Goal: Task Accomplishment & Management: Manage account settings

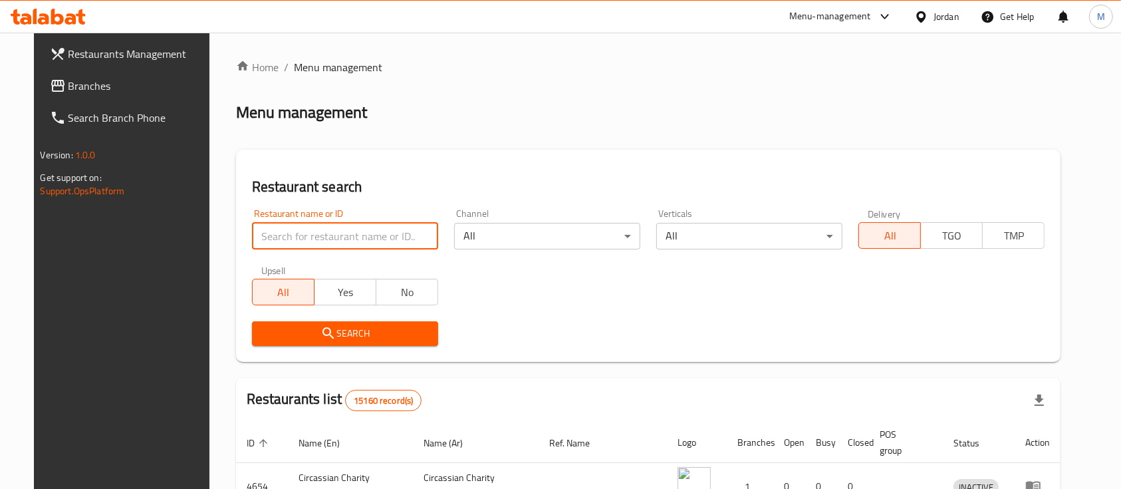
click at [315, 230] on input "search" at bounding box center [345, 236] width 186 height 27
click at [369, 134] on div "Home / Menu management Menu management Restaurant search Restaurant name or ID …" at bounding box center [648, 444] width 825 height 770
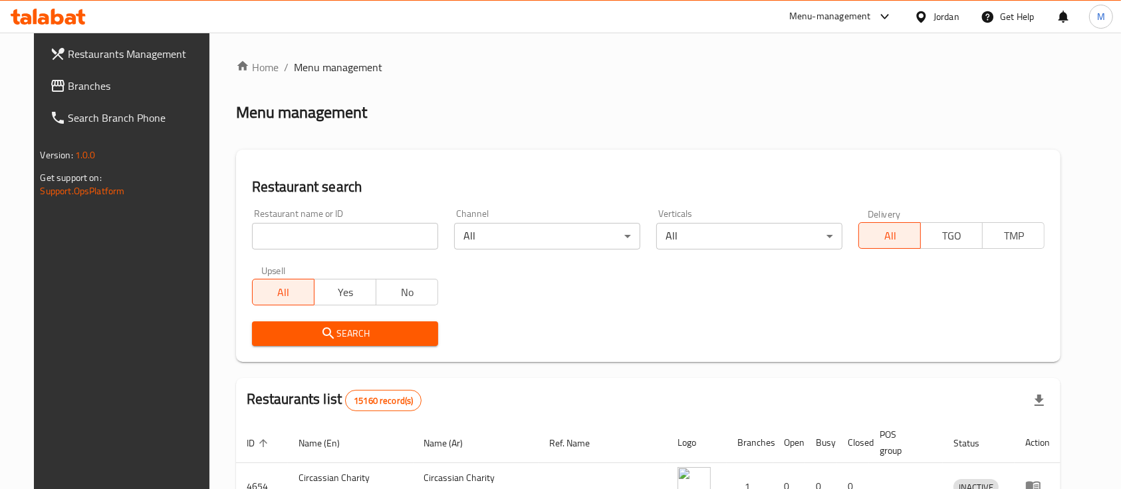
click at [835, 15] on div "Menu-management" at bounding box center [830, 17] width 82 height 16
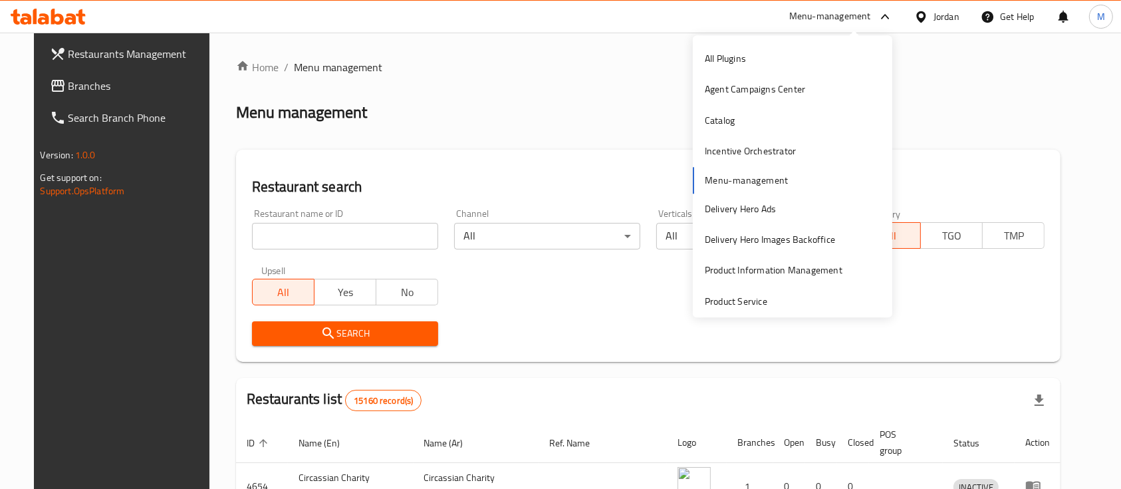
click at [835, 15] on div "Menu-management" at bounding box center [830, 17] width 82 height 16
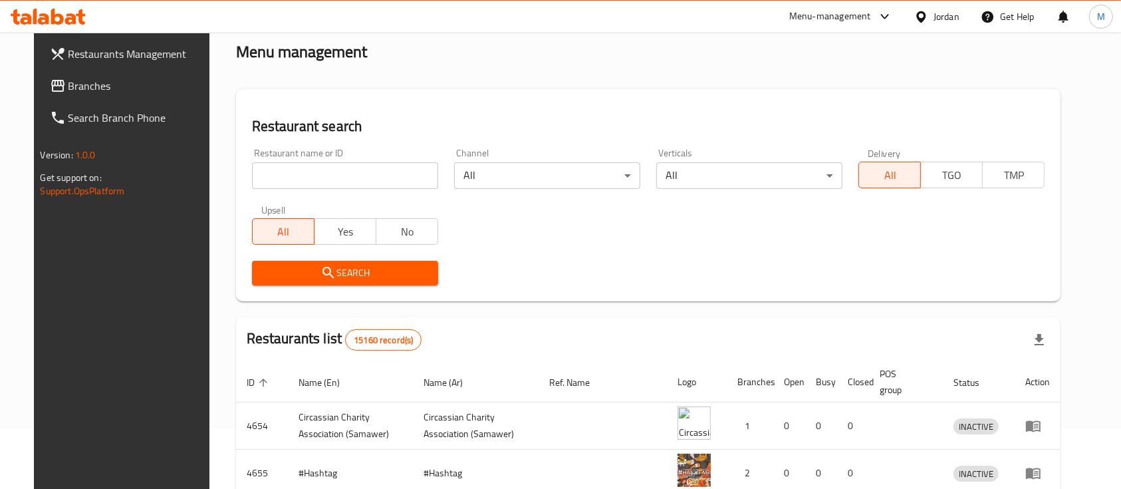
scroll to position [88, 0]
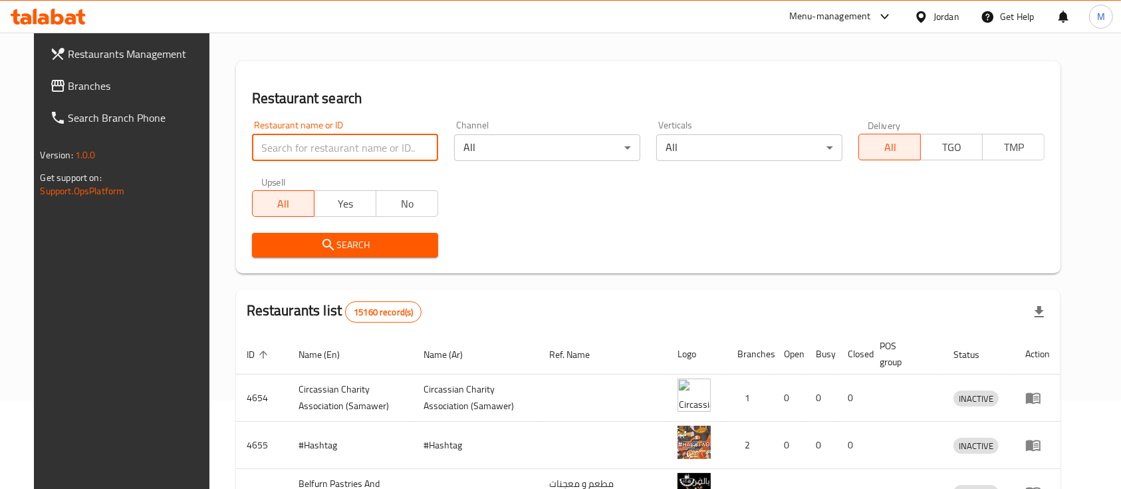
click at [378, 149] on input "search" at bounding box center [345, 147] width 186 height 27
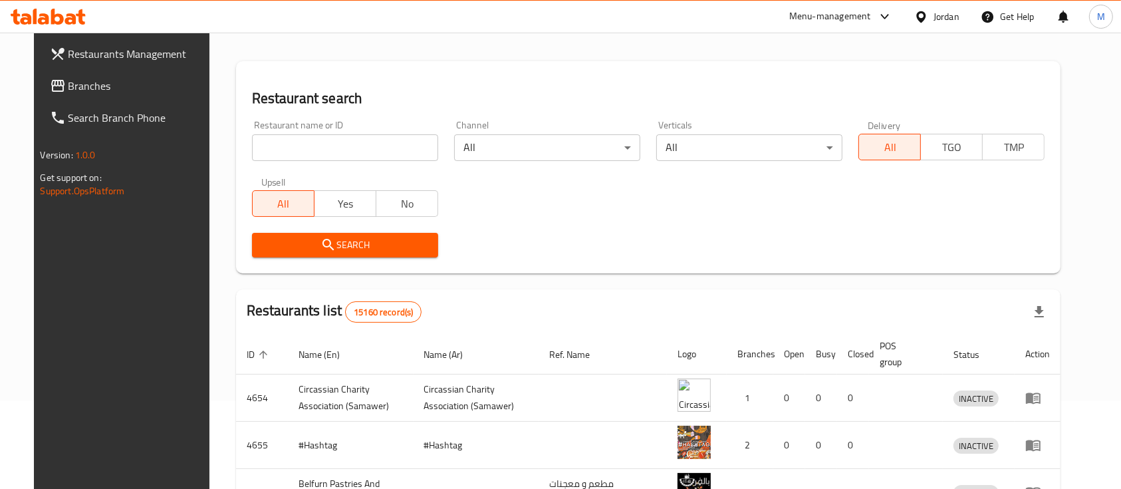
click at [399, 97] on h2 "Restaurant search" at bounding box center [648, 98] width 793 height 20
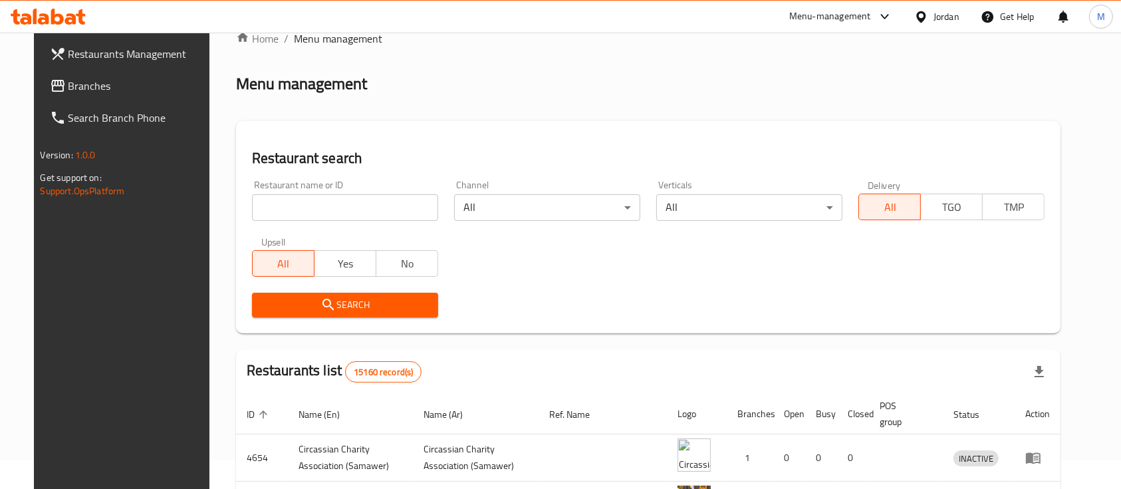
scroll to position [0, 0]
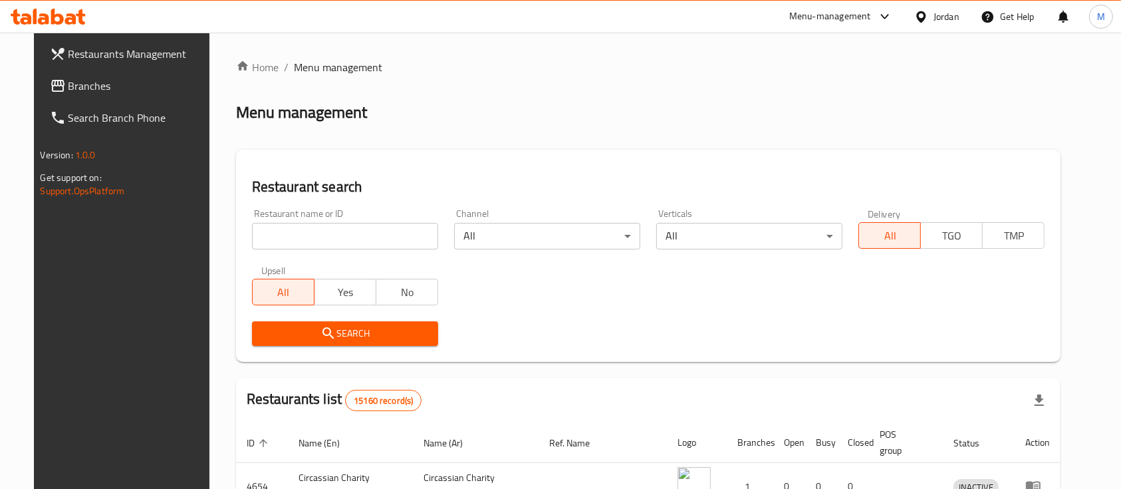
click at [321, 229] on input "search" at bounding box center [345, 236] width 186 height 27
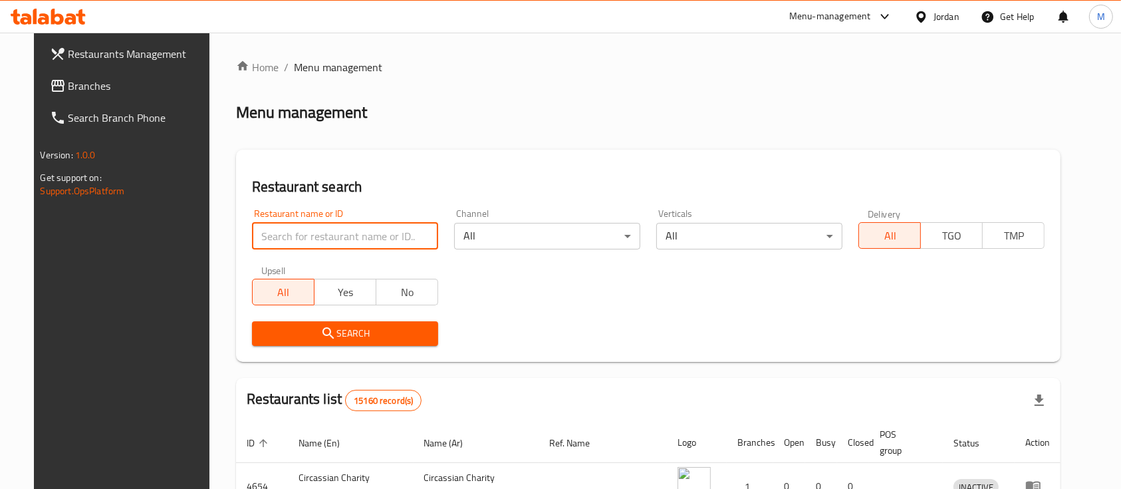
click at [361, 166] on div "Restaurant search Restaurant name or ID Restaurant name or ID Channel All ​ Ver…" at bounding box center [648, 256] width 825 height 212
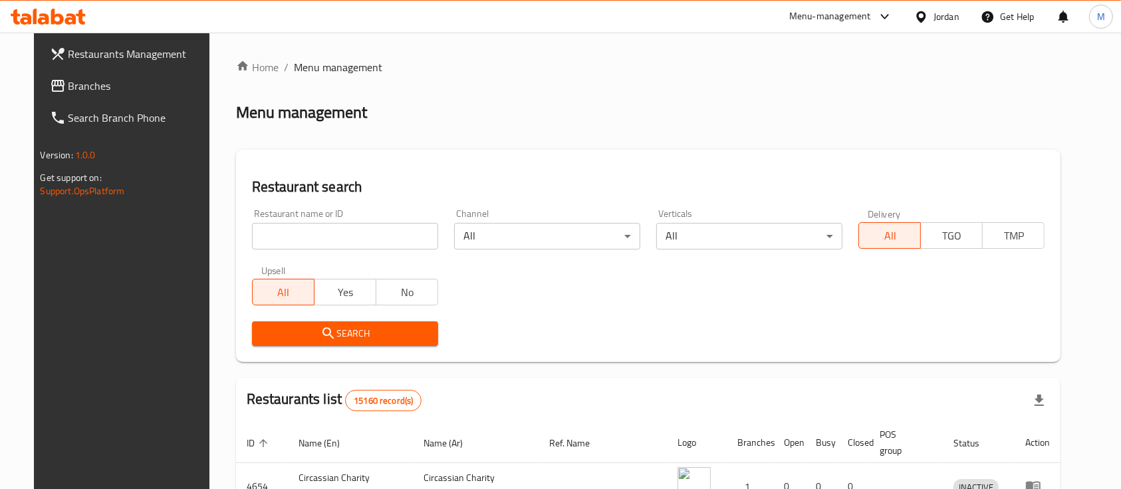
click at [397, 236] on input "search" at bounding box center [345, 236] width 186 height 27
type input "القدس"
click button "Search" at bounding box center [345, 333] width 186 height 25
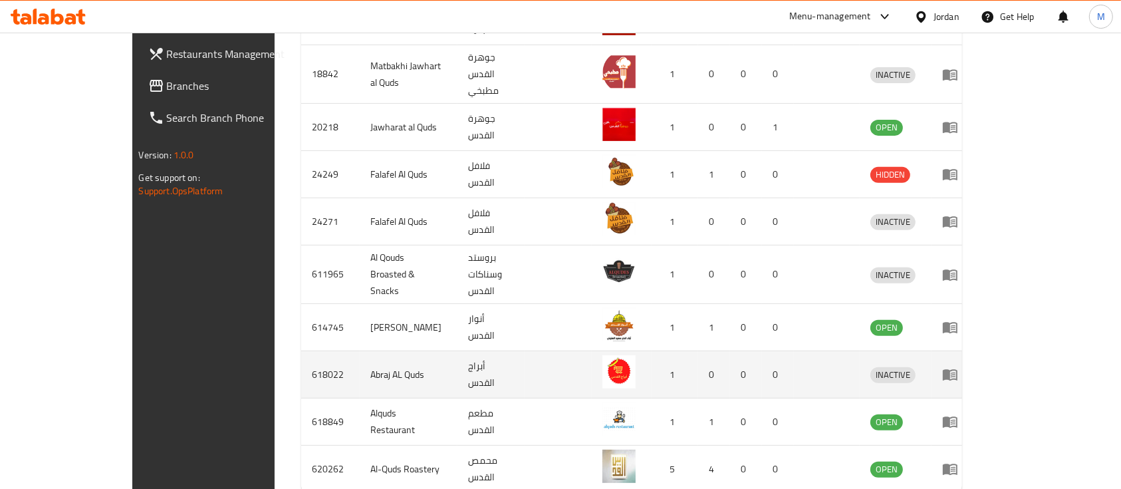
scroll to position [497, 0]
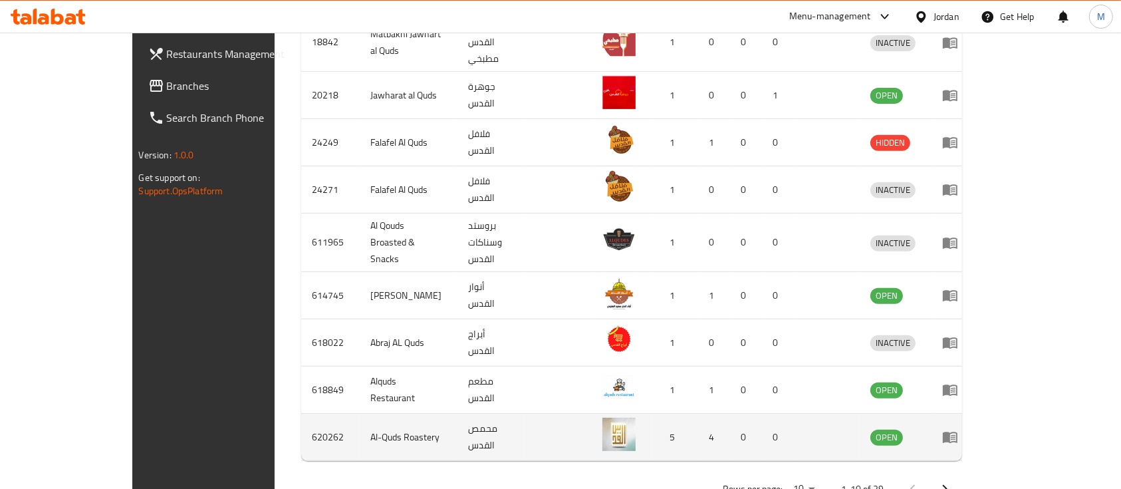
click at [958, 432] on icon "enhanced table" at bounding box center [950, 437] width 15 height 11
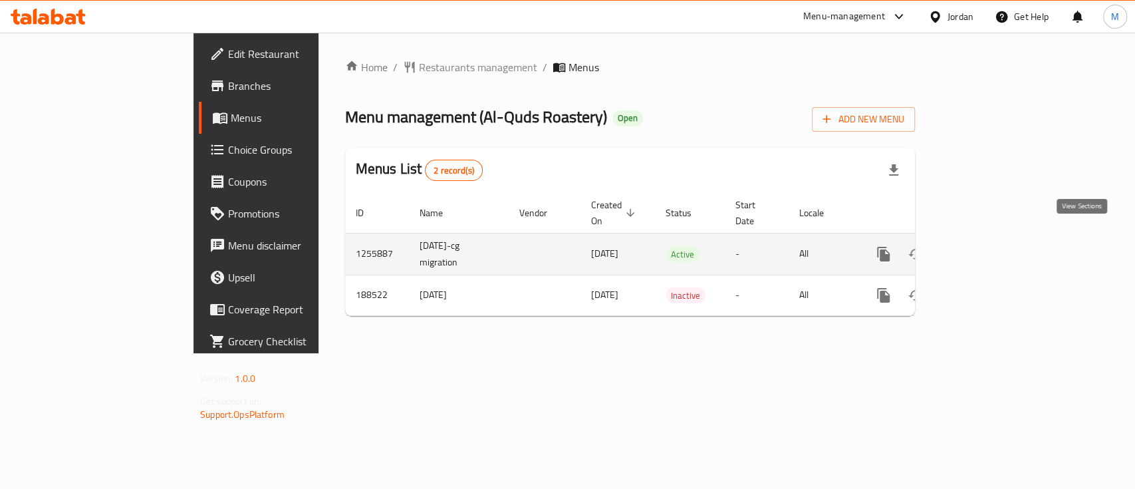
click at [988, 246] on icon "enhanced table" at bounding box center [980, 254] width 16 height 16
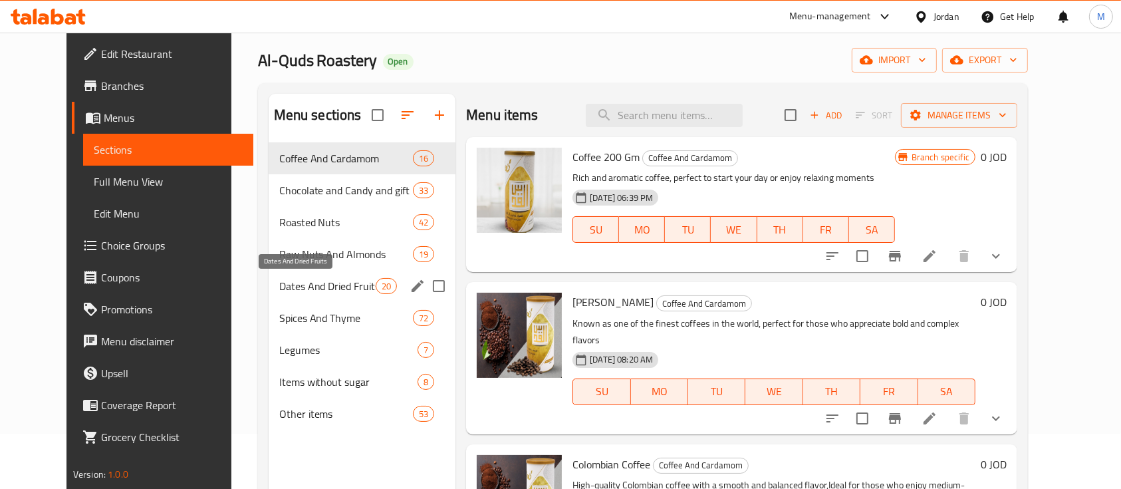
scroll to position [88, 0]
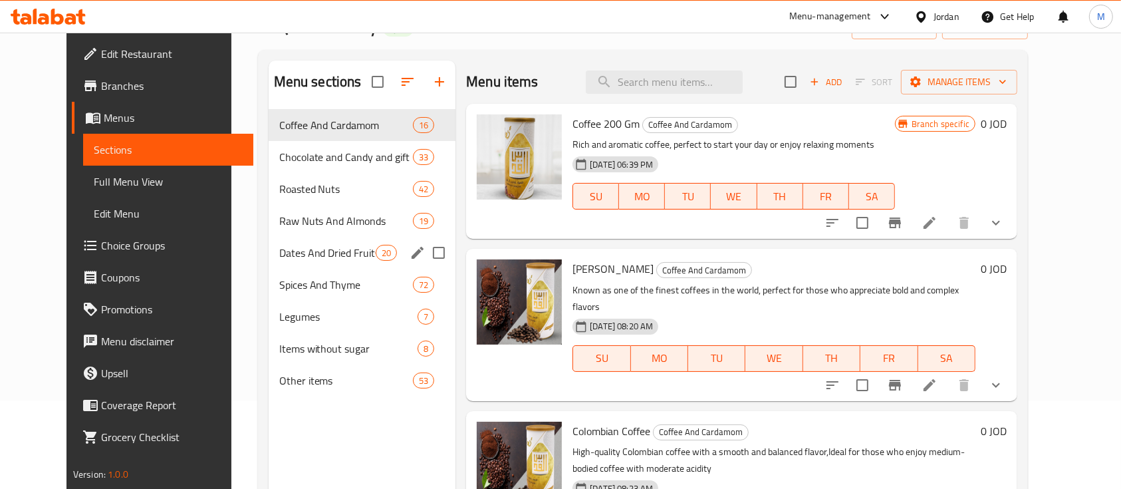
click at [303, 240] on div "Dates And Dried Fruits 20" at bounding box center [363, 253] width 188 height 32
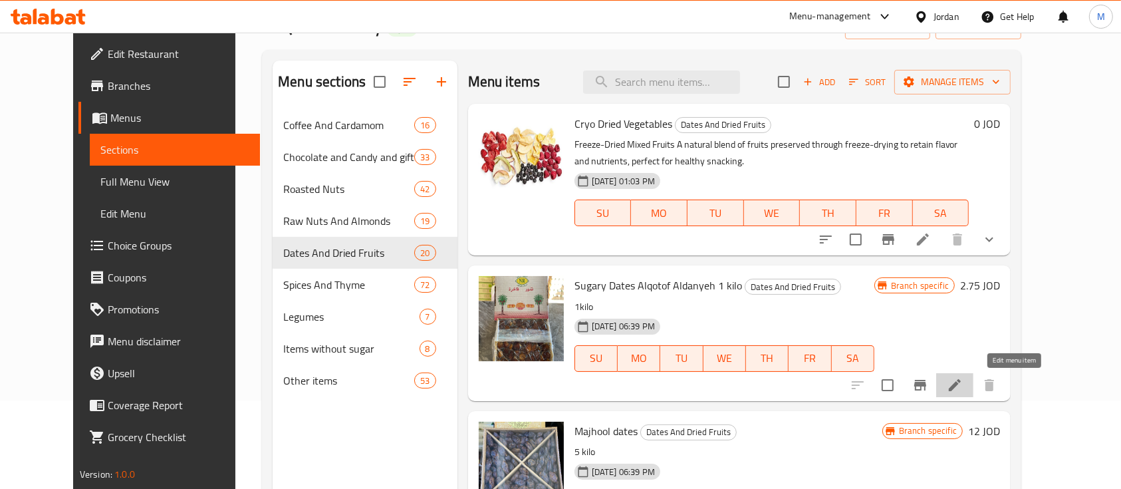
click at [961, 386] on icon at bounding box center [955, 385] width 12 height 12
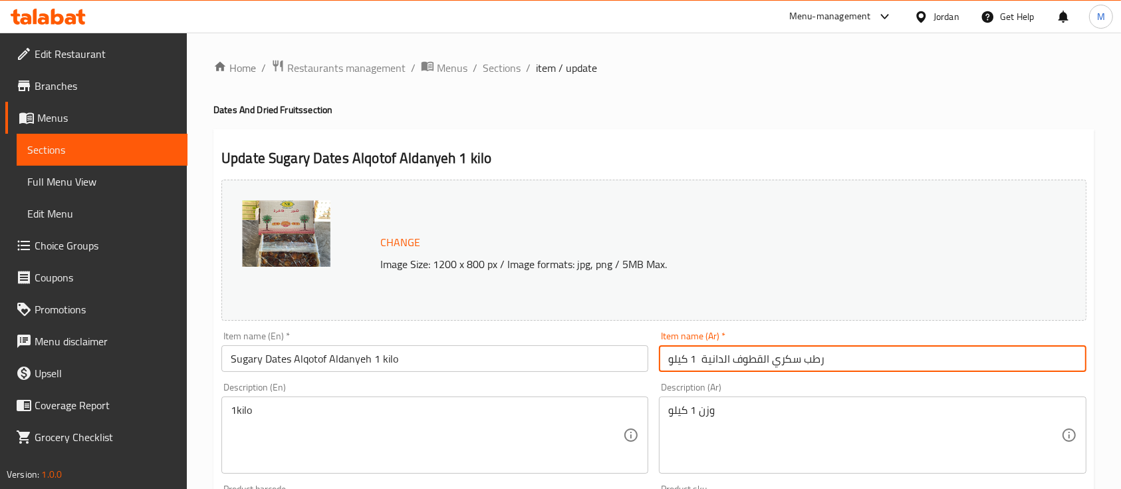
drag, startPoint x: 831, startPoint y: 357, endPoint x: 765, endPoint y: 366, distance: 67.1
click at [765, 366] on input "رطب سكري القطوف الدانية 1 كيلو" at bounding box center [872, 358] width 427 height 27
click at [779, 360] on input "رطب سكري القطوف الدانية 1 كيلو" at bounding box center [872, 358] width 427 height 27
click at [499, 64] on span "Sections" at bounding box center [502, 68] width 38 height 16
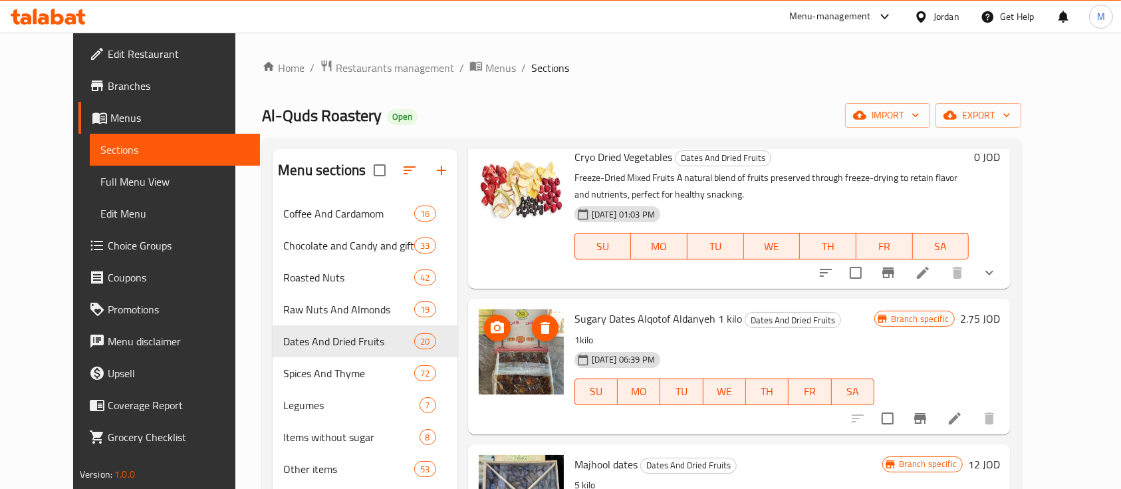
scroll to position [88, 0]
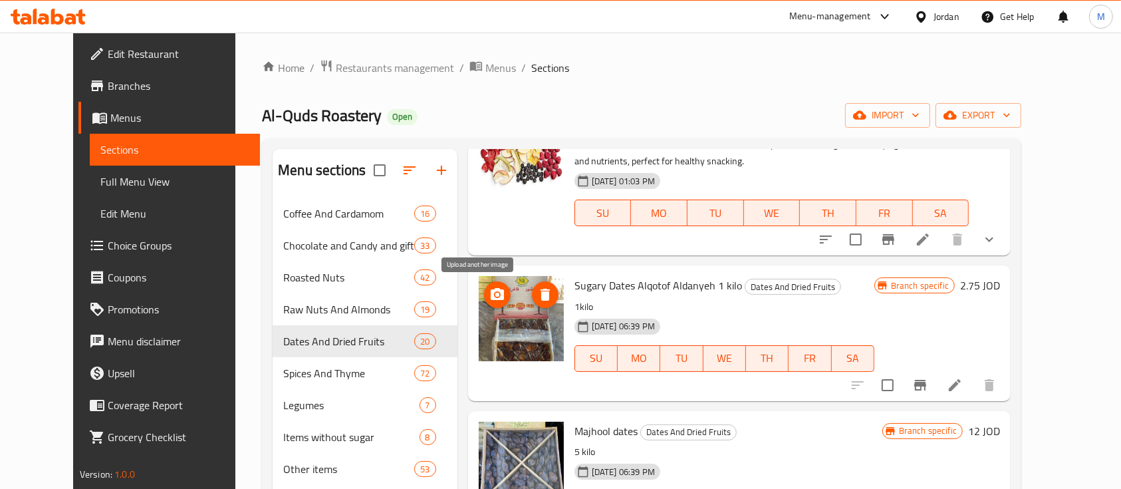
click at [484, 303] on button "upload picture" at bounding box center [497, 294] width 27 height 27
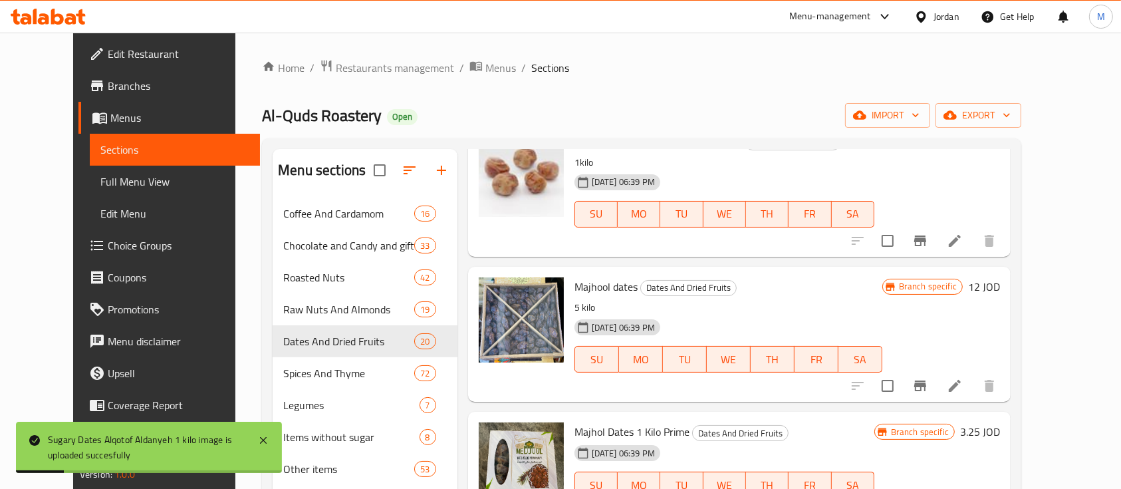
scroll to position [266, 0]
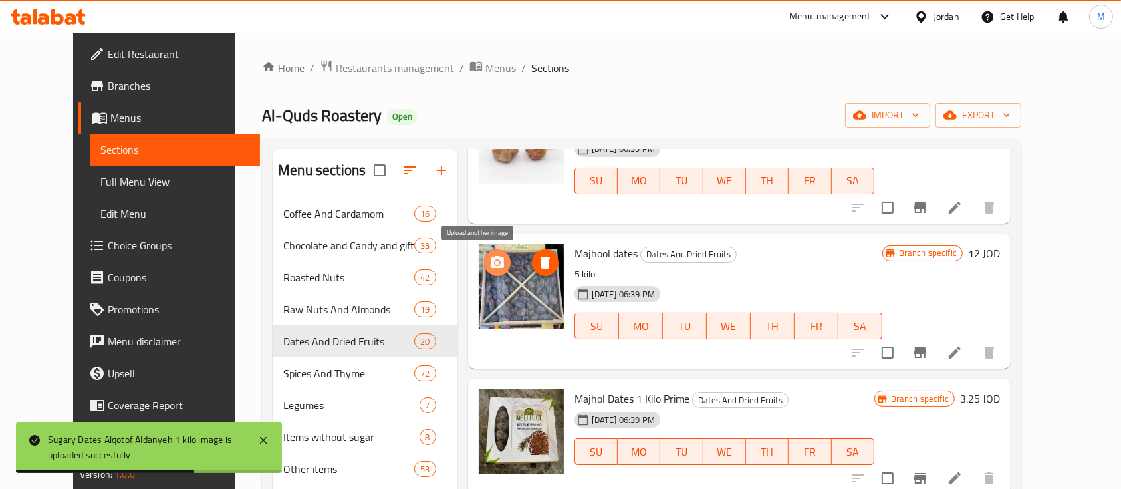
click at [490, 260] on icon "upload picture" at bounding box center [498, 263] width 16 height 16
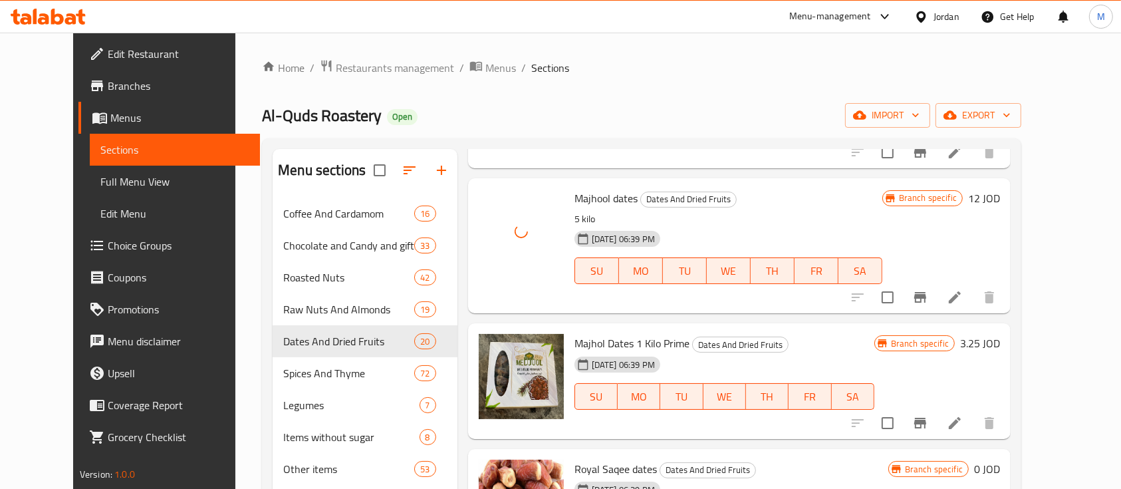
scroll to position [355, 0]
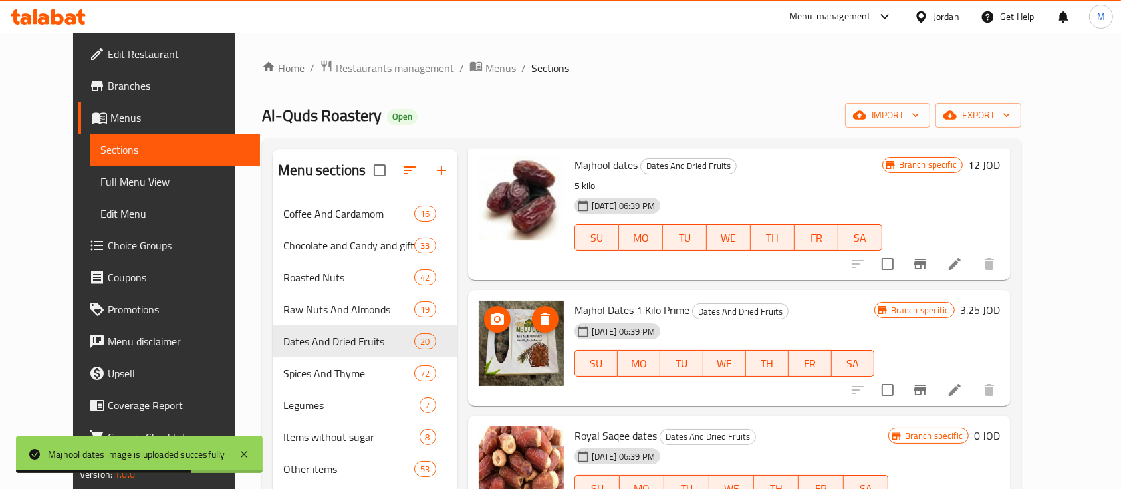
click at [490, 315] on icon "upload picture" at bounding box center [498, 319] width 16 height 16
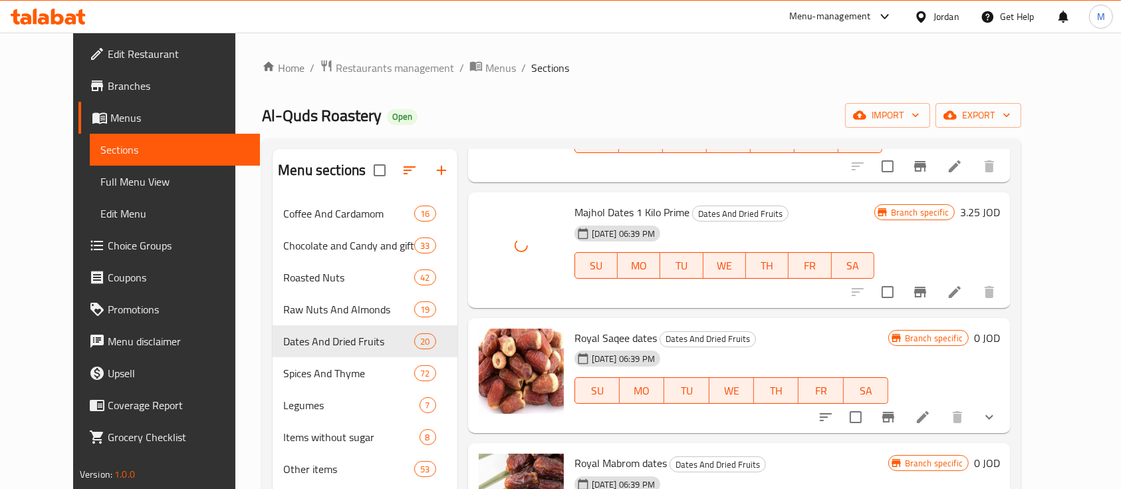
scroll to position [532, 0]
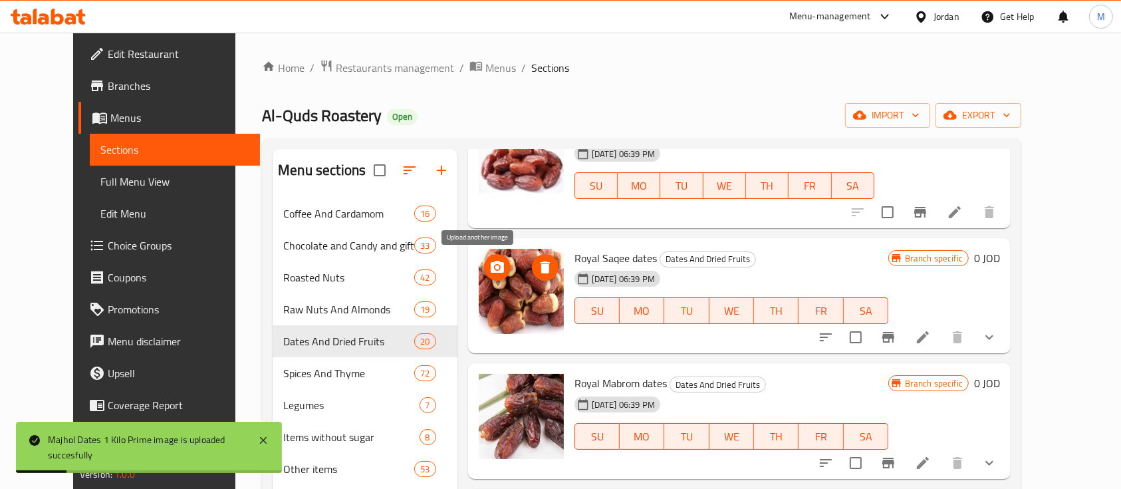
click at [490, 269] on icon "upload picture" at bounding box center [498, 267] width 16 height 16
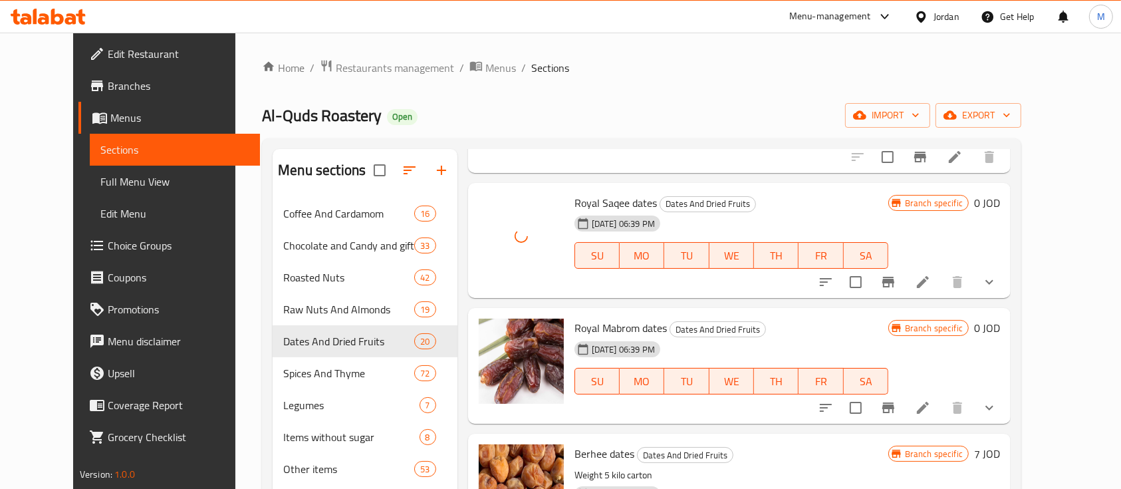
scroll to position [621, 0]
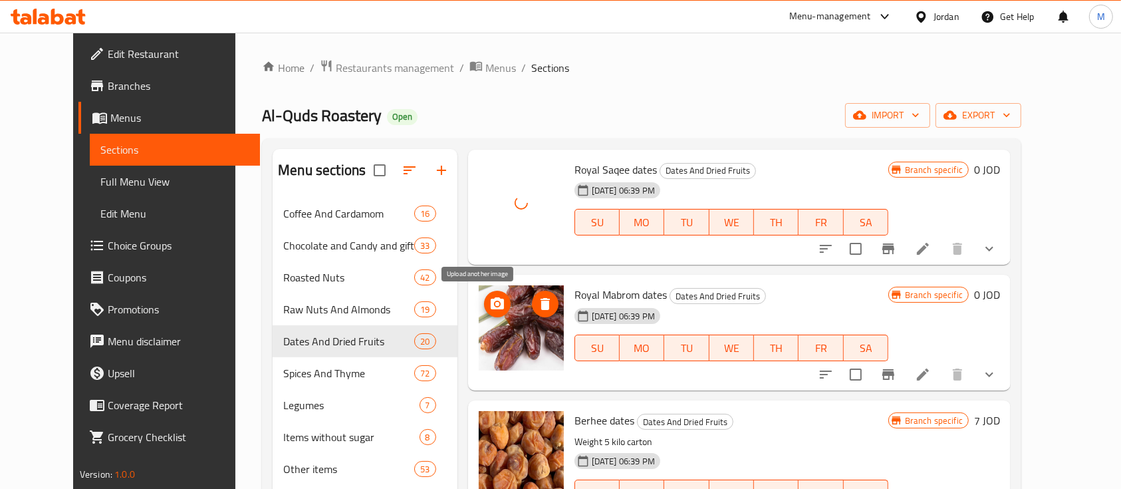
click at [490, 310] on icon "upload picture" at bounding box center [498, 304] width 16 height 16
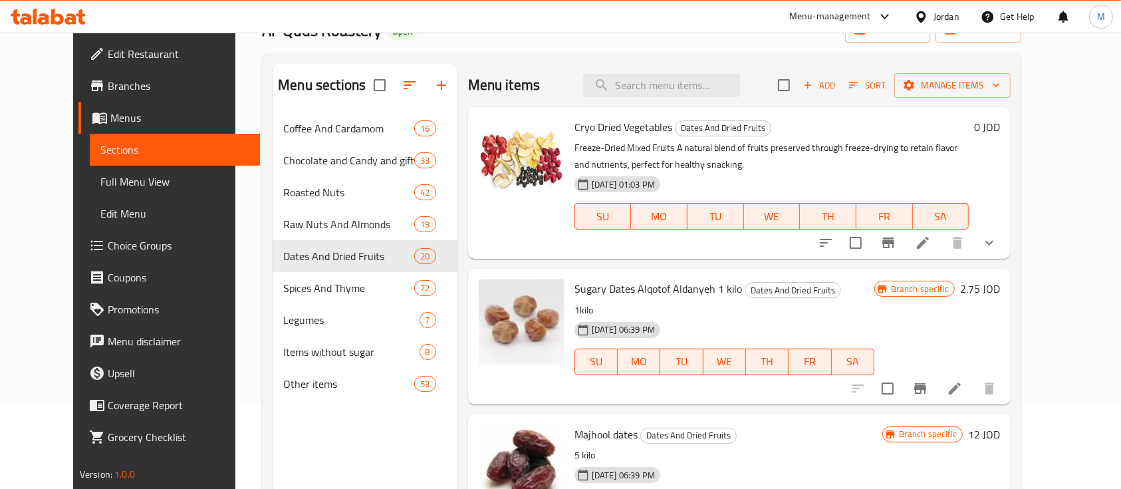
scroll to position [0, 0]
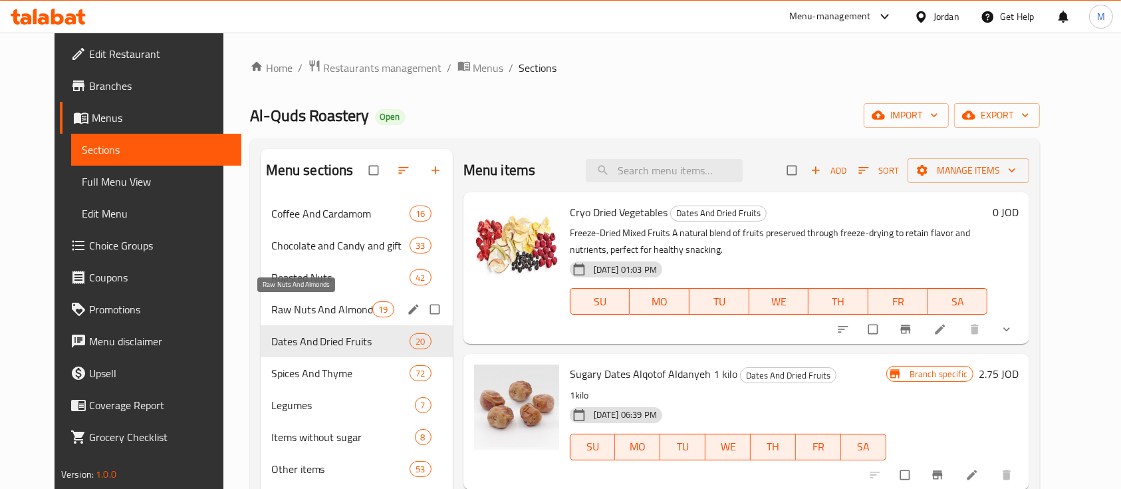
click at [273, 307] on span "Raw Nuts And Almonds" at bounding box center [322, 309] width 102 height 16
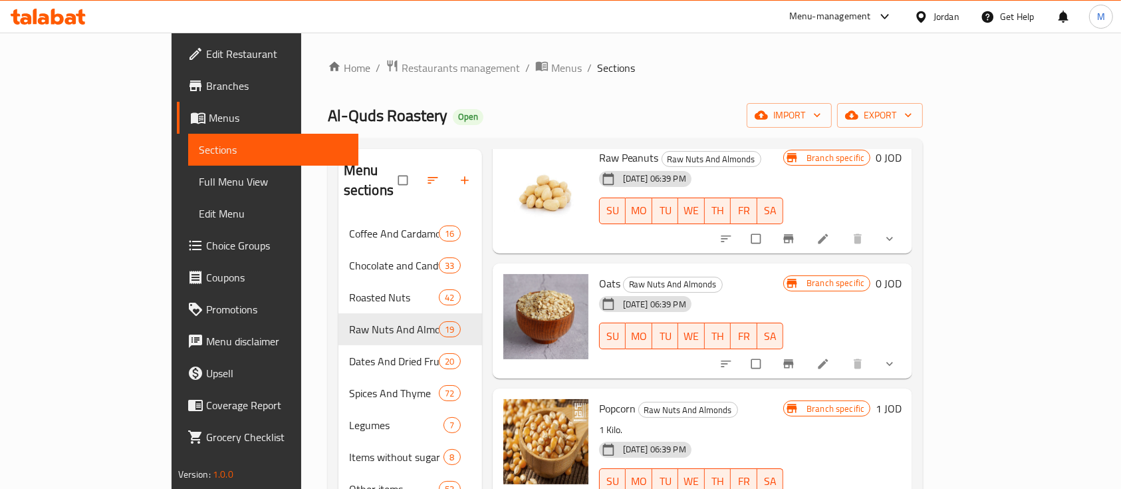
scroll to position [1064, 0]
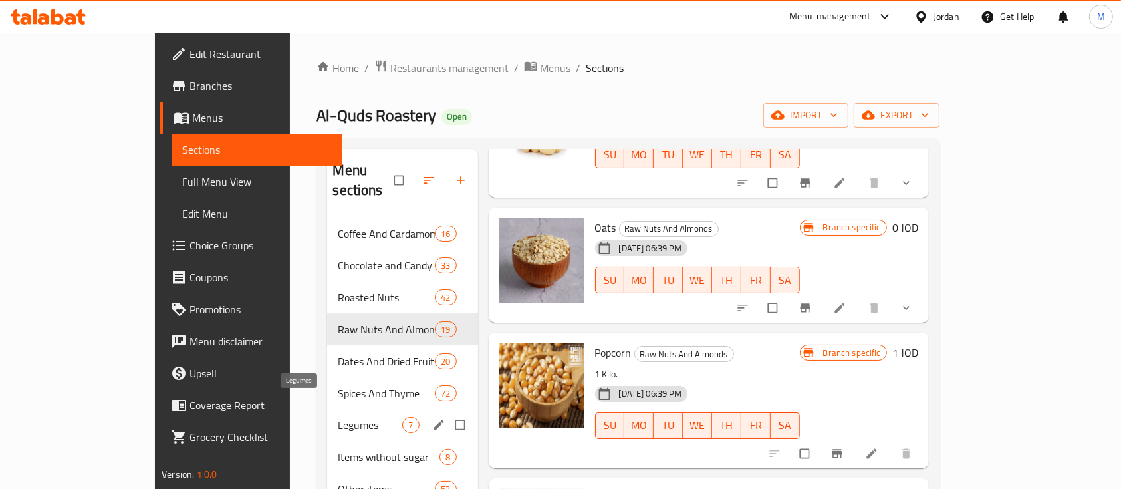
click at [338, 417] on span "Legumes" at bounding box center [370, 425] width 65 height 16
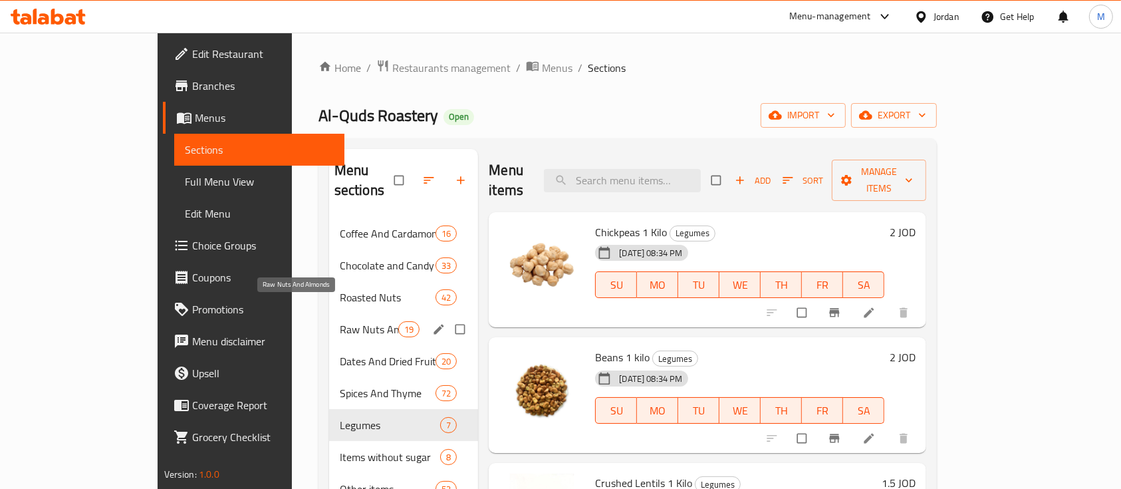
click at [340, 321] on span "Raw Nuts And Almonds" at bounding box center [369, 329] width 59 height 16
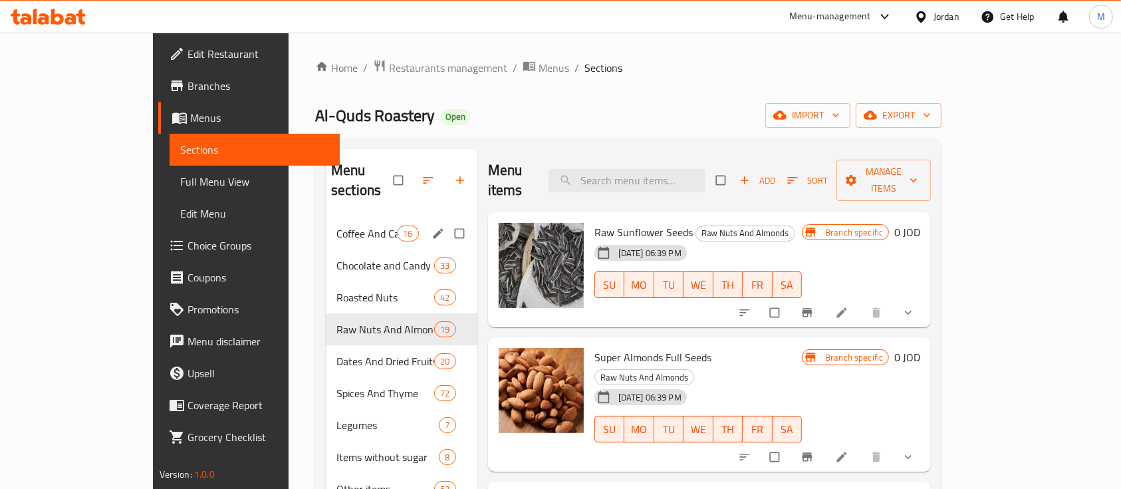
click at [326, 221] on div "Coffee And Cardamom 16" at bounding box center [402, 233] width 152 height 32
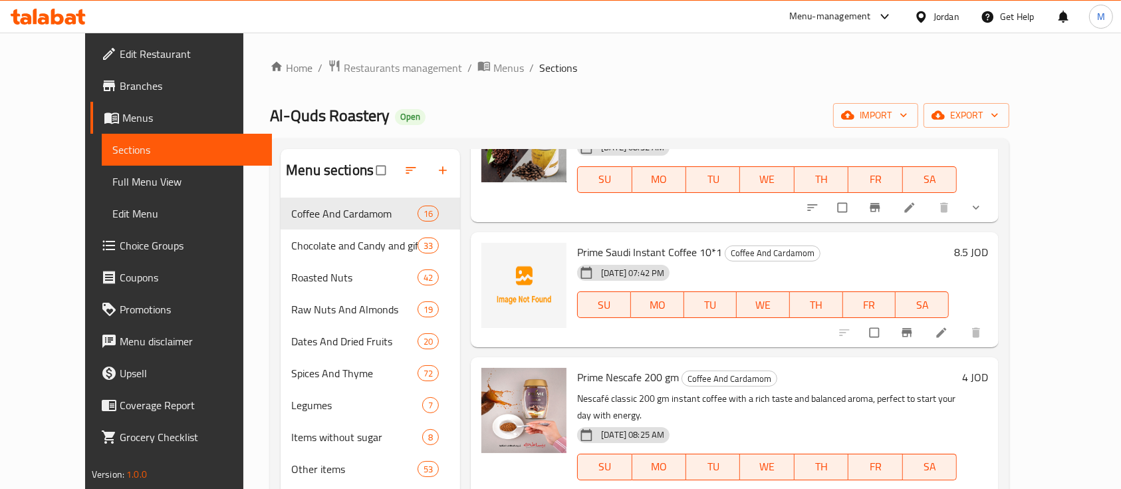
scroll to position [621, 0]
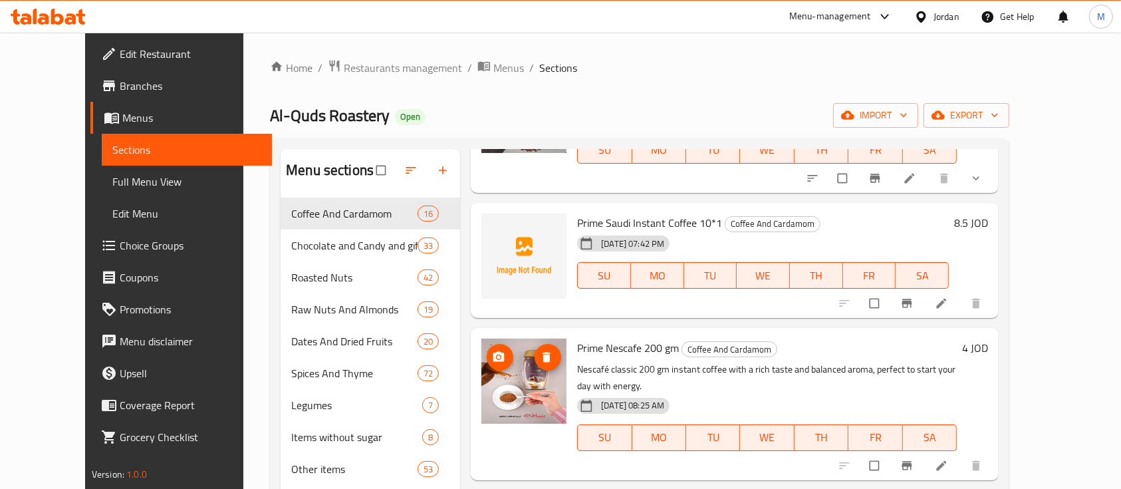
click at [492, 351] on icon "upload picture" at bounding box center [498, 357] width 13 height 13
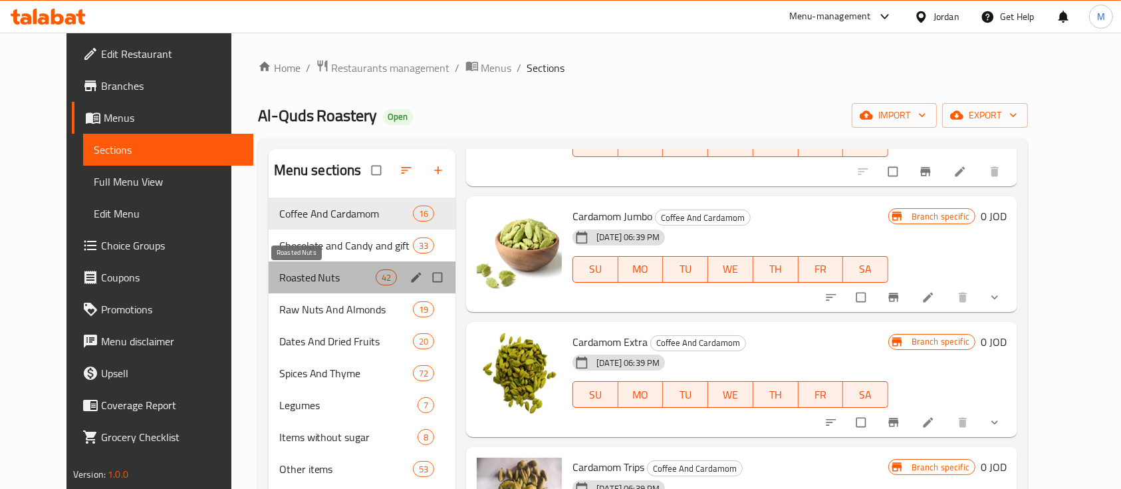
click at [327, 273] on span "Roasted Nuts" at bounding box center [327, 277] width 96 height 16
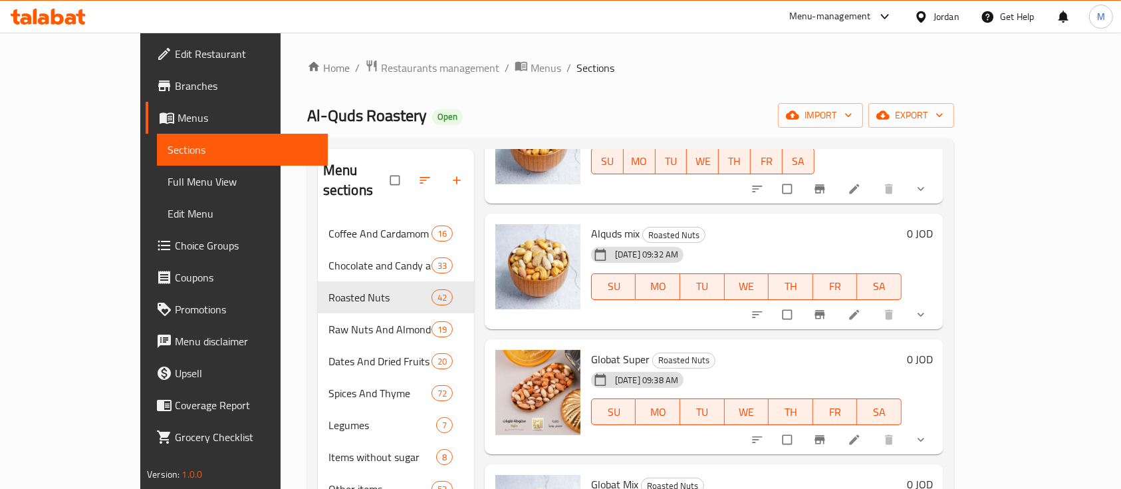
scroll to position [553, 0]
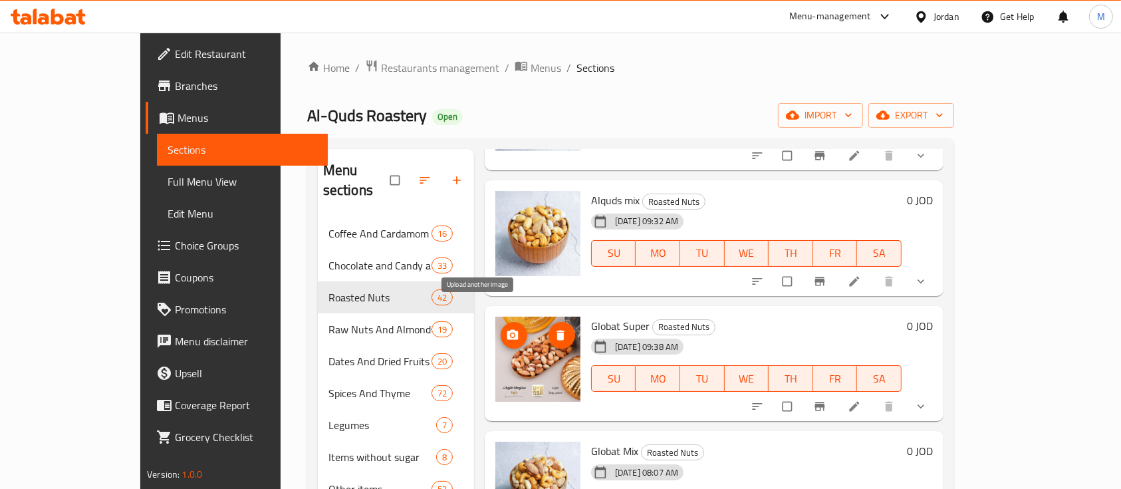
click at [501, 329] on span "upload picture" at bounding box center [514, 335] width 27 height 13
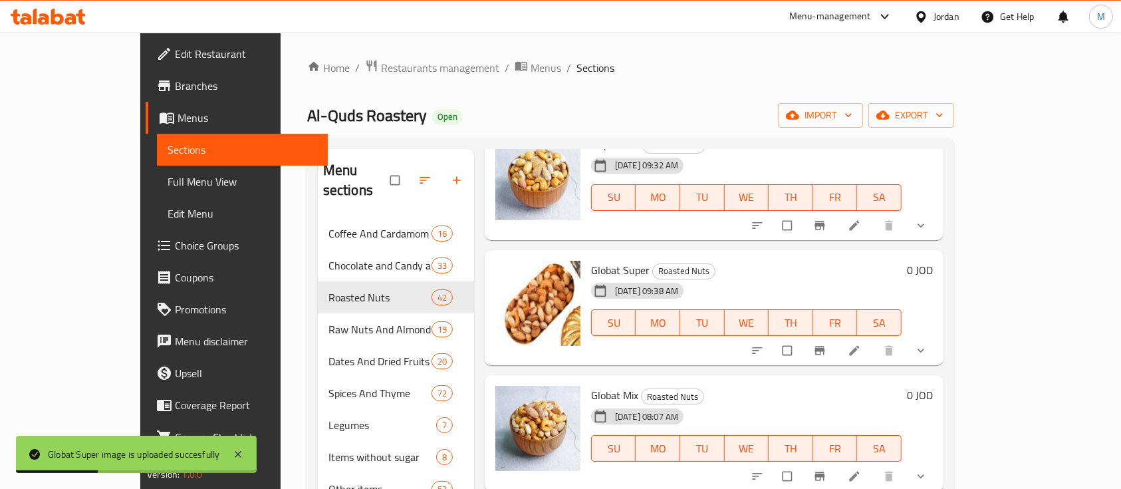
scroll to position [642, 0]
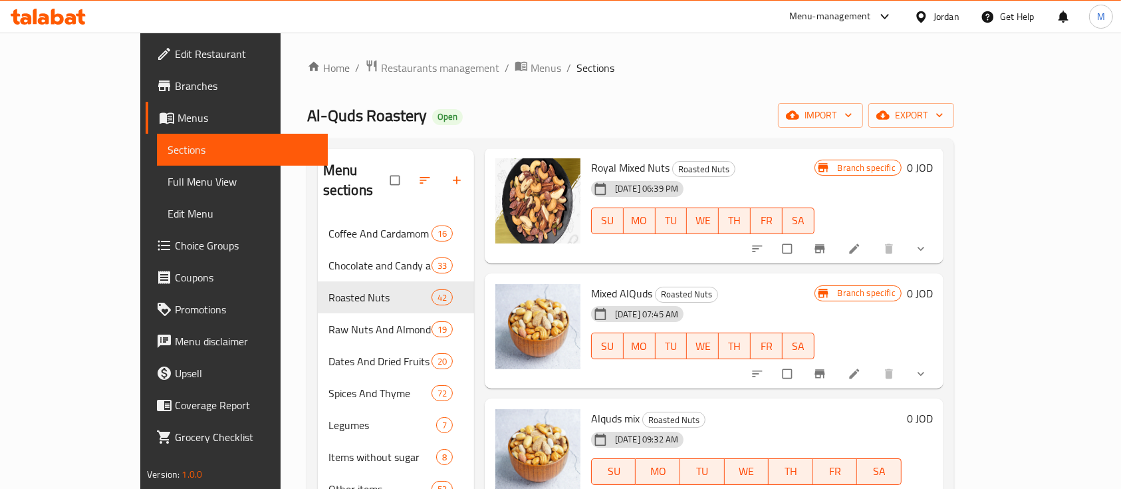
scroll to position [177, 0]
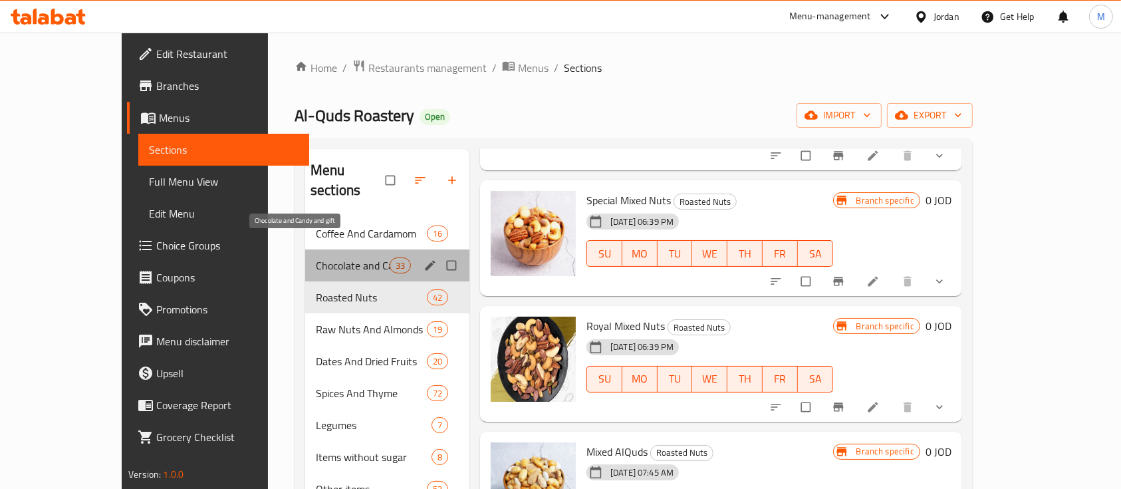
click at [316, 257] on span "Chocolate and Candy and gift" at bounding box center [353, 265] width 74 height 16
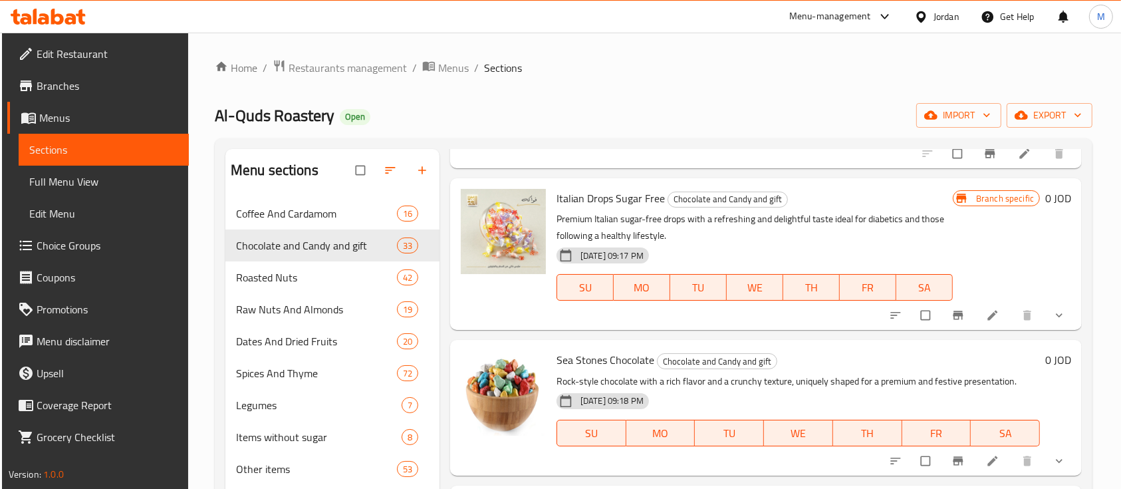
scroll to position [3991, 0]
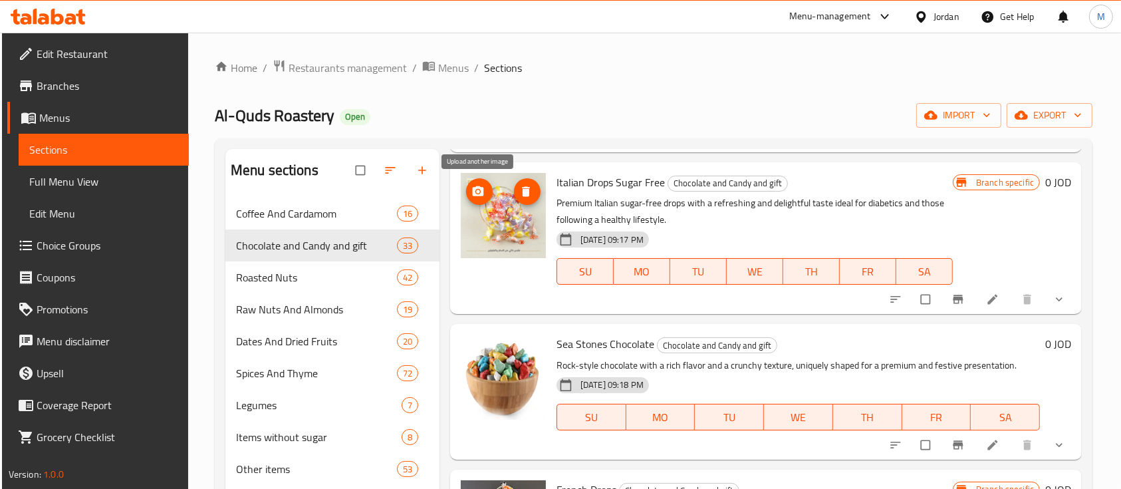
click at [481, 203] on button "upload picture" at bounding box center [479, 191] width 27 height 27
click at [480, 194] on icon "upload picture" at bounding box center [478, 191] width 11 height 10
click at [472, 199] on button "upload picture" at bounding box center [479, 191] width 27 height 27
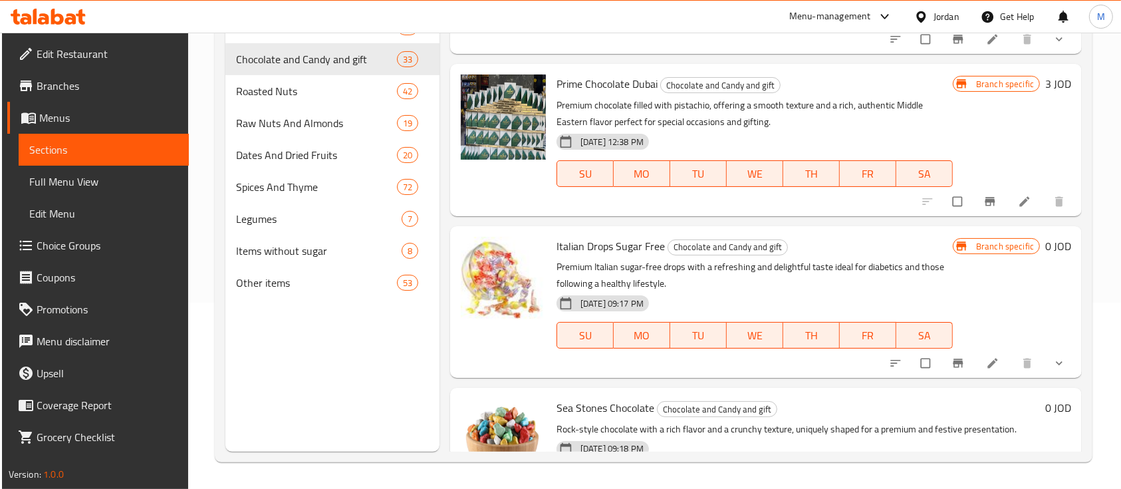
scroll to position [3563, 0]
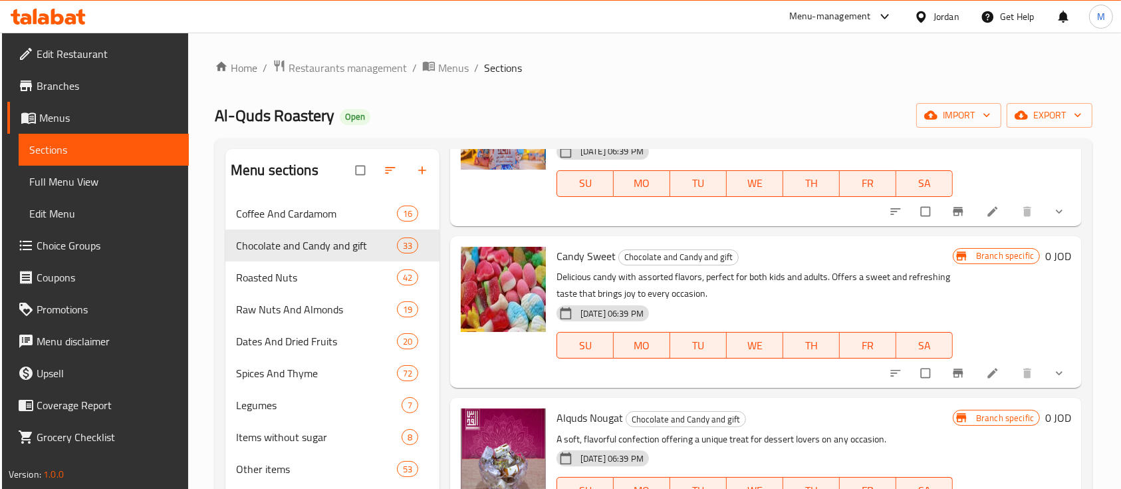
scroll to position [1241, 0]
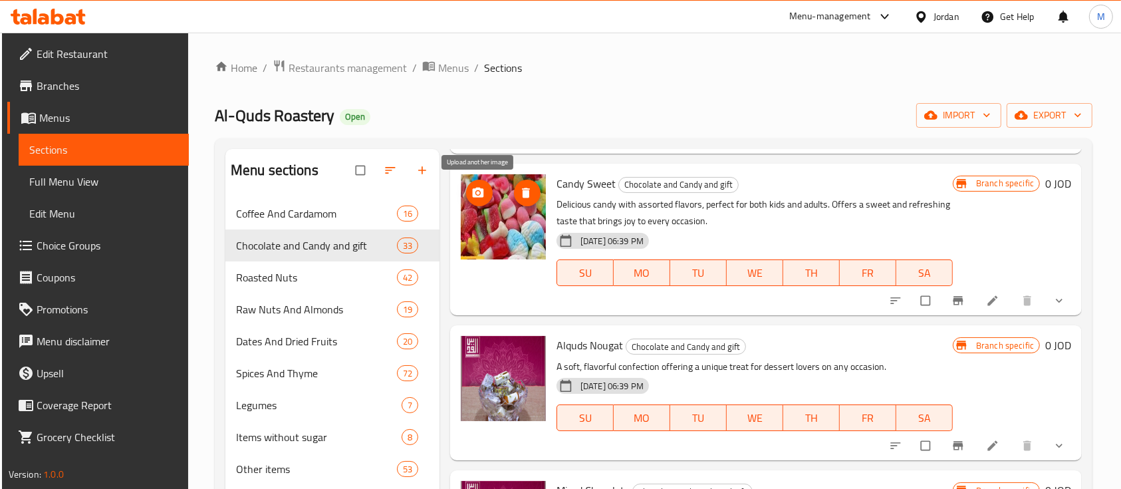
click at [475, 187] on icon "upload picture" at bounding box center [478, 192] width 13 height 13
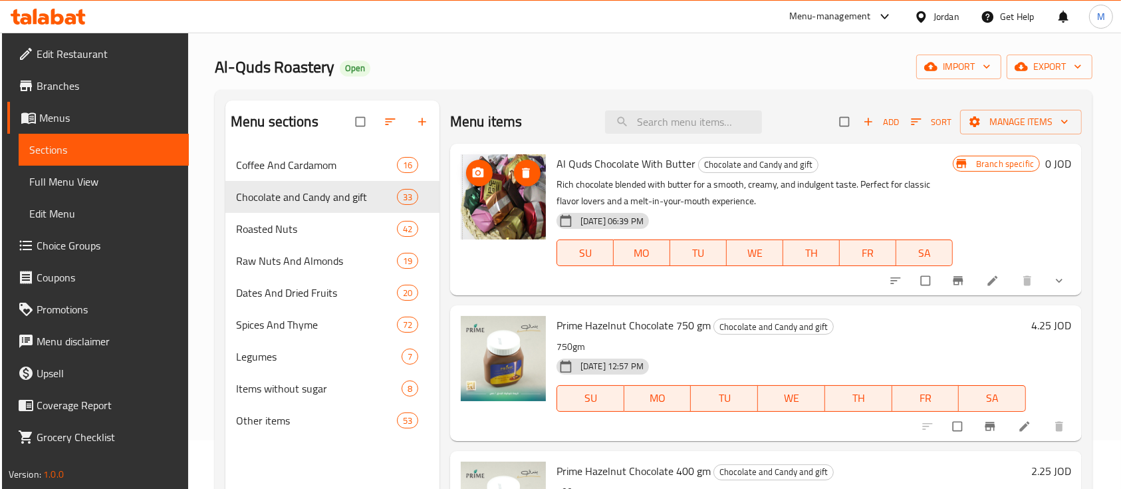
scroll to position [48, 0]
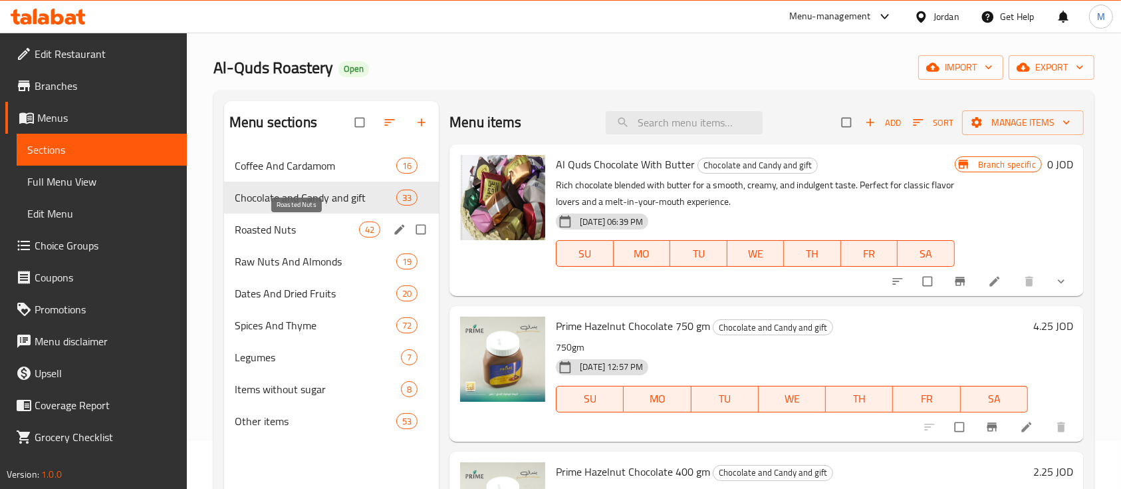
click at [290, 222] on span "Roasted Nuts" at bounding box center [297, 229] width 124 height 16
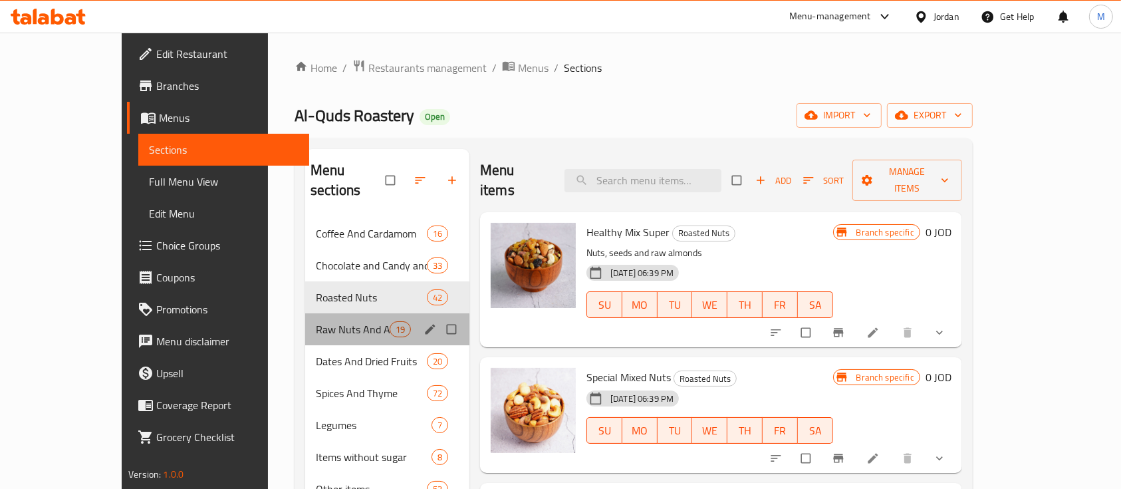
click at [319, 319] on div "Raw Nuts And Almonds 19" at bounding box center [387, 329] width 164 height 32
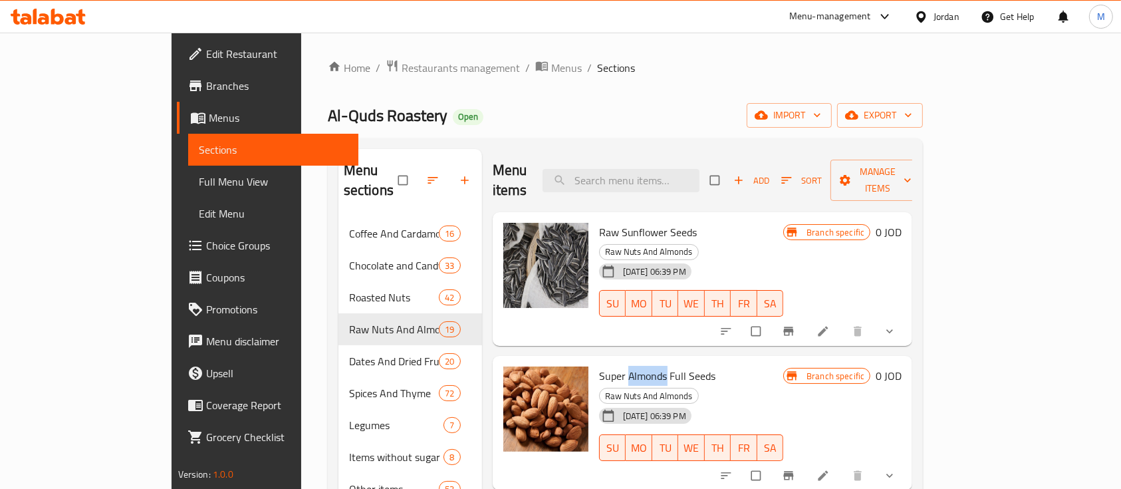
drag, startPoint x: 585, startPoint y: 333, endPoint x: 625, endPoint y: 337, distance: 39.5
click at [625, 366] on span "Super Almonds Full Seeds" at bounding box center [657, 376] width 117 height 20
copy span "Almonds"
click at [509, 378] on span "upload picture" at bounding box center [522, 384] width 27 height 13
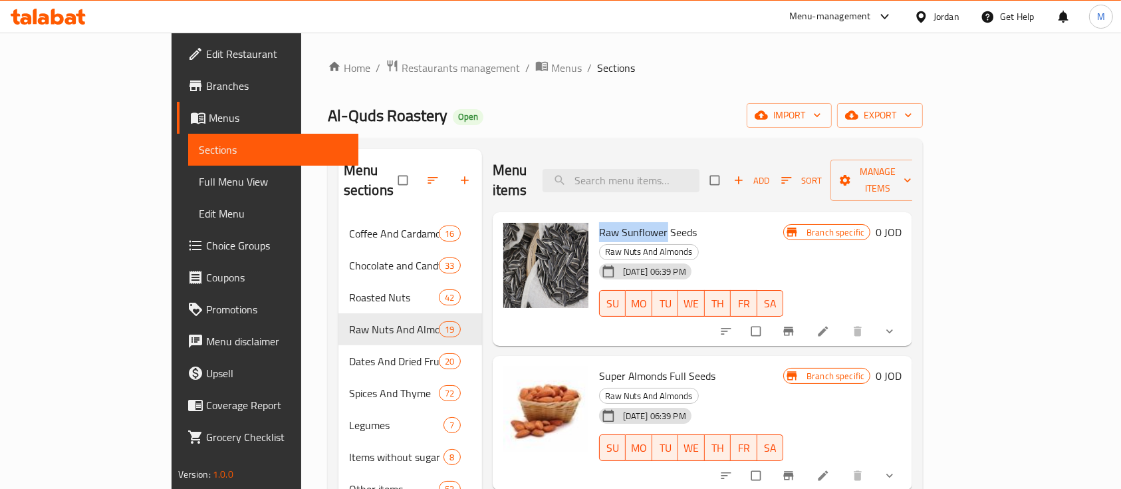
drag, startPoint x: 557, startPoint y: 213, endPoint x: 623, endPoint y: 214, distance: 65.2
click at [623, 222] on span "Raw Sunflower Seeds" at bounding box center [648, 232] width 98 height 20
copy span "Raw Sunflower"
click at [757, 258] on div "31-08-2024 06:39 PM SU MO TU WE TH FR SA" at bounding box center [692, 294] width 196 height 72
click at [519, 239] on circle "upload picture" at bounding box center [520, 240] width 3 height 3
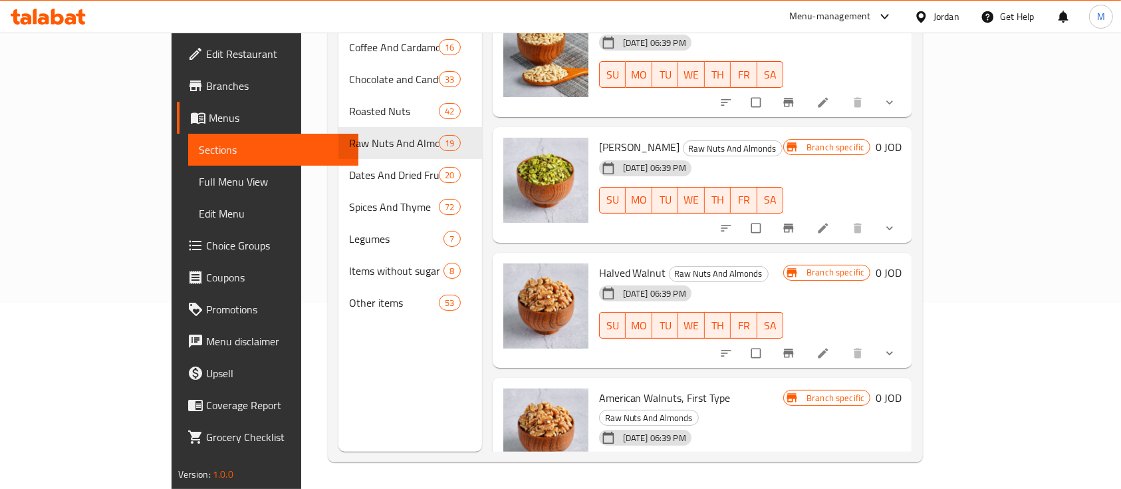
scroll to position [1947, 0]
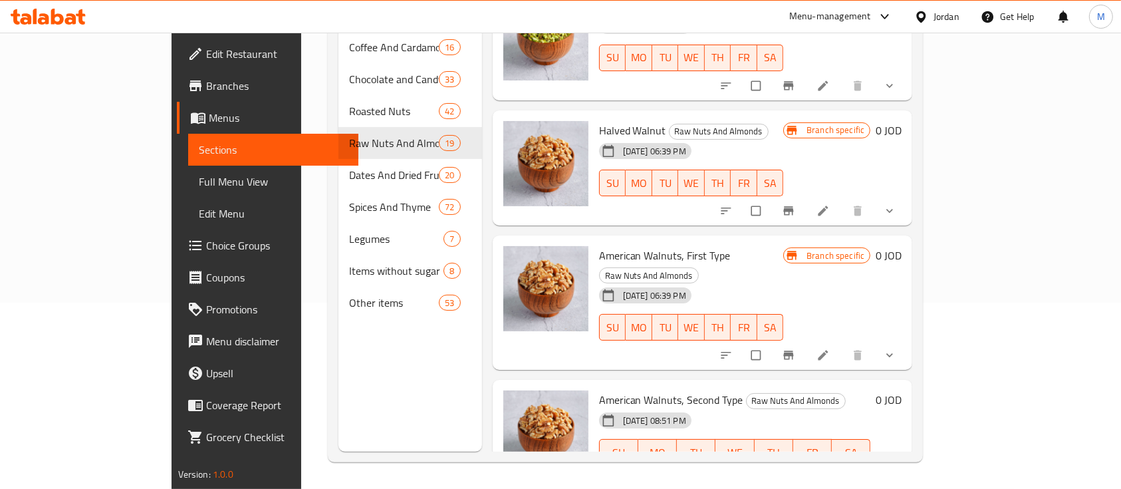
drag, startPoint x: 557, startPoint y: 357, endPoint x: 623, endPoint y: 359, distance: 65.2
copy span "Pumpkin Seeds"
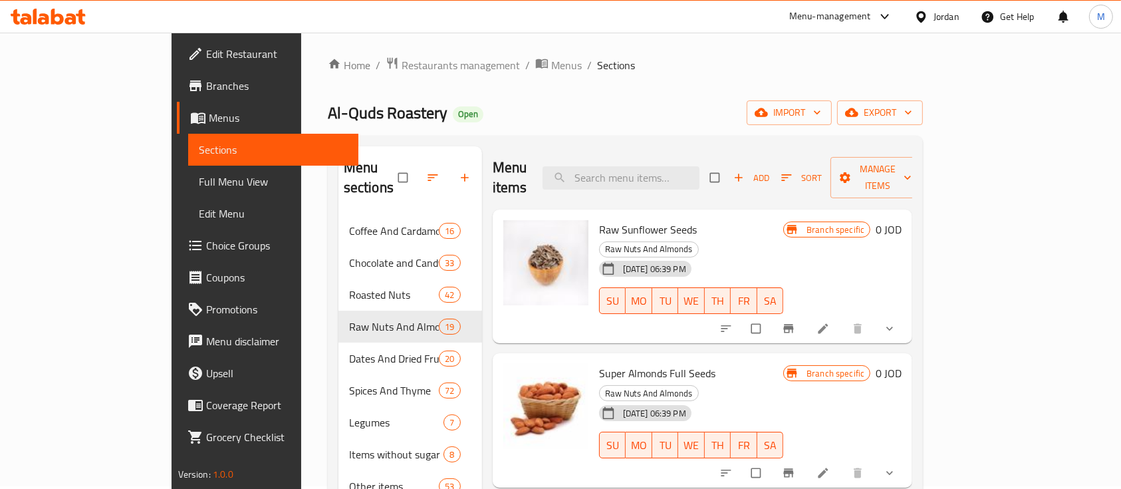
scroll to position [0, 0]
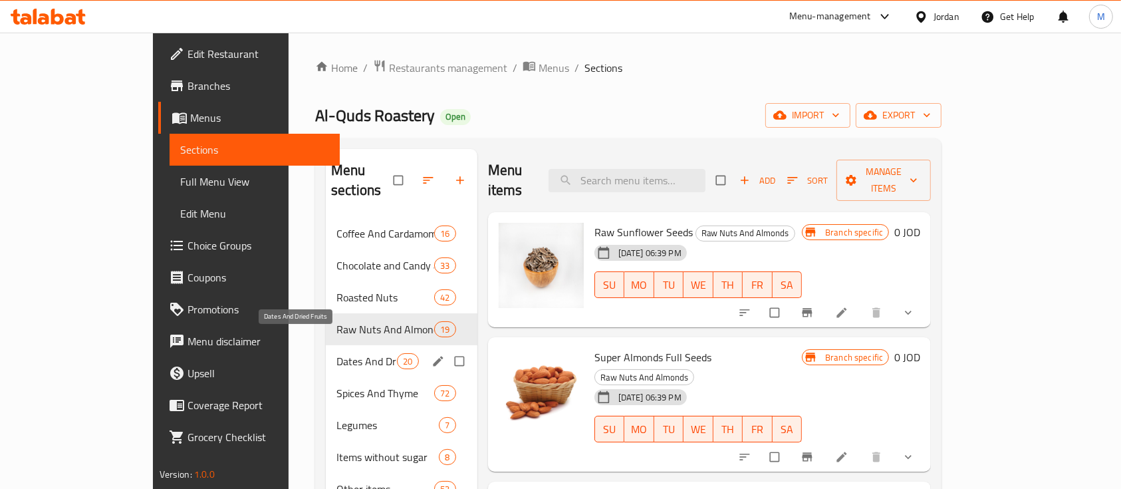
click at [344, 353] on span "Dates And Dried Fruits" at bounding box center [367, 361] width 61 height 16
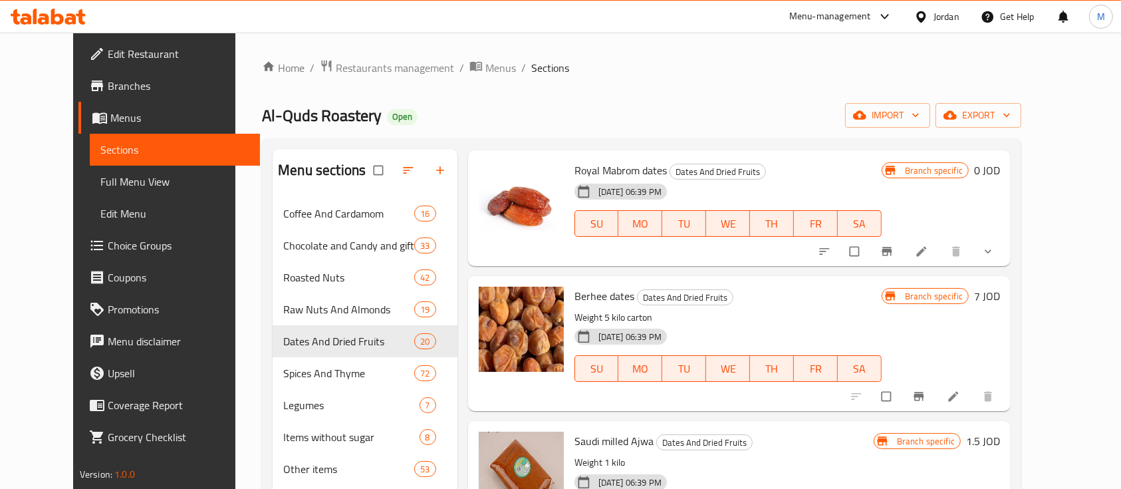
scroll to position [798, 0]
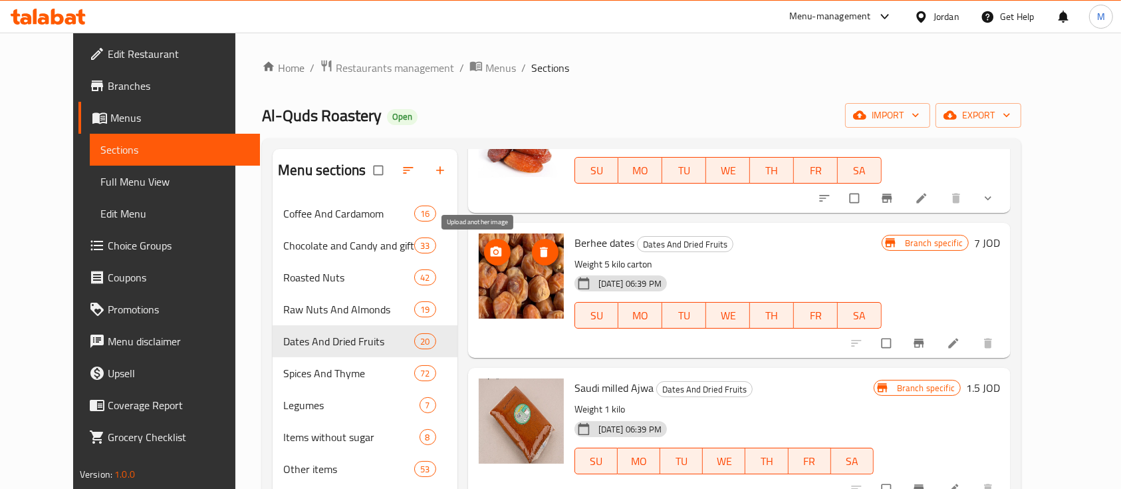
click at [484, 259] on button "upload picture" at bounding box center [497, 252] width 27 height 27
drag, startPoint x: 557, startPoint y: 240, endPoint x: 614, endPoint y: 240, distance: 56.5
click at [614, 240] on span "Berhee dates" at bounding box center [605, 243] width 60 height 20
copy span "Berhee dates"
click at [484, 261] on button "upload picture" at bounding box center [497, 252] width 27 height 27
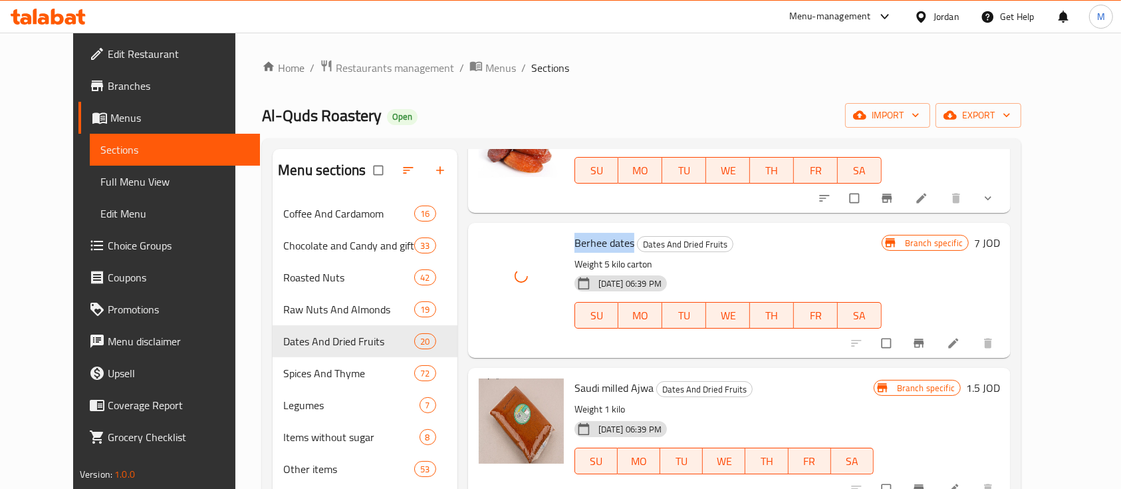
click at [755, 265] on p "Weight 5 kilo carton" at bounding box center [728, 264] width 307 height 17
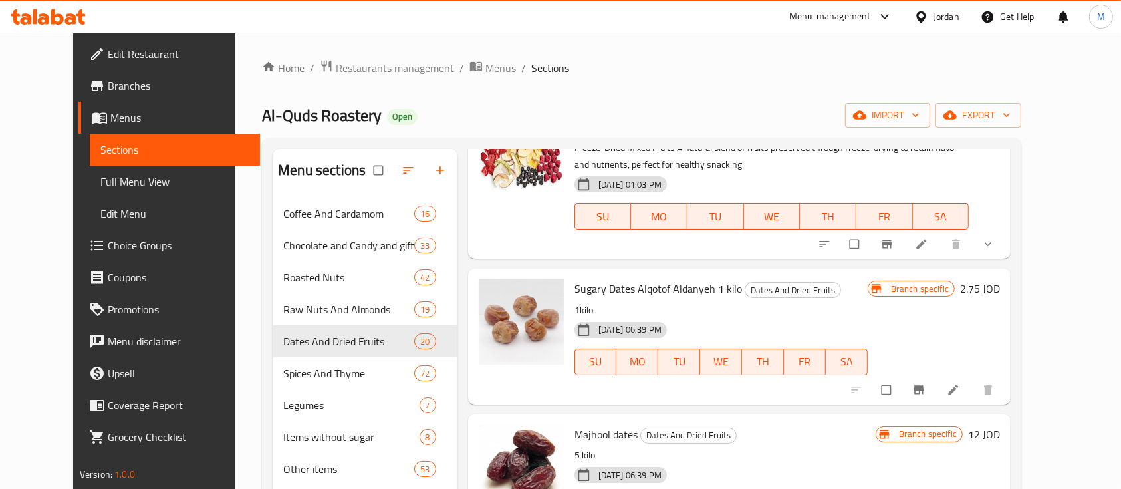
scroll to position [0, 0]
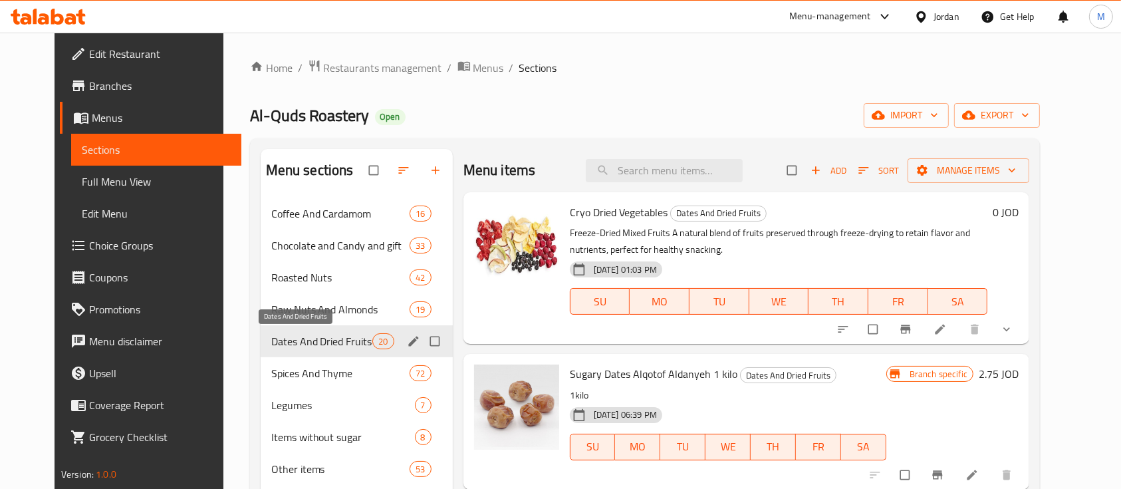
click at [315, 335] on span "Dates And Dried Fruits" at bounding box center [322, 341] width 102 height 16
click at [316, 318] on div "Raw Nuts And Almonds 19" at bounding box center [357, 309] width 192 height 32
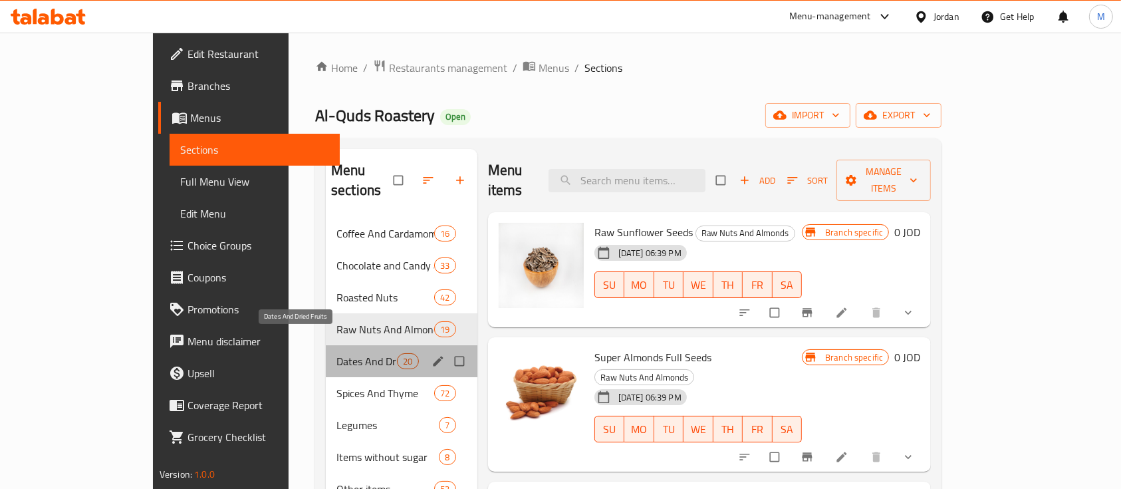
click at [337, 353] on span "Dates And Dried Fruits" at bounding box center [367, 361] width 61 height 16
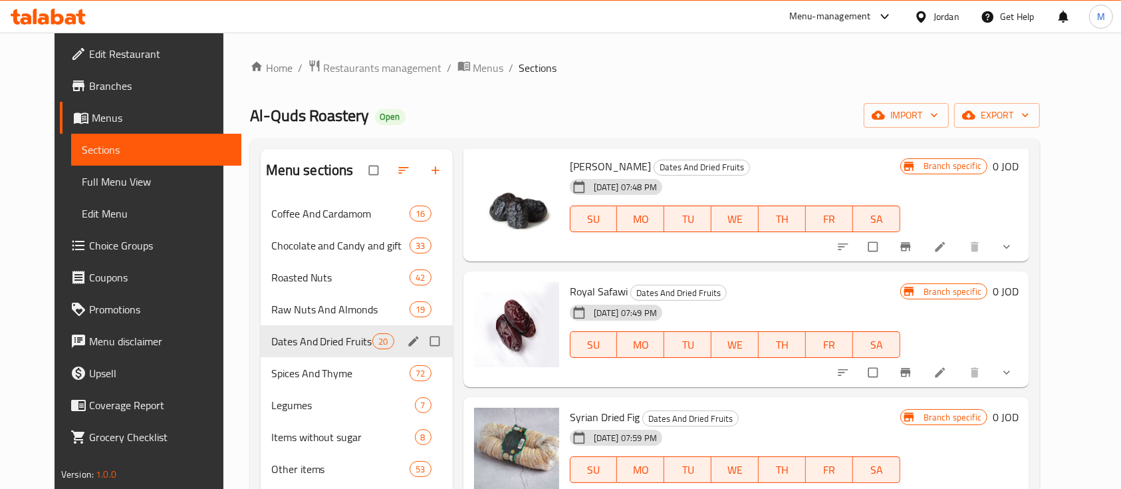
scroll to position [88, 0]
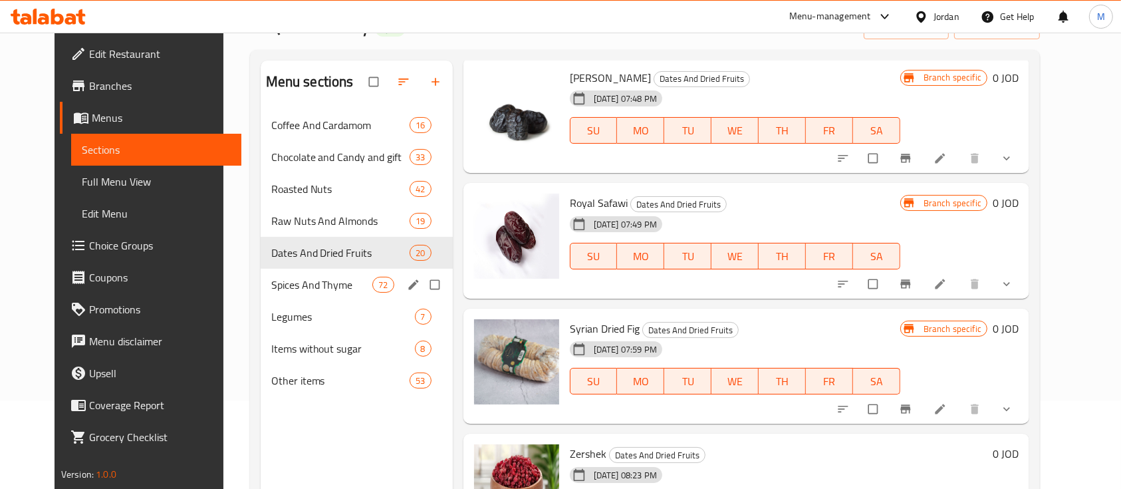
click at [306, 293] on div "Spices And Thyme 72" at bounding box center [357, 285] width 192 height 32
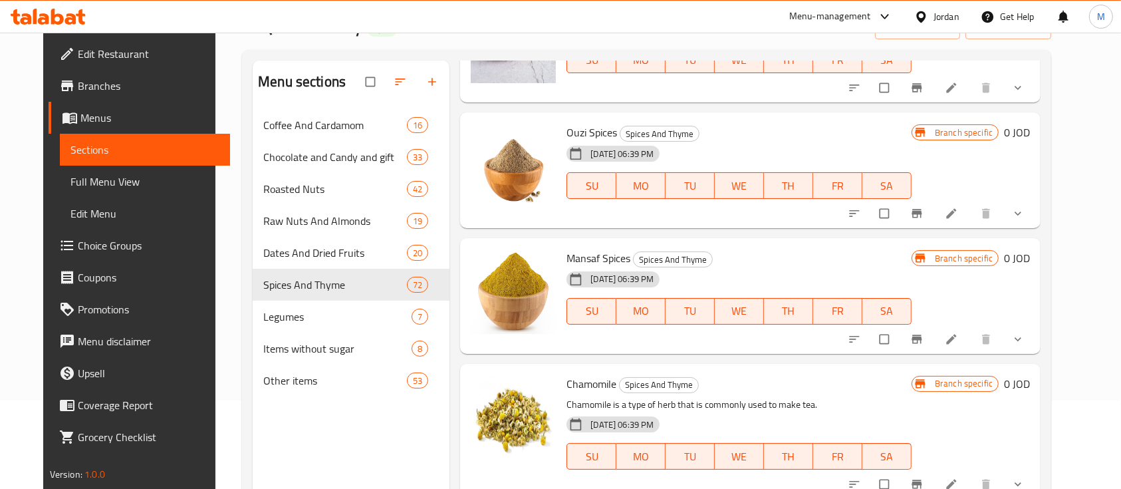
scroll to position [1282, 0]
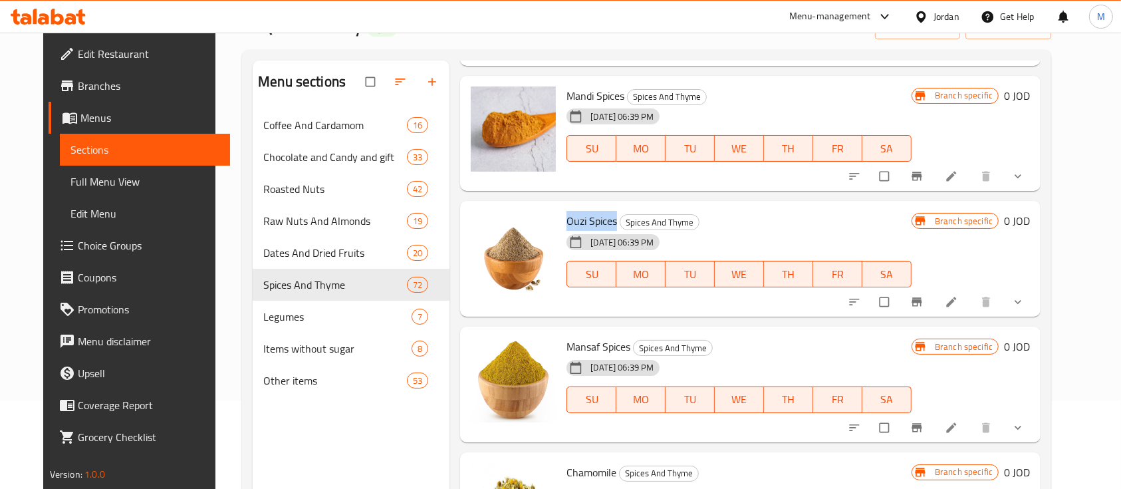
drag, startPoint x: 558, startPoint y: 214, endPoint x: 607, endPoint y: 219, distance: 48.8
click at [607, 219] on span "Ouzi Spices" at bounding box center [592, 221] width 51 height 20
copy span "Ouzi Spices"
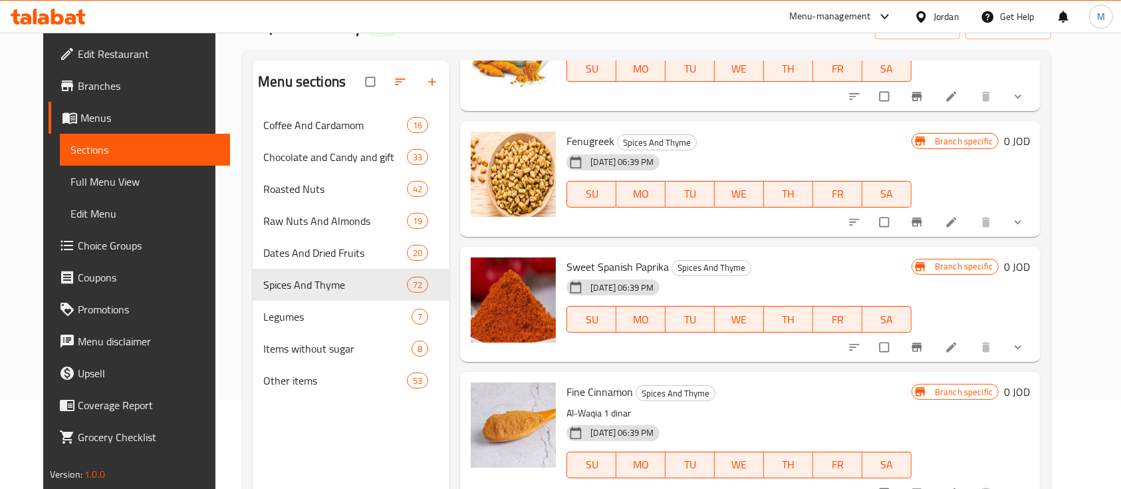
scroll to position [3588, 0]
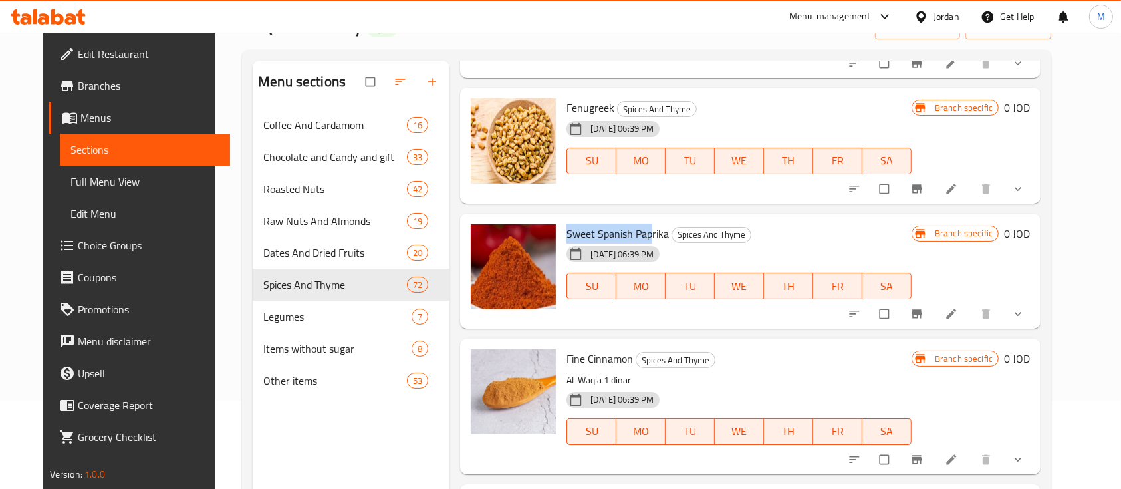
drag, startPoint x: 556, startPoint y: 231, endPoint x: 640, endPoint y: 232, distance: 83.8
click at [640, 232] on span "Sweet Spanish Paprika" at bounding box center [618, 233] width 102 height 20
click at [640, 233] on span "Sweet Spanish Paprika" at bounding box center [618, 233] width 102 height 20
click at [483, 245] on icon "upload picture" at bounding box center [488, 242] width 11 height 10
click at [591, 232] on span "Sweet Spanish Paprika" at bounding box center [618, 233] width 102 height 20
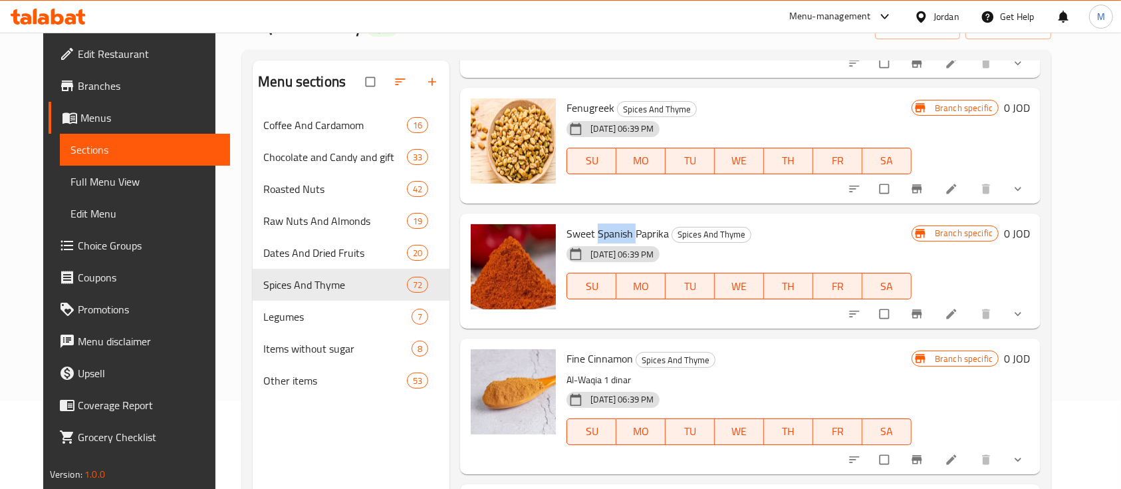
click at [591, 232] on span "Sweet Spanish Paprika" at bounding box center [618, 233] width 102 height 20
click at [629, 232] on span "Sweet Spanish Paprika" at bounding box center [618, 233] width 102 height 20
click at [629, 231] on span "Sweet Spanish Paprika" at bounding box center [618, 233] width 102 height 20
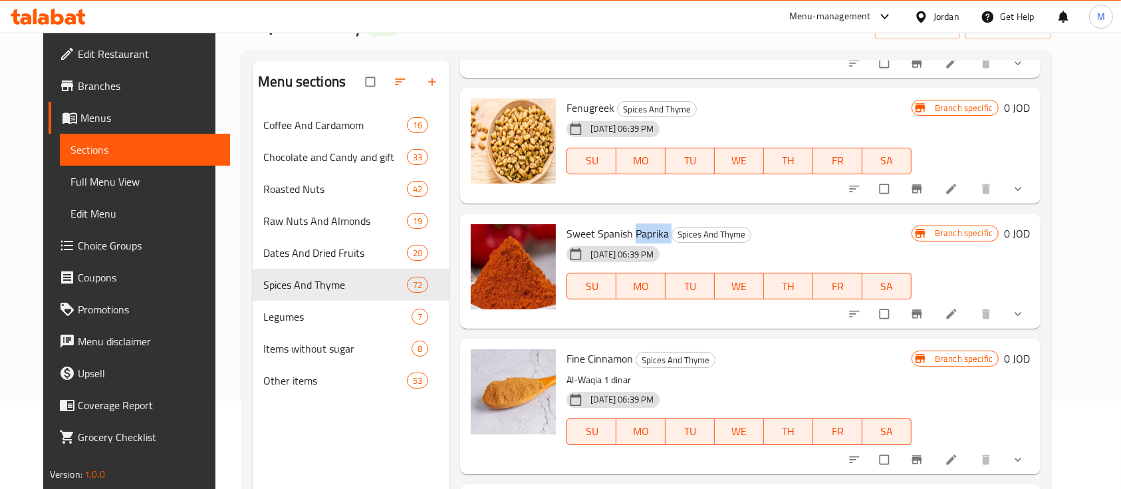
copy h6 "Paprika"
click at [484, 242] on icon "upload picture" at bounding box center [488, 242] width 13 height 13
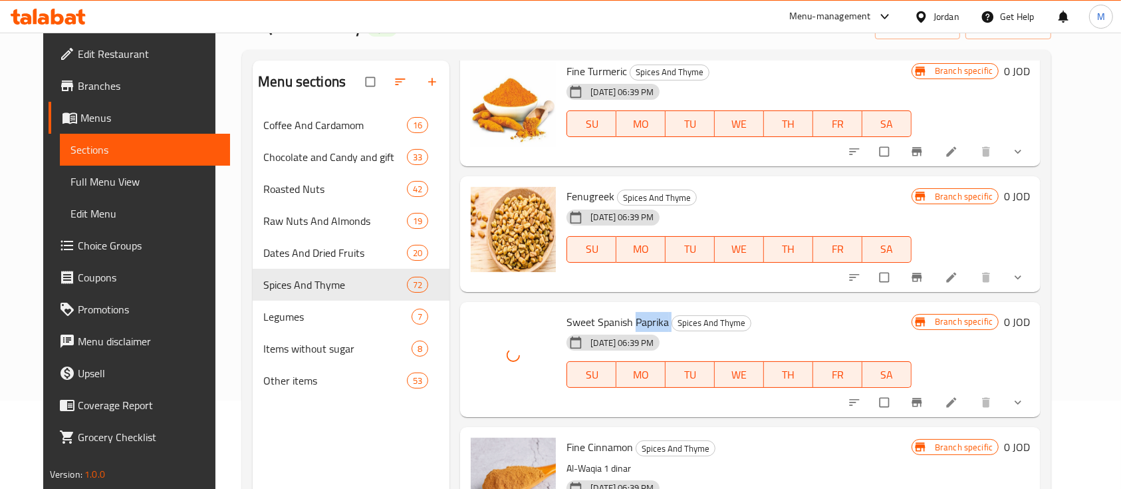
scroll to position [3411, 0]
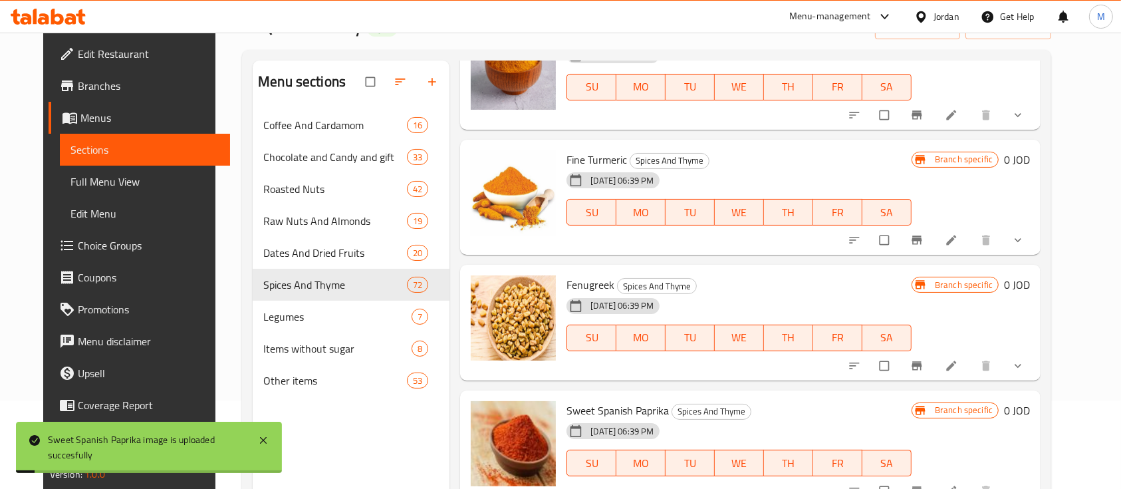
click at [584, 280] on span "Fenugreek" at bounding box center [591, 285] width 48 height 20
copy h6 "Fenugreek"
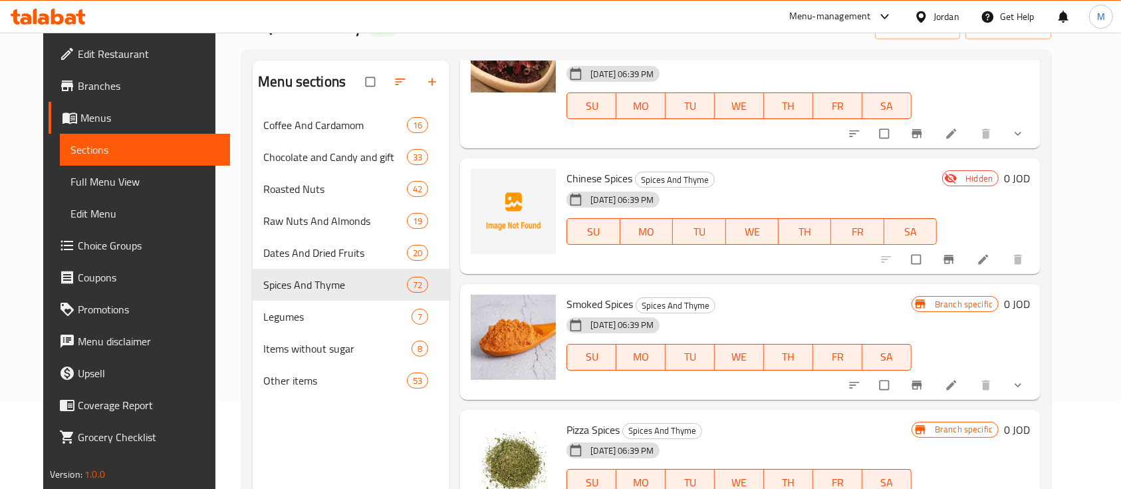
scroll to position [6692, 0]
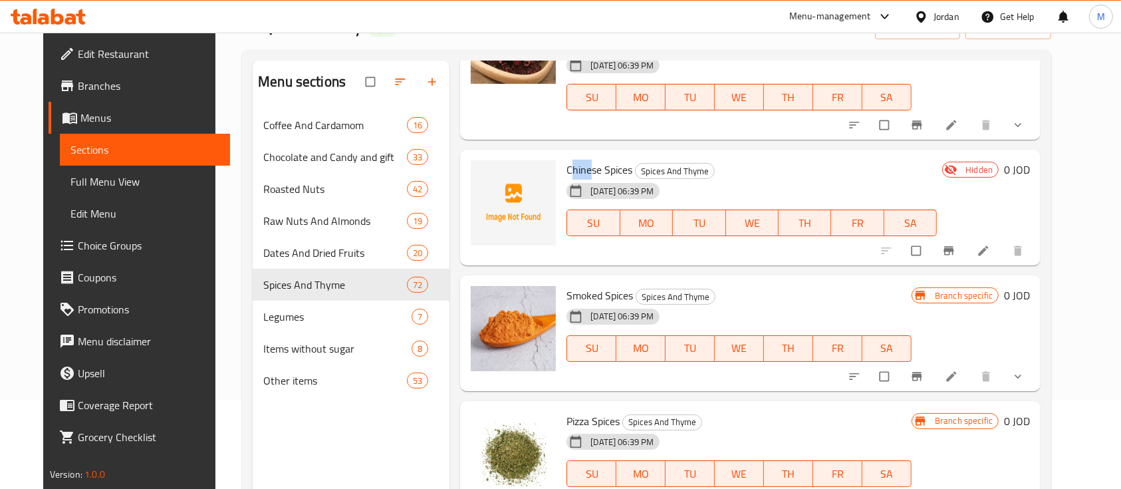
drag, startPoint x: 559, startPoint y: 166, endPoint x: 579, endPoint y: 166, distance: 20.6
click at [579, 166] on span "Chinese Spices" at bounding box center [600, 170] width 66 height 20
click at [567, 167] on span "Chinese Spices" at bounding box center [600, 170] width 66 height 20
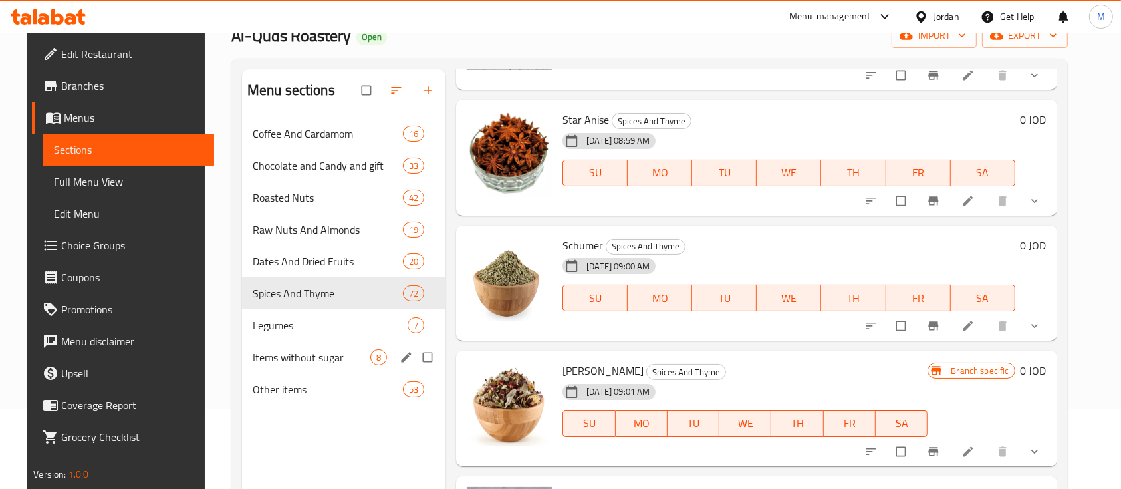
scroll to position [42, 0]
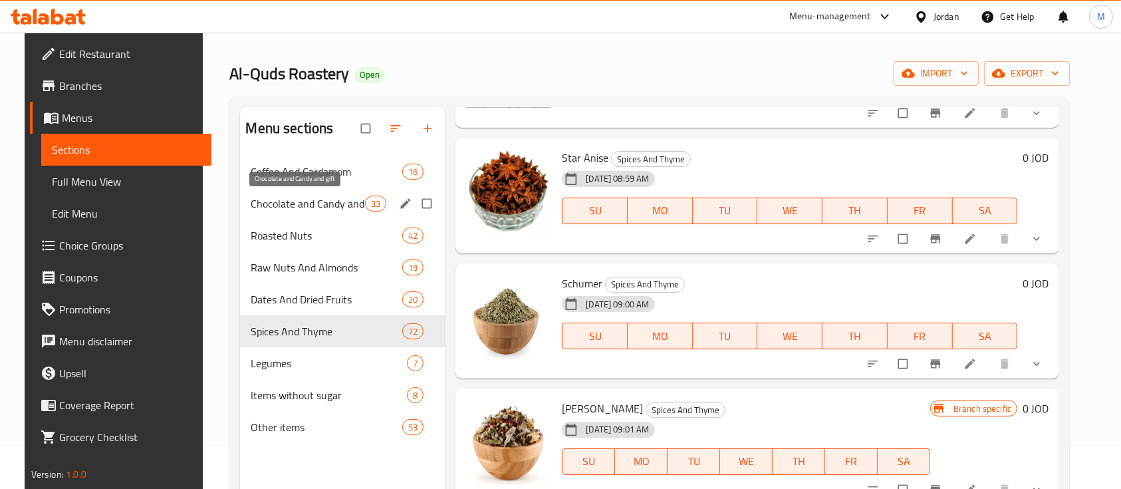
click at [321, 201] on span "Chocolate and Candy and gift" at bounding box center [308, 204] width 114 height 16
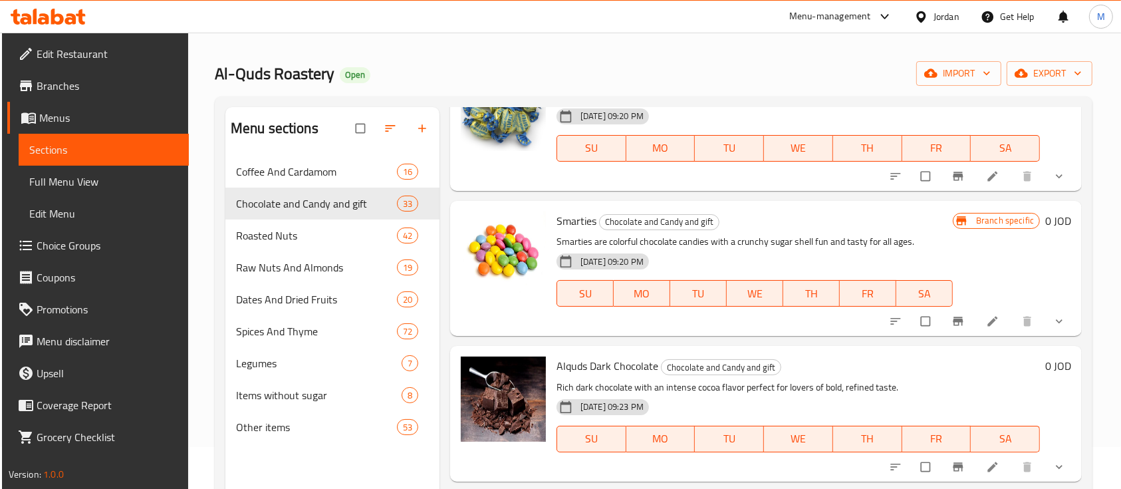
scroll to position [4539, 0]
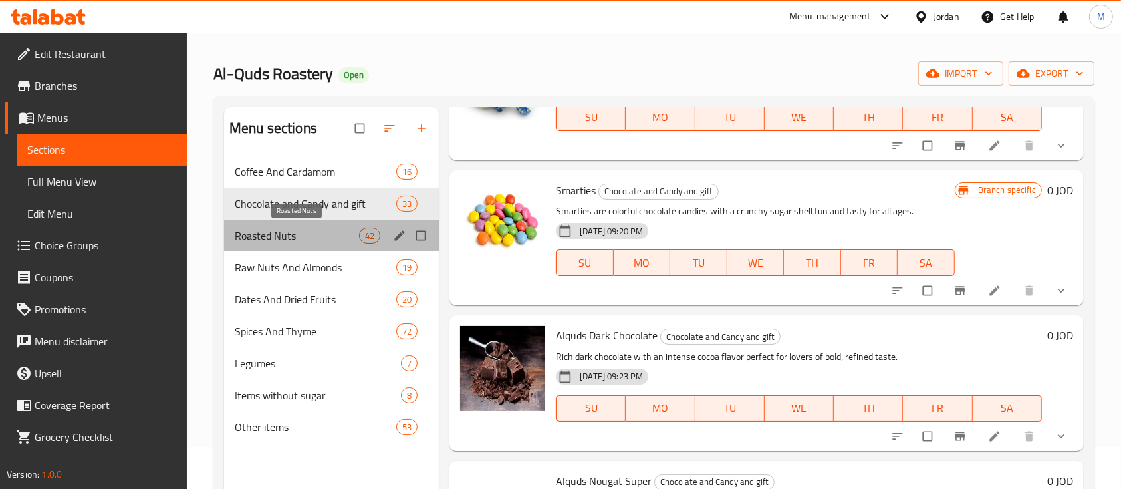
click at [321, 235] on span "Roasted Nuts" at bounding box center [297, 235] width 124 height 16
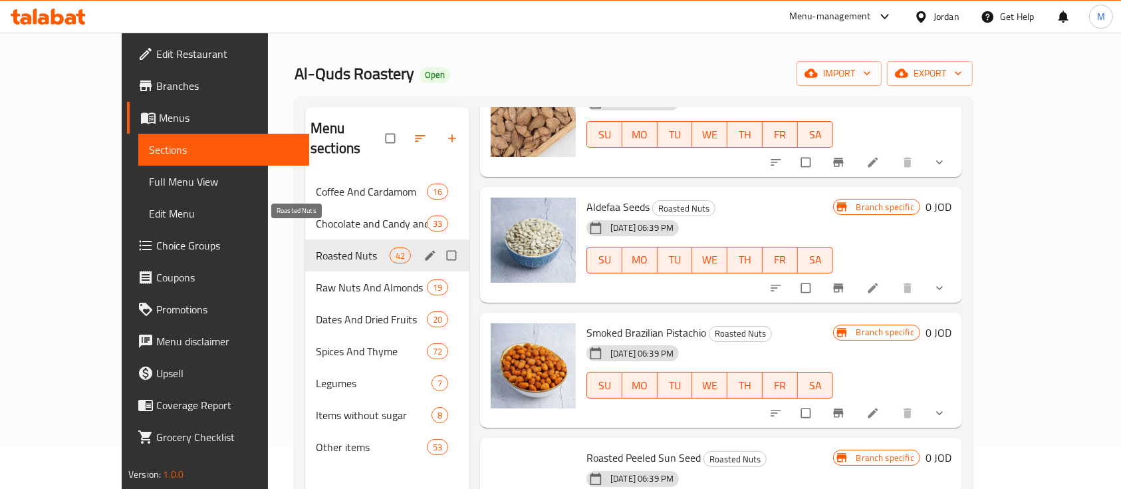
scroll to position [4351, 0]
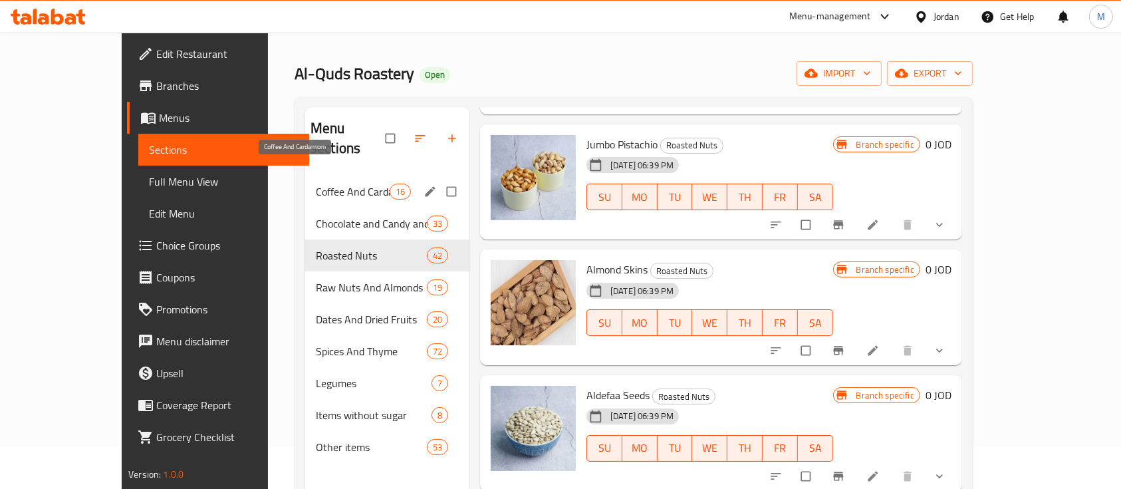
click at [325, 184] on span "Coffee And Cardamom" at bounding box center [353, 192] width 74 height 16
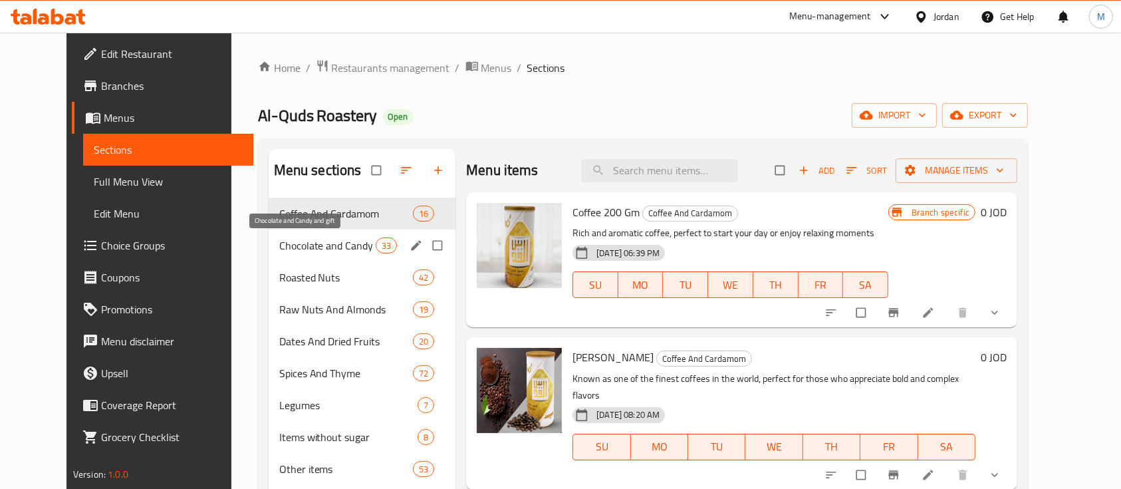
click at [337, 244] on span "Chocolate and Candy and gift" at bounding box center [327, 245] width 96 height 16
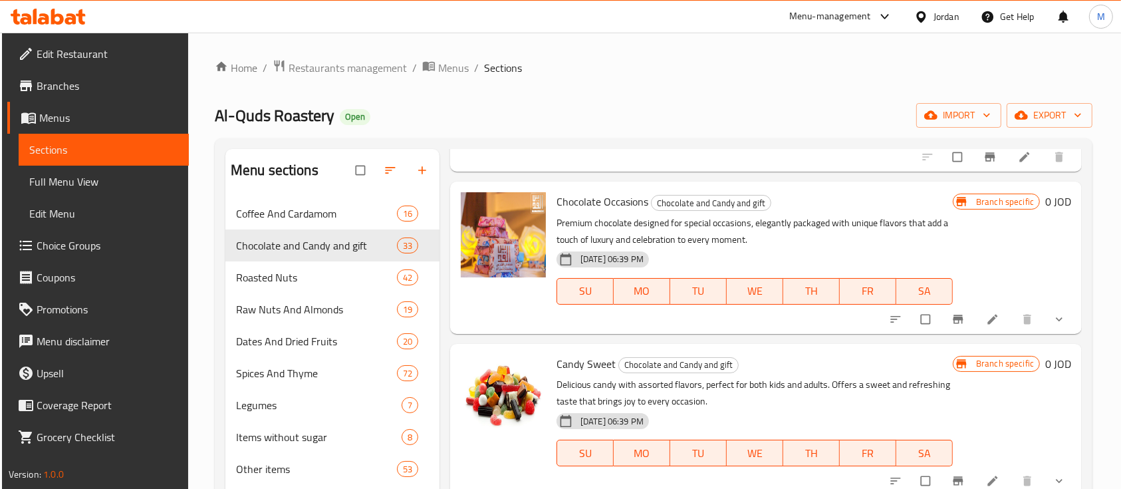
scroll to position [1064, 0]
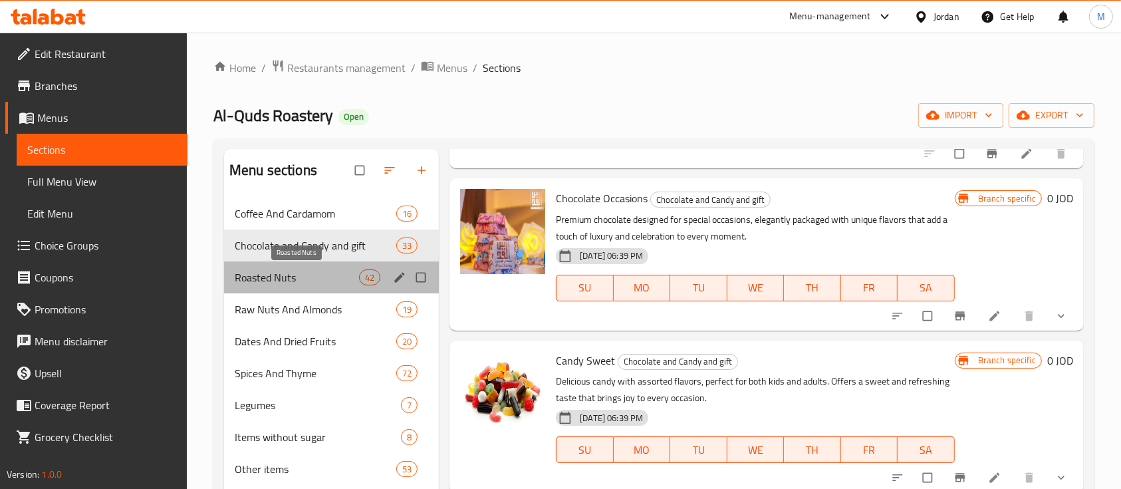
click at [290, 274] on span "Roasted Nuts" at bounding box center [297, 277] width 124 height 16
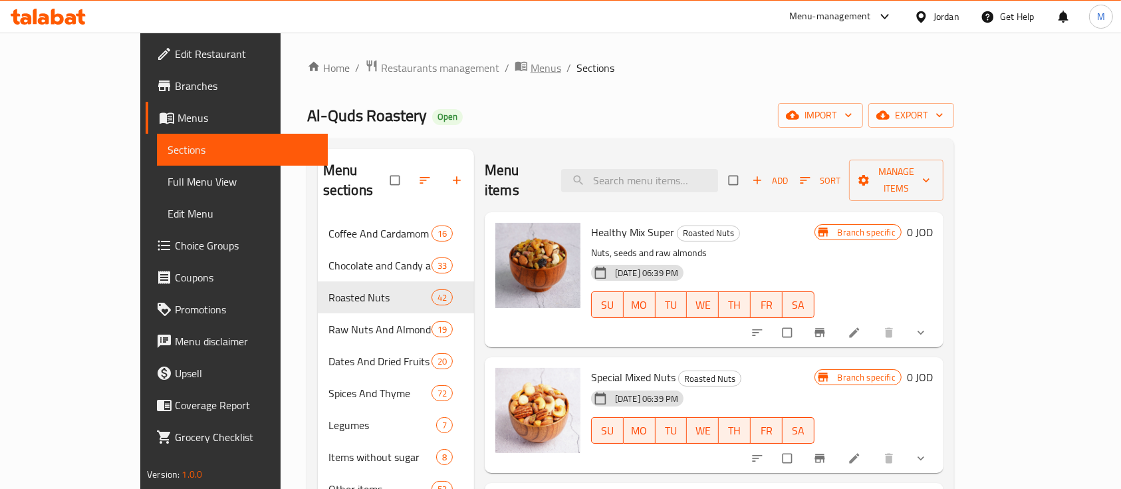
click at [531, 73] on span "Menus" at bounding box center [546, 68] width 31 height 16
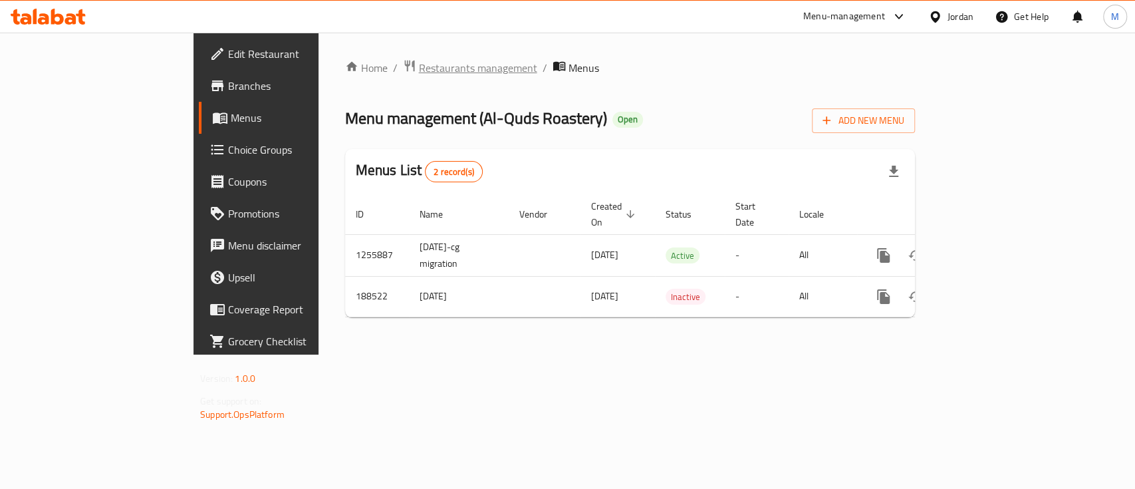
click at [419, 68] on span "Restaurants management" at bounding box center [478, 68] width 118 height 16
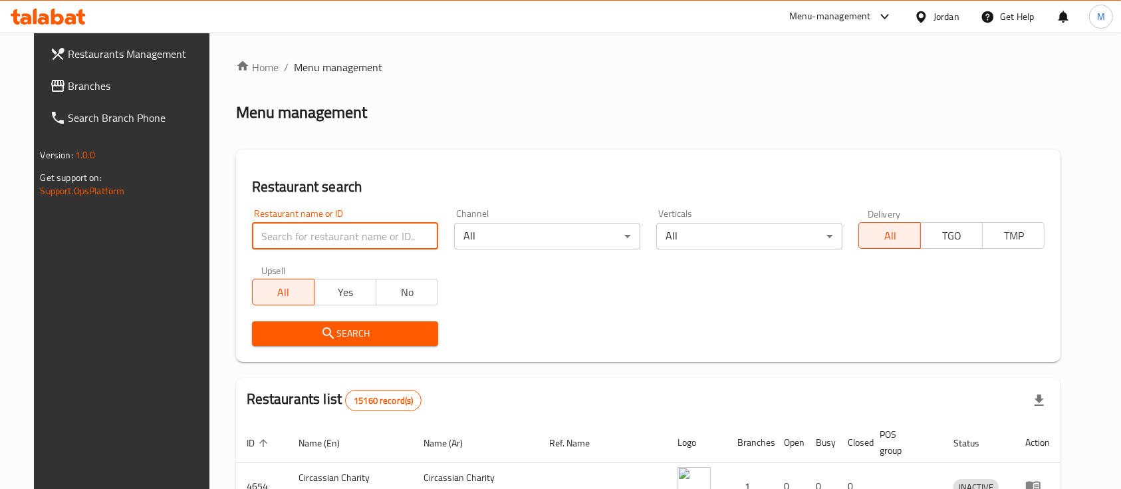
click at [312, 241] on input "search" at bounding box center [345, 236] width 186 height 27
paste input "AlQadamani Roastery"
type input "AlQadamani Roastery"
click button "Search" at bounding box center [345, 333] width 186 height 25
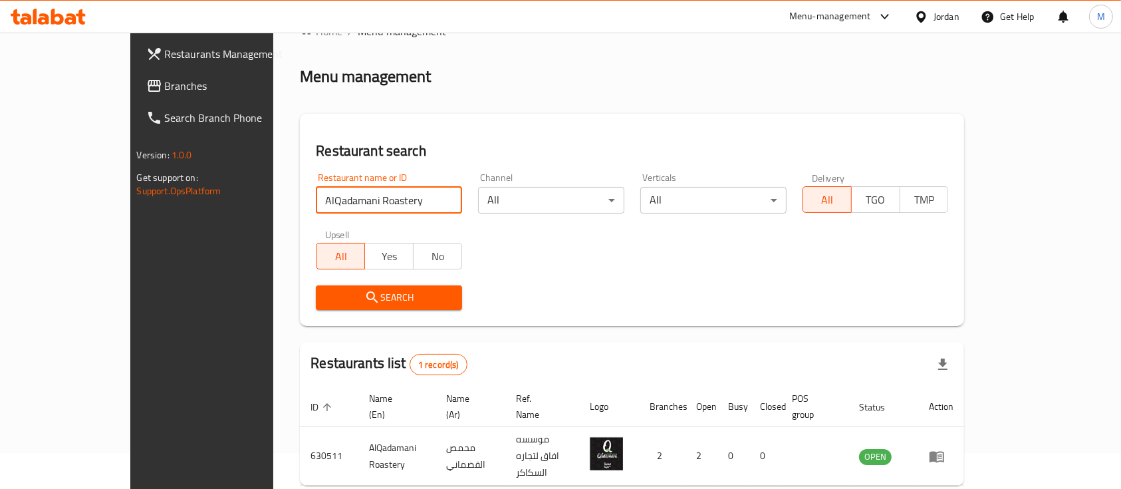
scroll to position [78, 0]
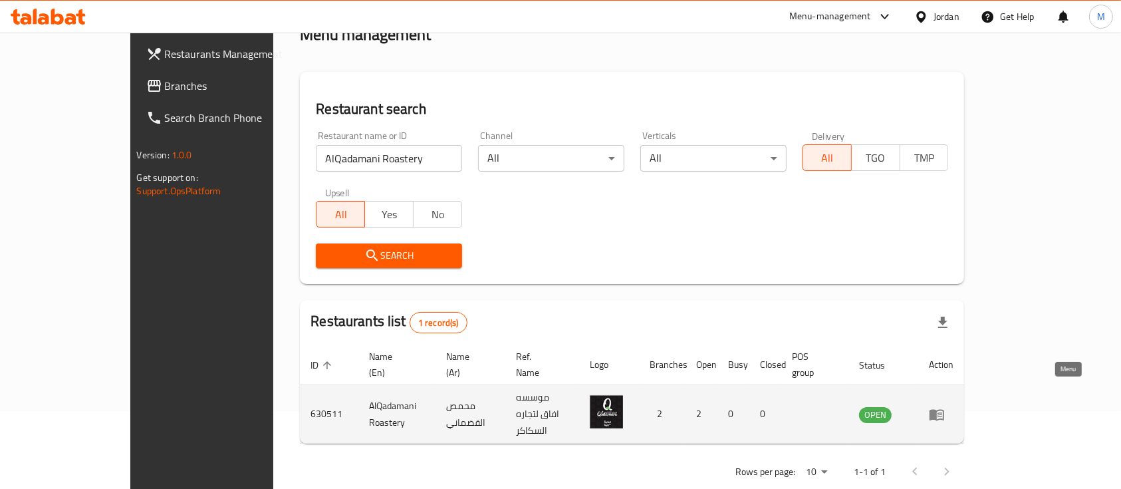
click at [954, 406] on link "enhanced table" at bounding box center [941, 414] width 25 height 16
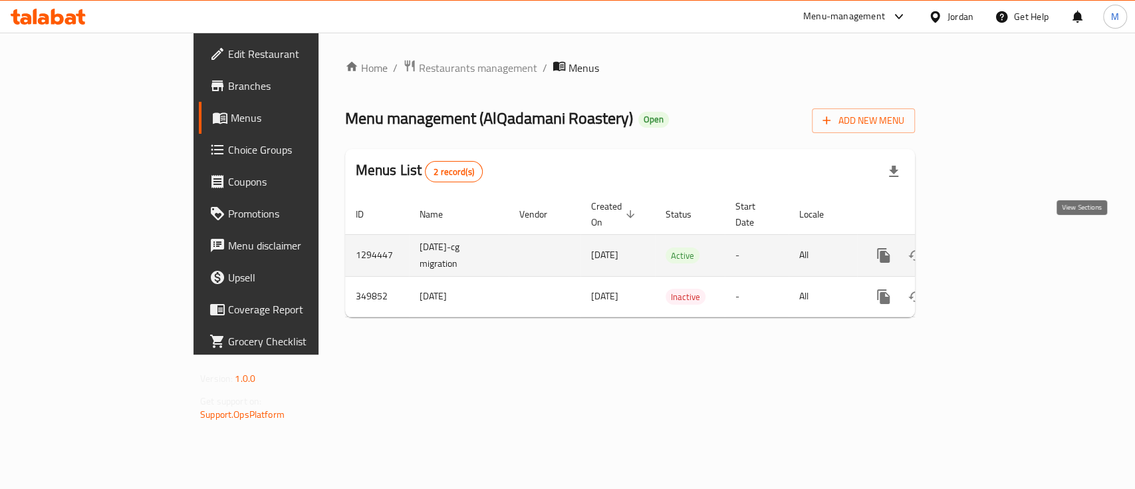
click at [986, 249] on icon "enhanced table" at bounding box center [980, 255] width 12 height 12
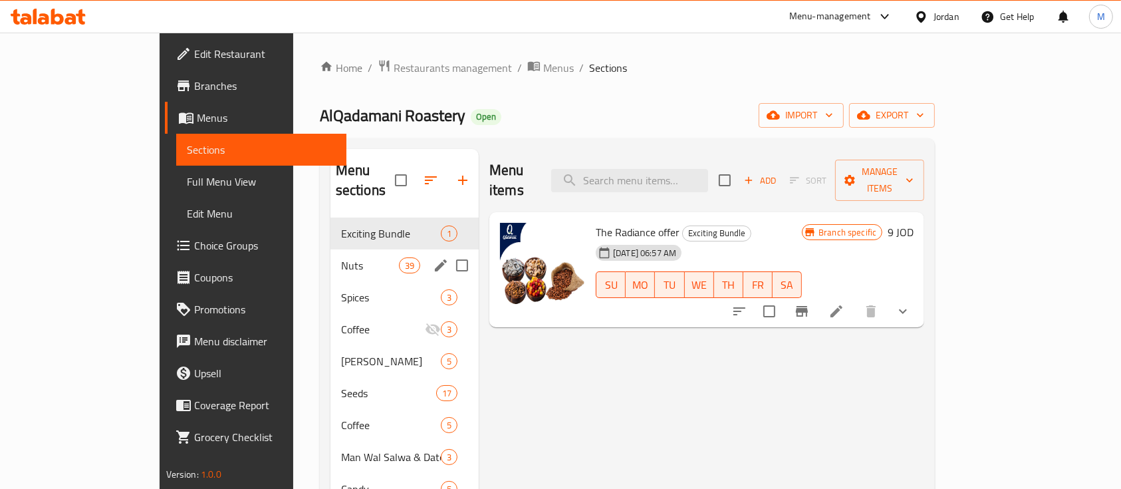
click at [341, 257] on span "Nuts" at bounding box center [370, 265] width 58 height 16
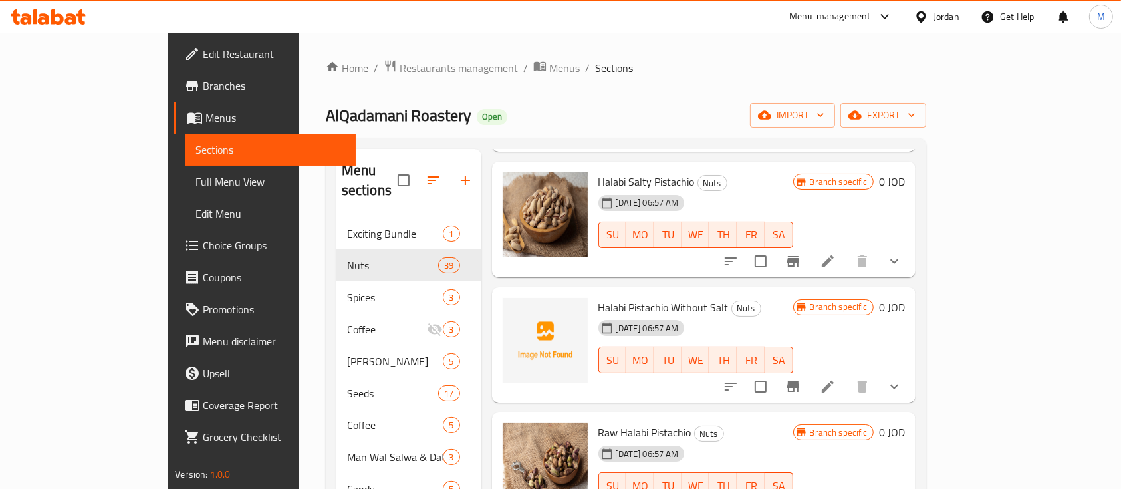
scroll to position [621, 0]
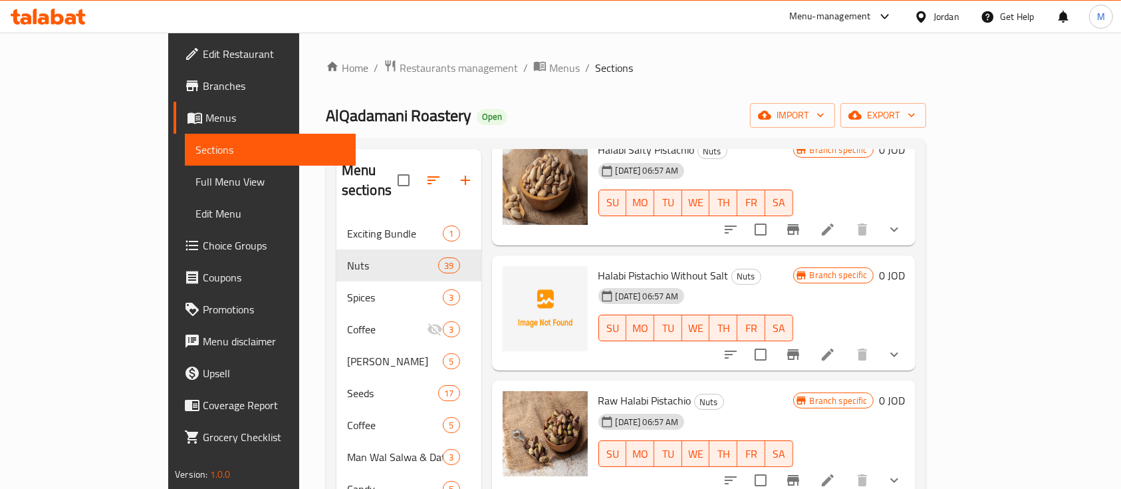
click at [599, 265] on span "Halabi Pistachio Without Salt" at bounding box center [664, 275] width 130 height 20
copy h6 "Halabi Pistachio Without Salt"
click at [801, 347] on icon "Branch-specific-item" at bounding box center [793, 355] width 16 height 16
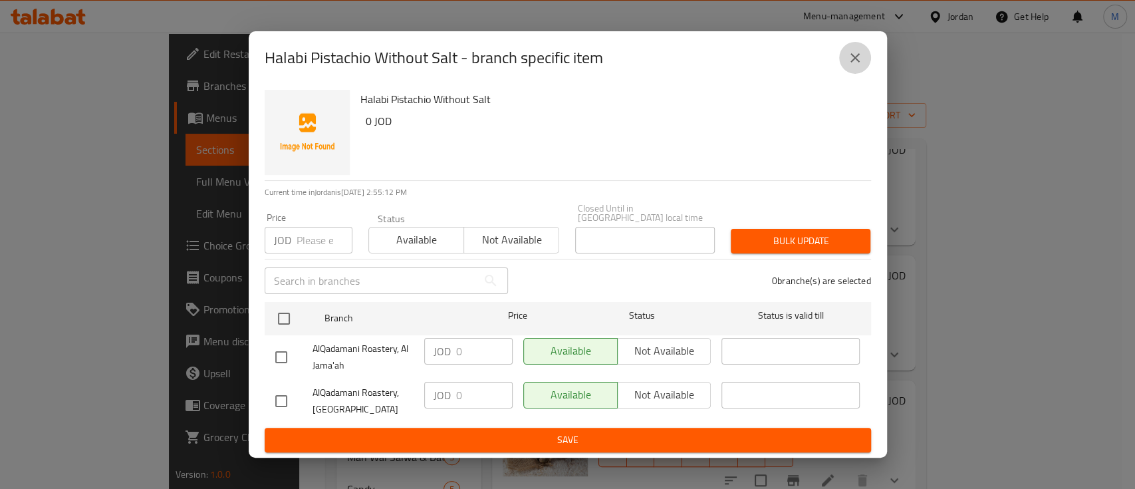
click at [848, 63] on icon "close" at bounding box center [855, 58] width 16 height 16
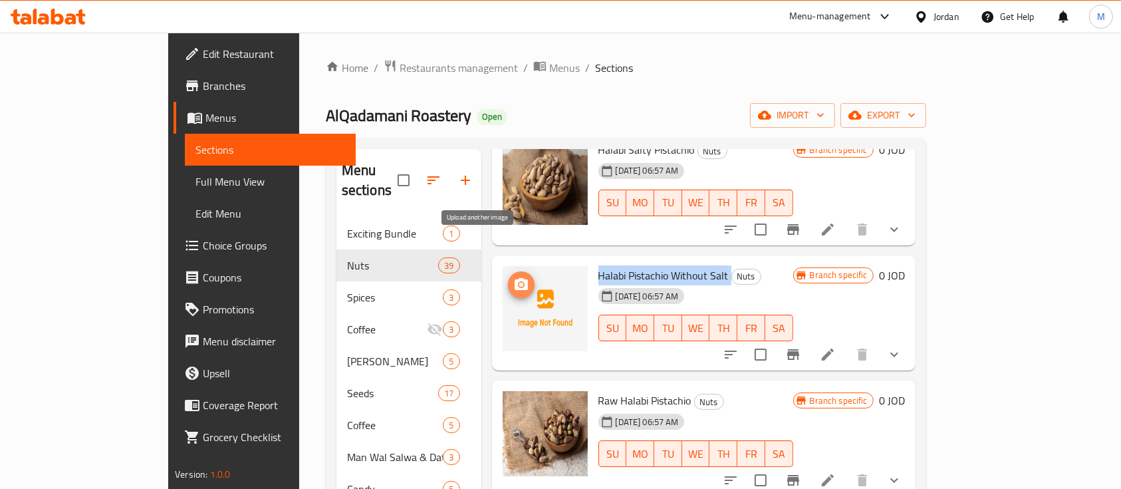
click at [513, 277] on icon "upload picture" at bounding box center [521, 285] width 16 height 16
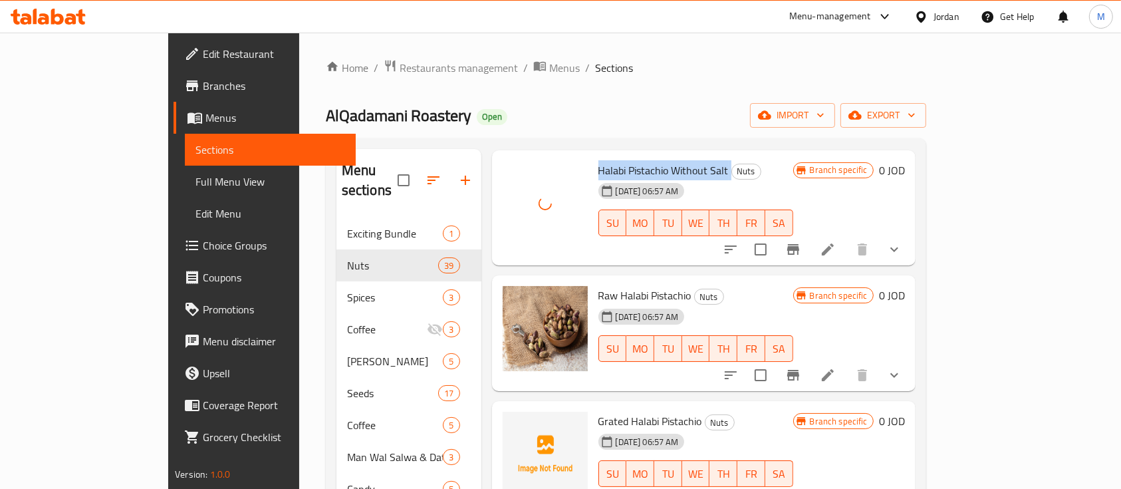
scroll to position [798, 0]
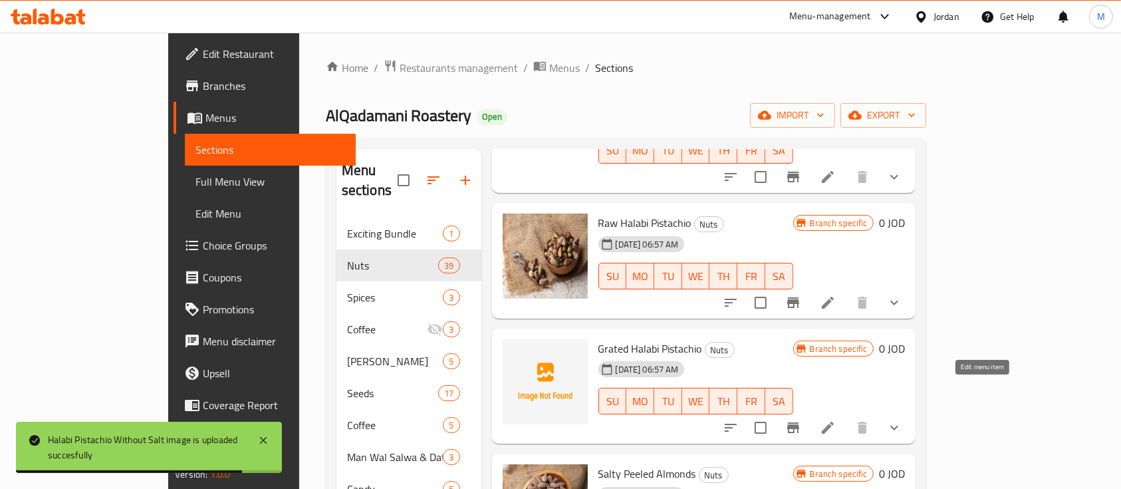
click at [834, 422] on icon at bounding box center [828, 428] width 12 height 12
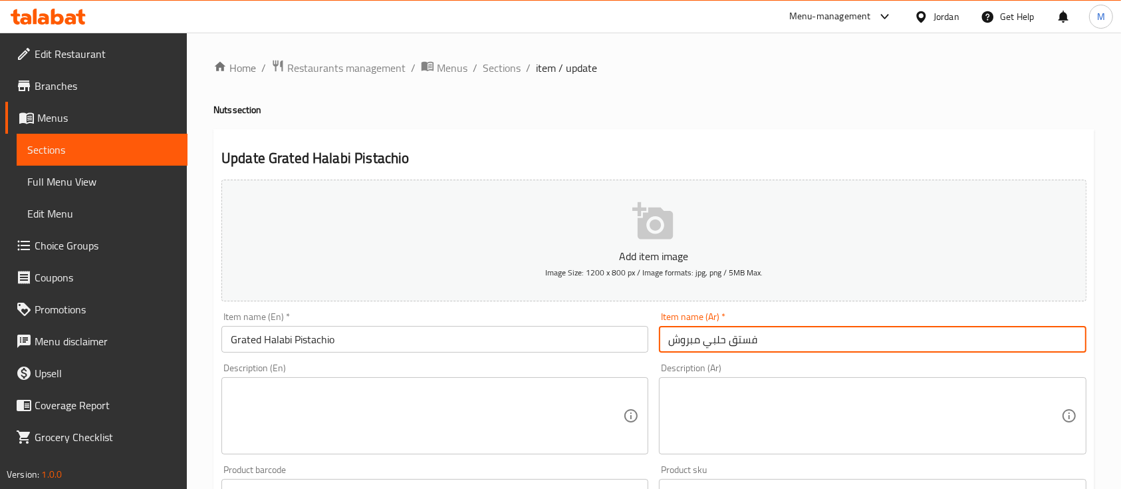
drag, startPoint x: 785, startPoint y: 339, endPoint x: 654, endPoint y: 343, distance: 131.1
click at [654, 343] on div "Item name (Ar)   * فستق حلبي مبروش Item name (Ar) *" at bounding box center [873, 332] width 438 height 51
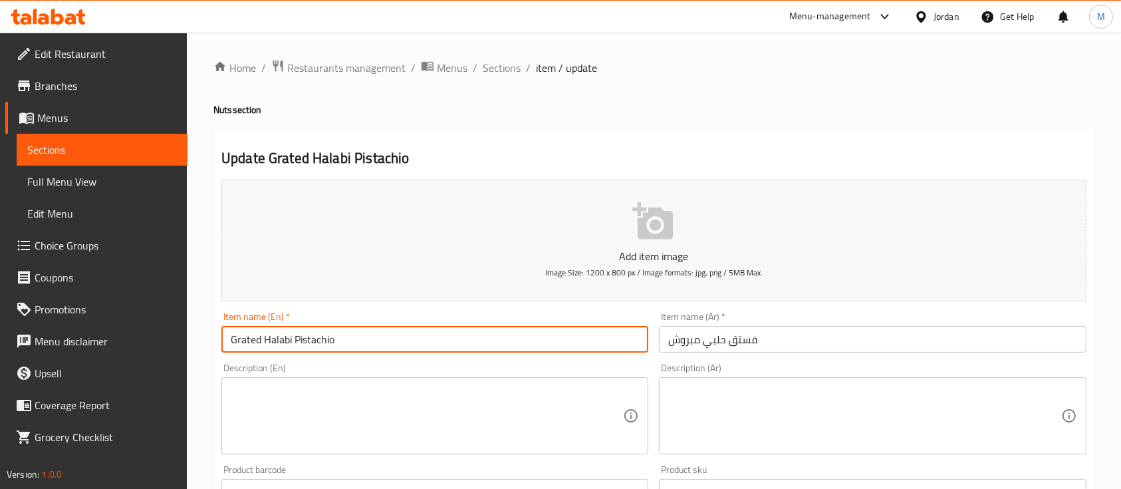
click at [369, 339] on input "Grated Halabi Pistachio" at bounding box center [434, 339] width 427 height 27
drag, startPoint x: 369, startPoint y: 339, endPoint x: 172, endPoint y: 339, distance: 197.5
click at [511, 66] on span "Sections" at bounding box center [502, 68] width 38 height 16
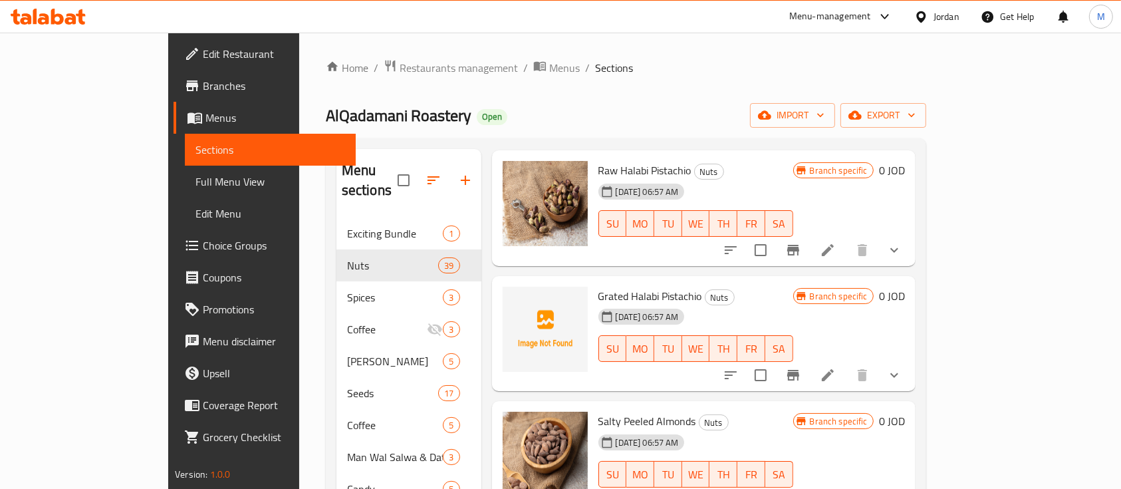
scroll to position [887, 0]
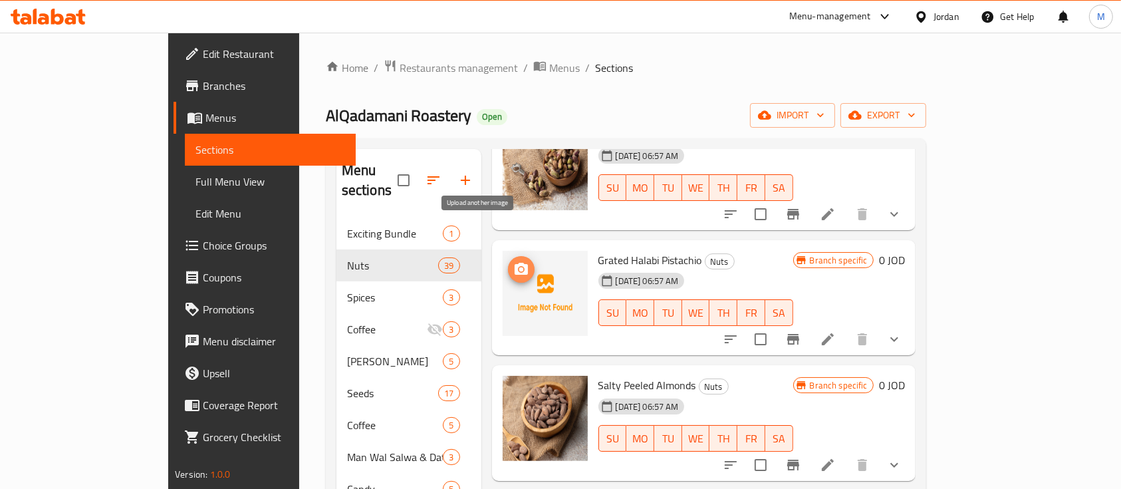
click at [513, 261] on icon "upload picture" at bounding box center [521, 269] width 16 height 16
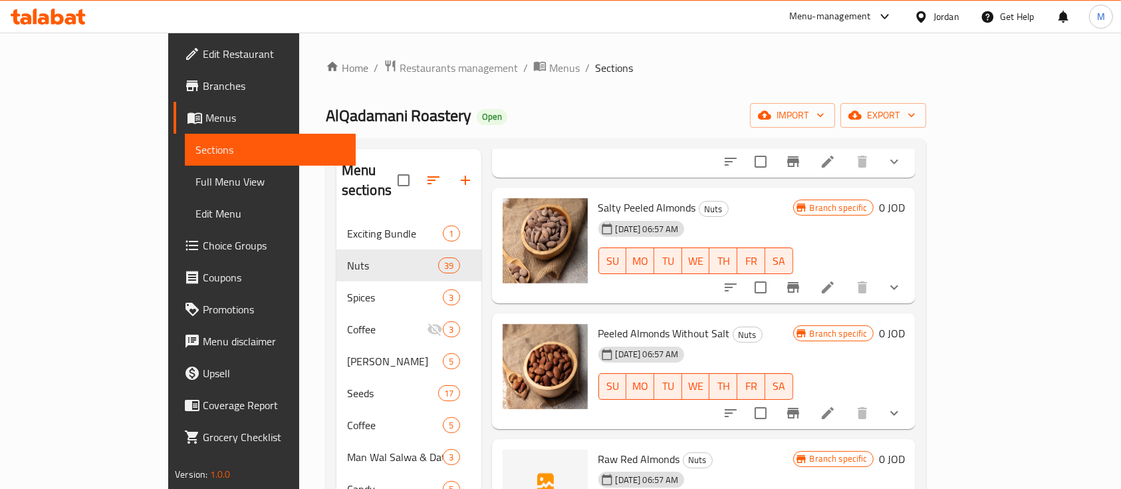
scroll to position [1153, 0]
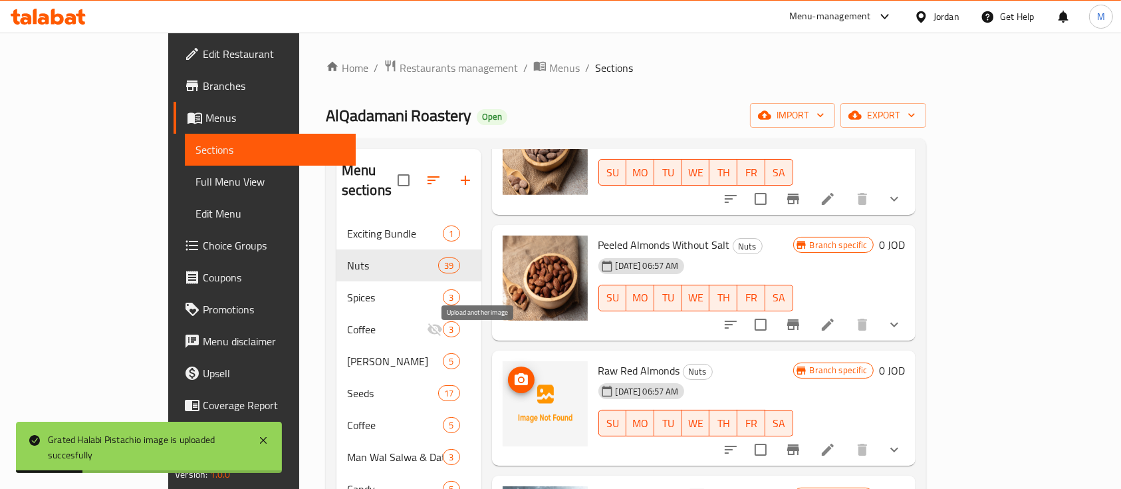
click at [515, 373] on icon "upload picture" at bounding box center [521, 379] width 13 height 12
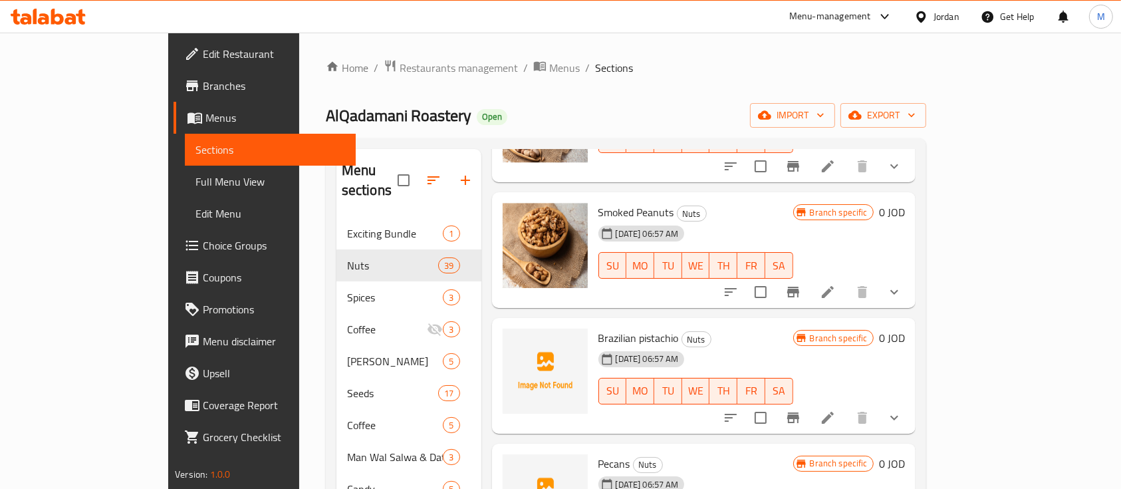
scroll to position [4257, 0]
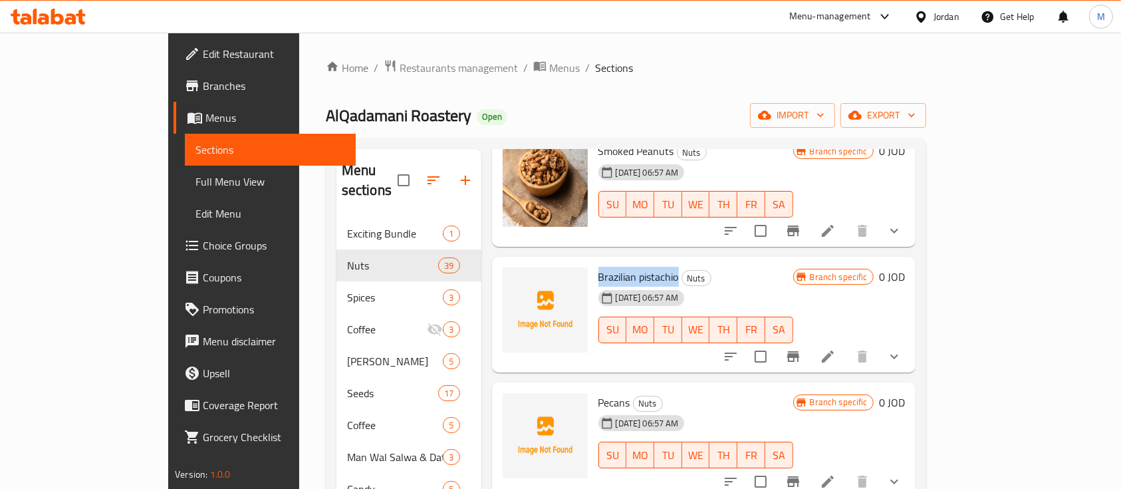
drag, startPoint x: 556, startPoint y: 233, endPoint x: 636, endPoint y: 242, distance: 80.3
click at [636, 267] on span "Brazilian pistachio" at bounding box center [639, 277] width 80 height 20
click at [834, 350] on icon at bounding box center [828, 356] width 12 height 12
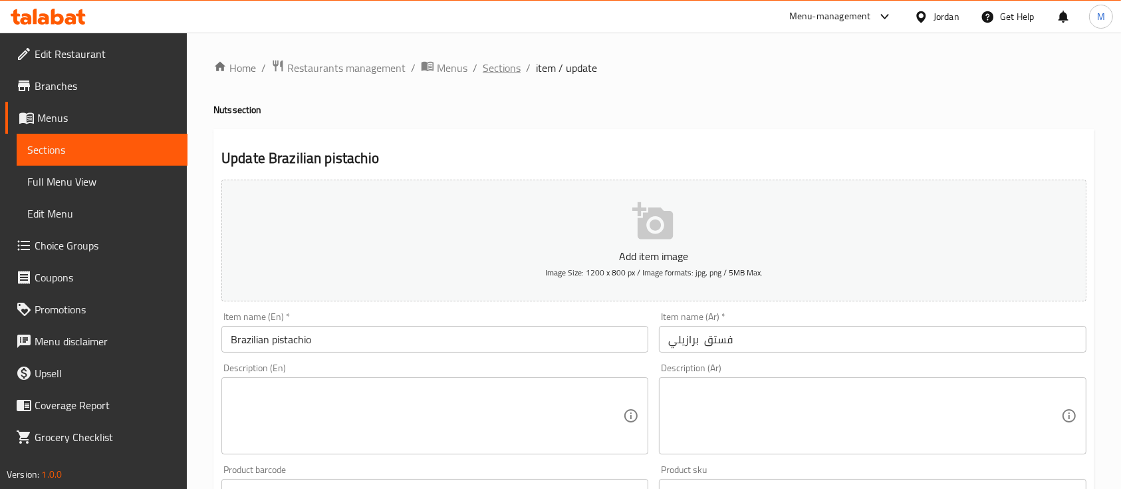
click at [493, 67] on span "Sections" at bounding box center [502, 68] width 38 height 16
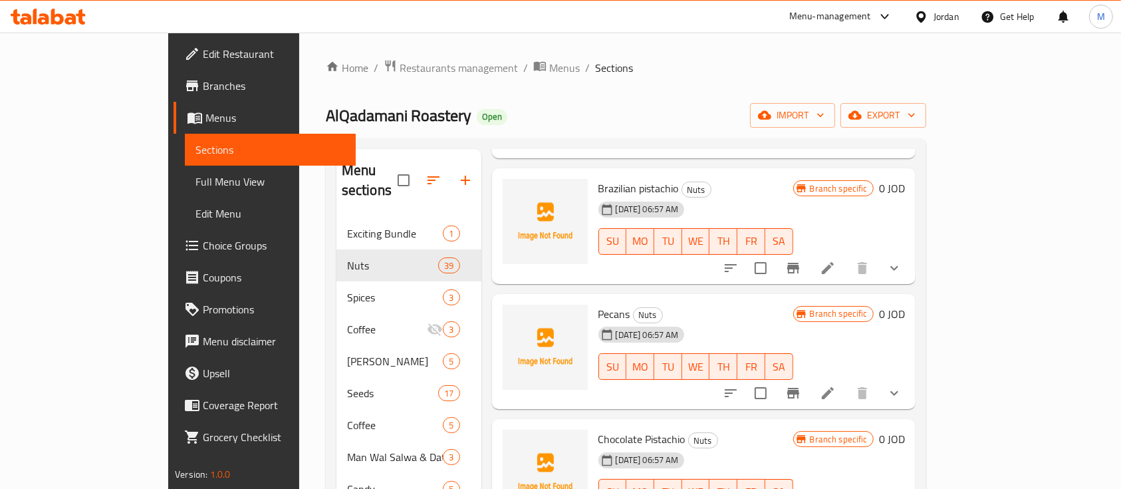
scroll to position [4257, 0]
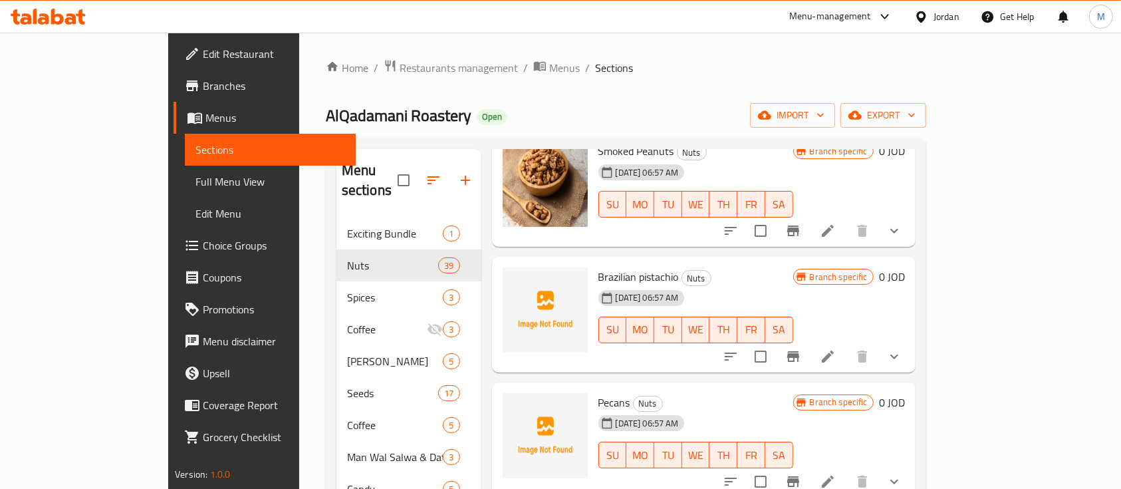
click at [599, 392] on span "Pecans" at bounding box center [615, 402] width 32 height 20
copy h6 "Pecans"
click at [515, 405] on icon "upload picture" at bounding box center [521, 411] width 13 height 12
drag, startPoint x: 558, startPoint y: 240, endPoint x: 636, endPoint y: 245, distance: 78.0
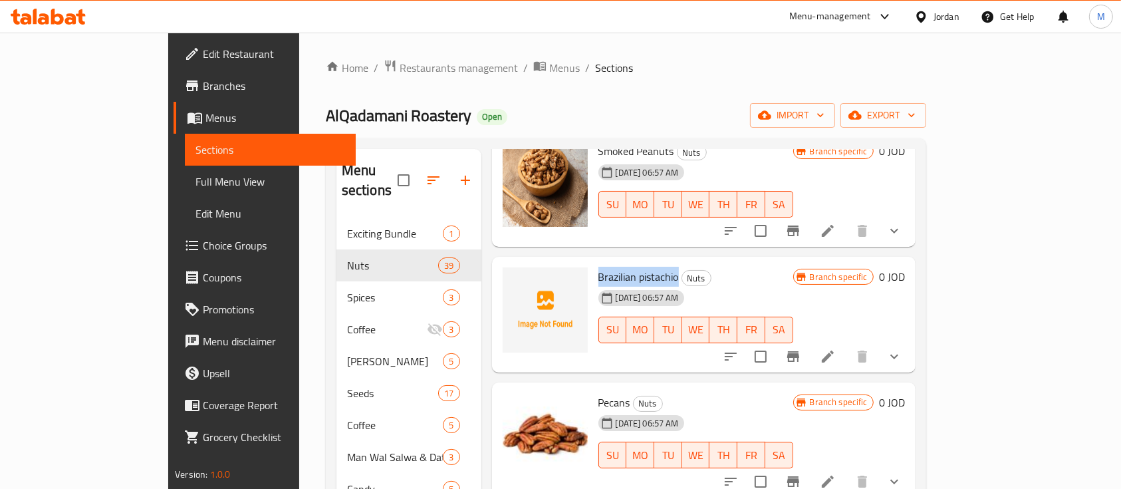
click at [636, 267] on span "Brazilian pistachio" at bounding box center [639, 277] width 80 height 20
copy span "Brazilian pistachio"
click at [508, 278] on span "upload picture" at bounding box center [521, 286] width 27 height 16
click at [708, 267] on h6 "Brazilian pistachio Nuts" at bounding box center [696, 276] width 195 height 19
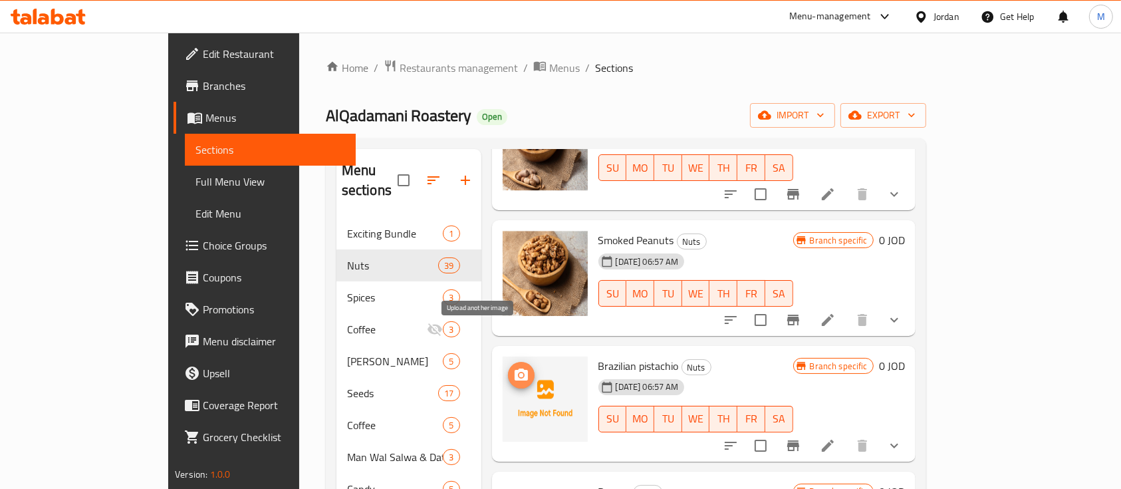
click at [515, 368] on icon "upload picture" at bounding box center [521, 374] width 13 height 12
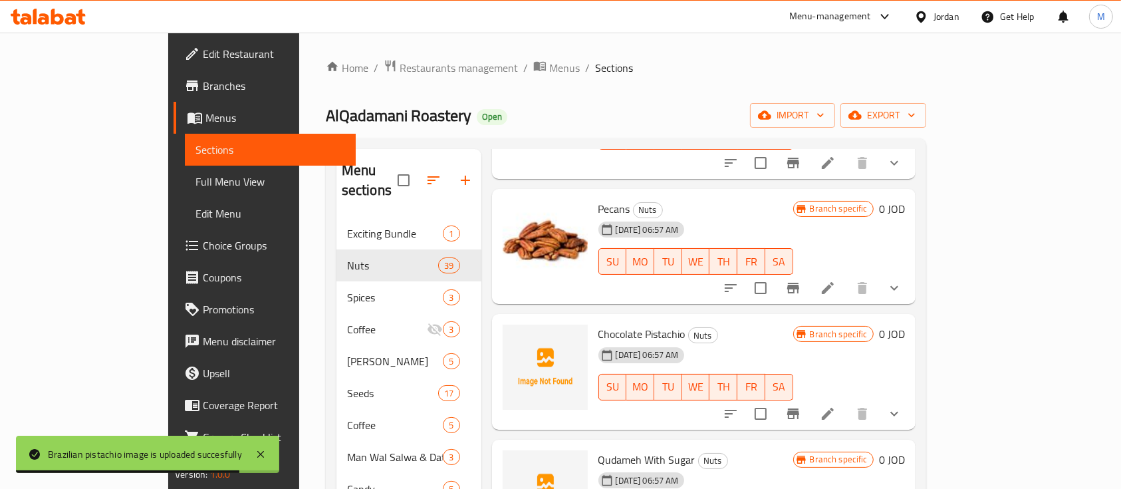
scroll to position [4456, 0]
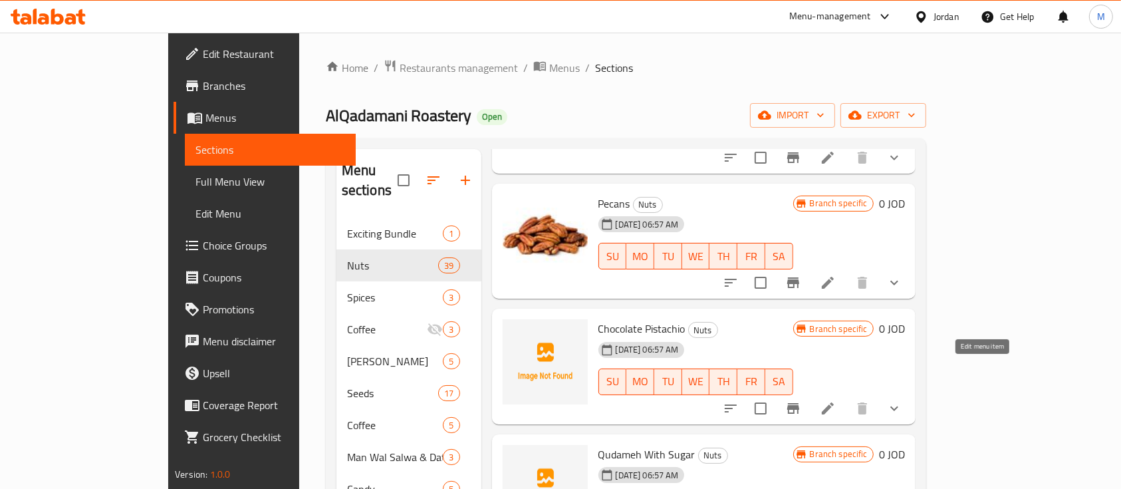
click at [836, 400] on icon at bounding box center [828, 408] width 16 height 16
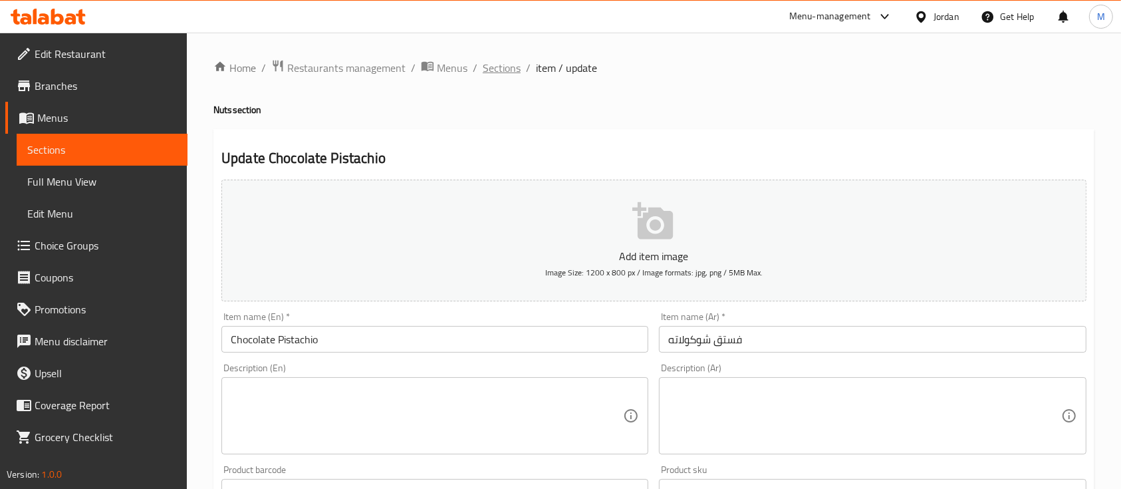
click at [504, 64] on span "Sections" at bounding box center [502, 68] width 38 height 16
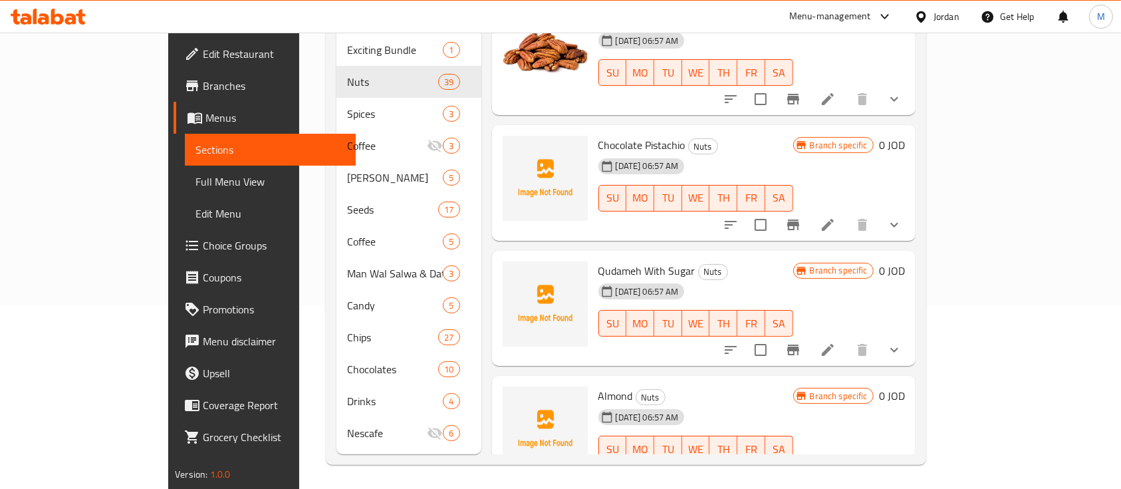
scroll to position [186, 0]
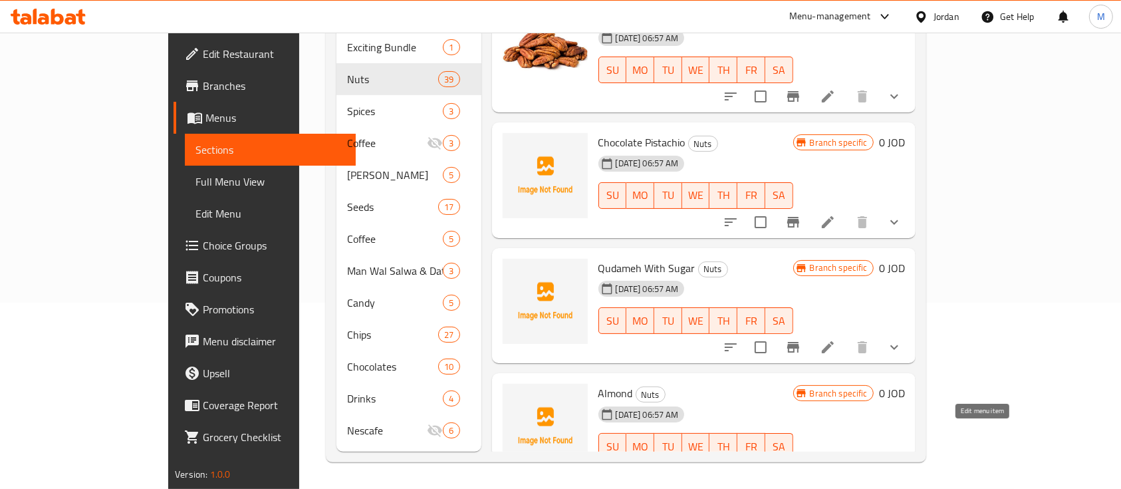
click at [836, 465] on icon at bounding box center [828, 473] width 16 height 16
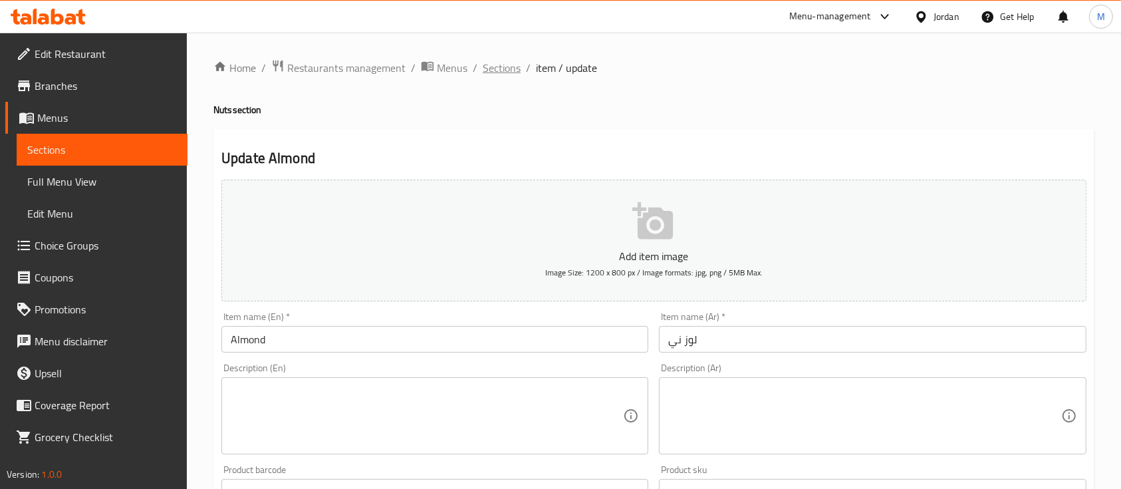
click at [515, 74] on span "Sections" at bounding box center [502, 68] width 38 height 16
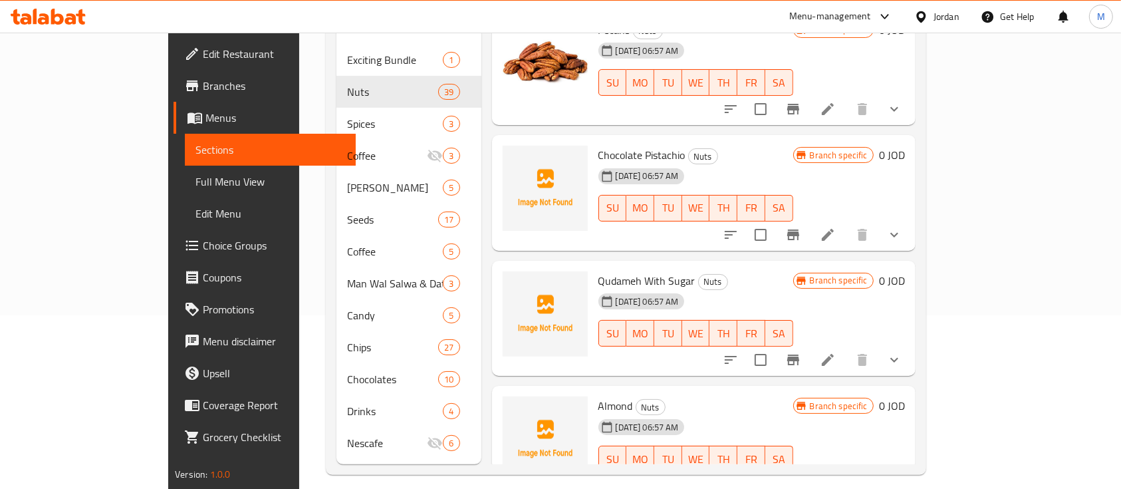
scroll to position [186, 0]
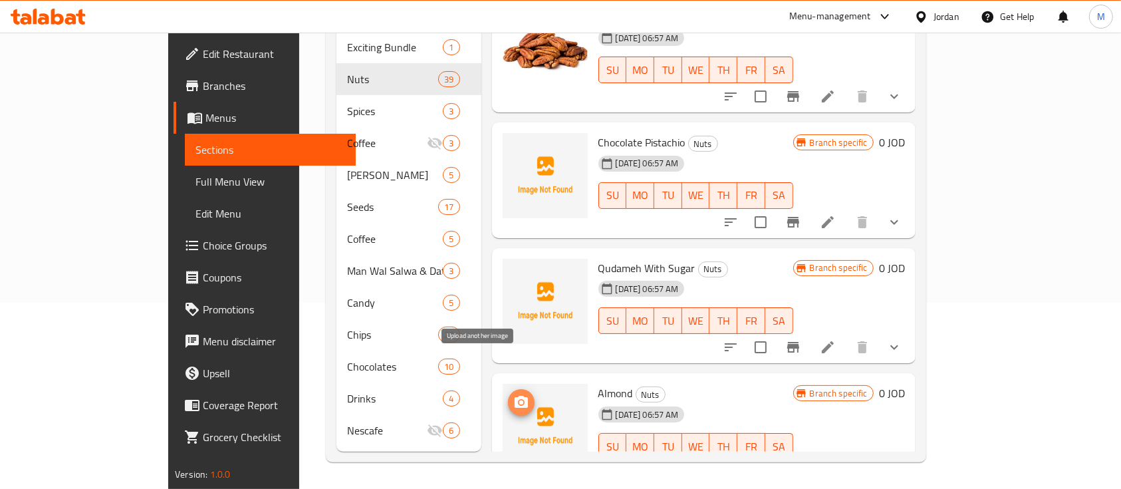
click at [508, 394] on span "upload picture" at bounding box center [521, 402] width 27 height 16
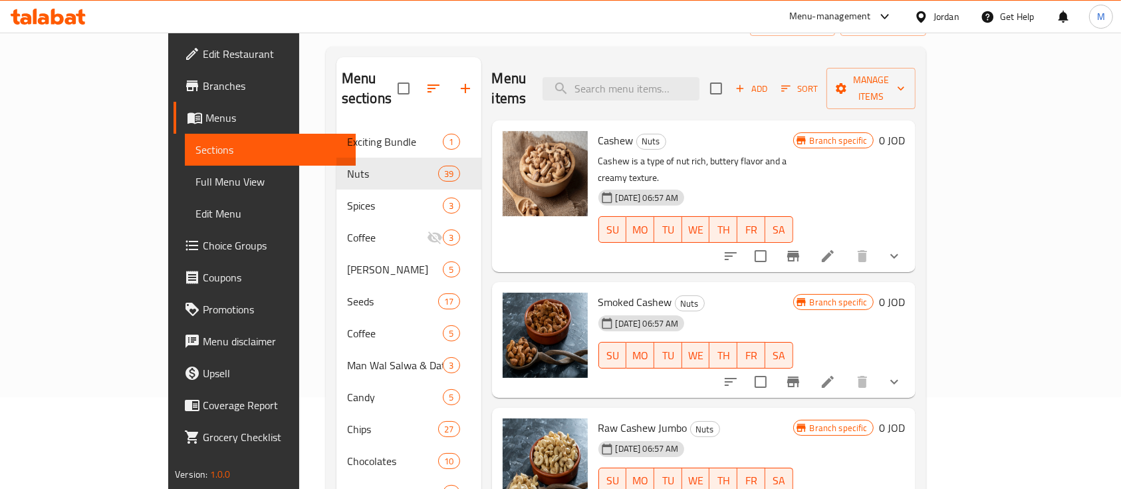
scroll to position [0, 0]
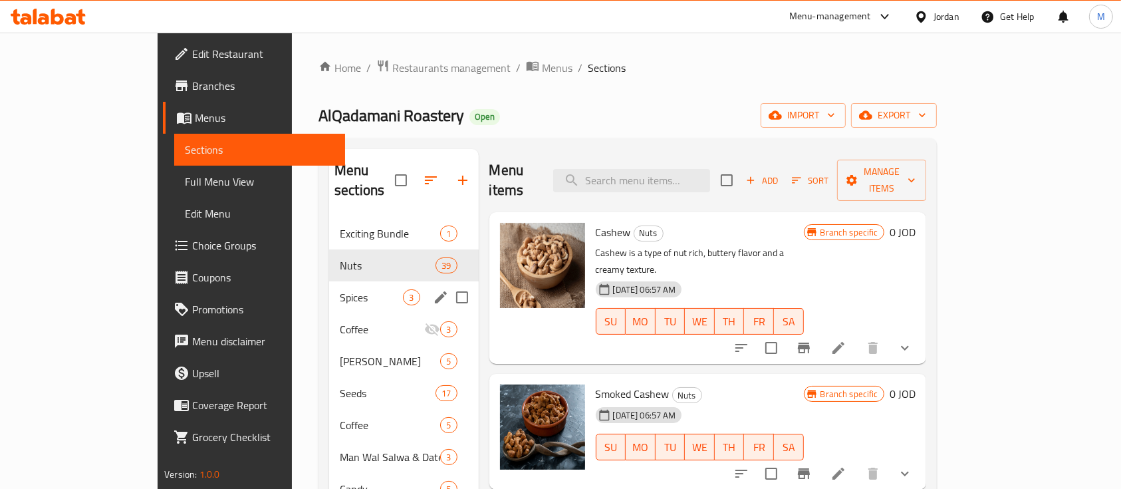
click at [329, 281] on div "Spices 3" at bounding box center [403, 297] width 149 height 32
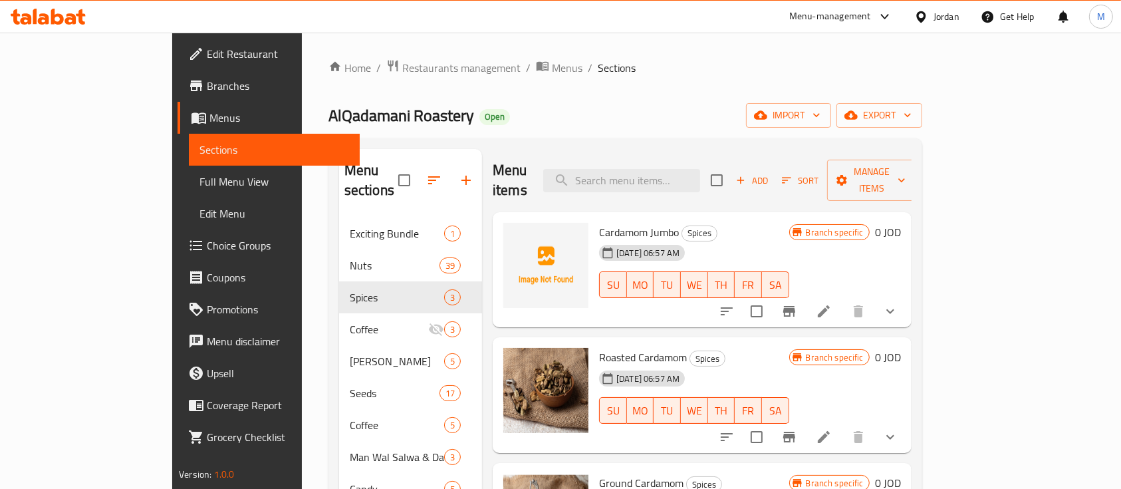
click at [599, 222] on span "Cardamom Jumbo" at bounding box center [639, 232] width 80 height 20
click at [795, 306] on icon "Branch-specific-item" at bounding box center [790, 311] width 12 height 11
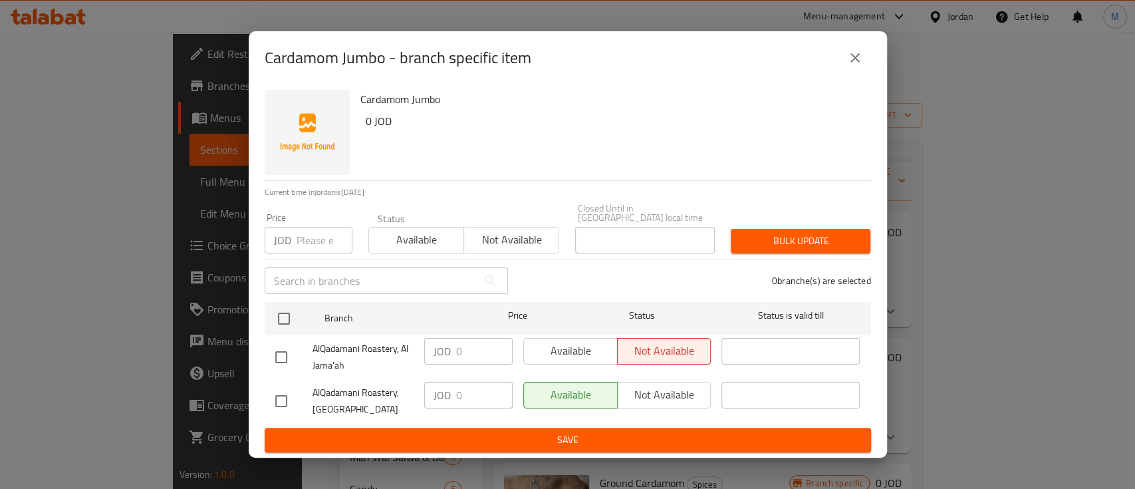
click at [912, 295] on div "Cardamom Jumbo - branch specific item Cardamom Jumbo 0 JOD Current time in Jord…" at bounding box center [567, 244] width 1135 height 489
click at [853, 71] on button "close" at bounding box center [855, 58] width 32 height 32
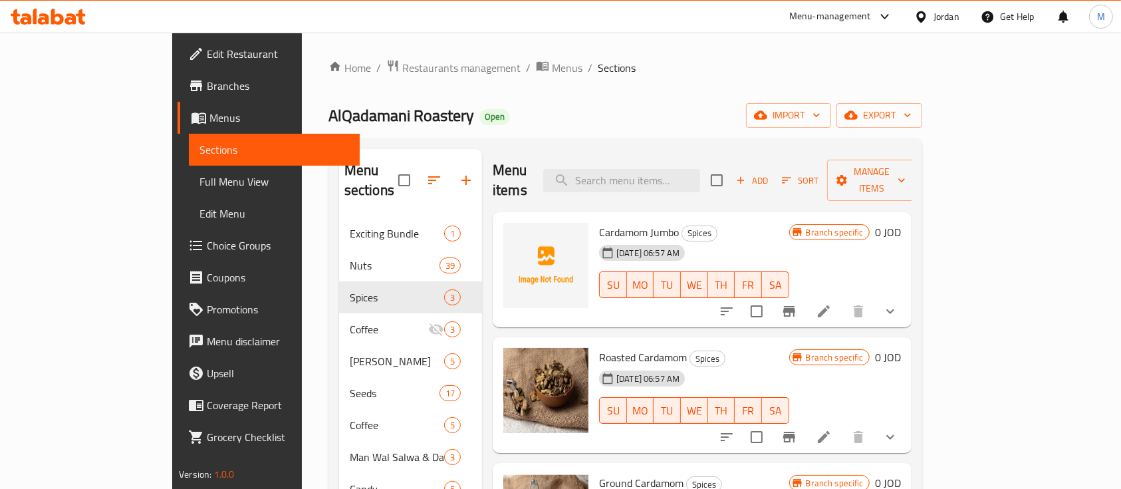
click at [599, 222] on span "Cardamom Jumbo" at bounding box center [639, 232] width 80 height 20
copy h6 "Cardamom Jumbo"
click at [514, 233] on icon "upload picture" at bounding box center [522, 241] width 16 height 16
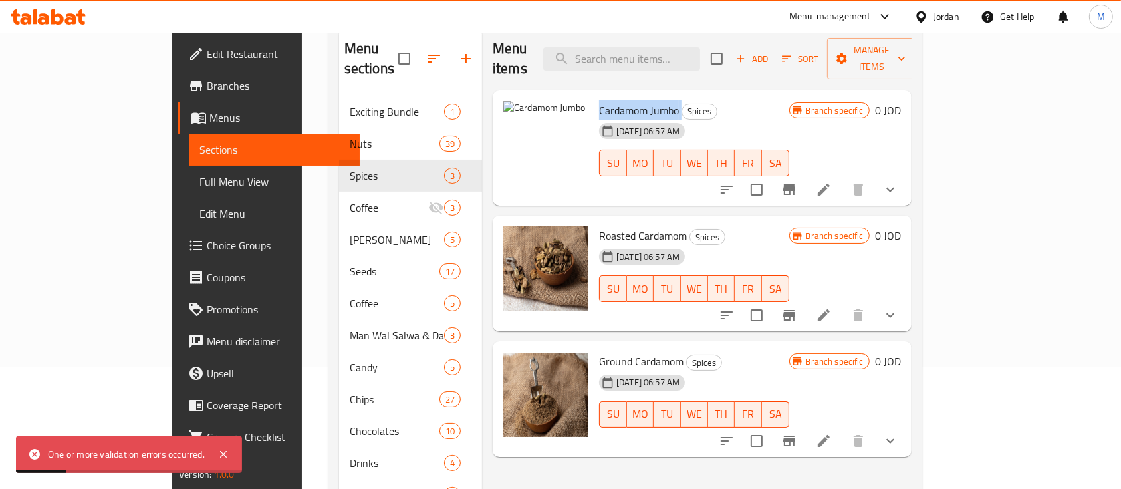
scroll to position [88, 0]
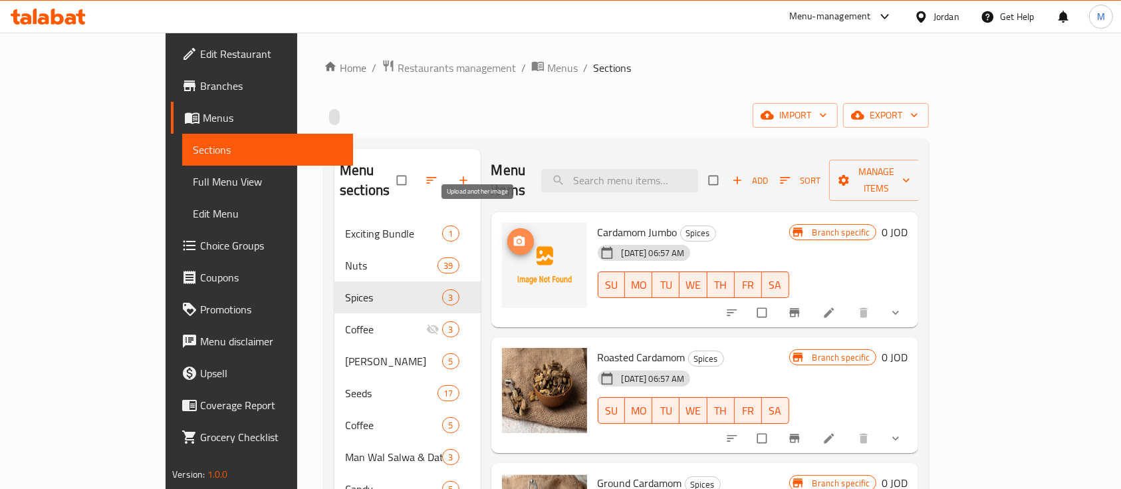
click at [513, 235] on icon "upload picture" at bounding box center [519, 241] width 13 height 13
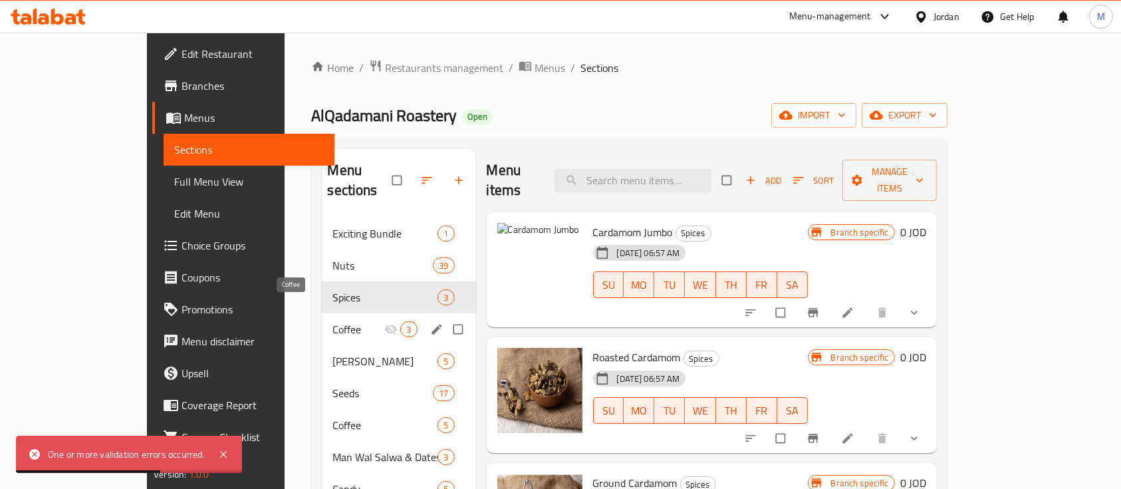
click at [333, 321] on span "Coffee" at bounding box center [359, 329] width 52 height 16
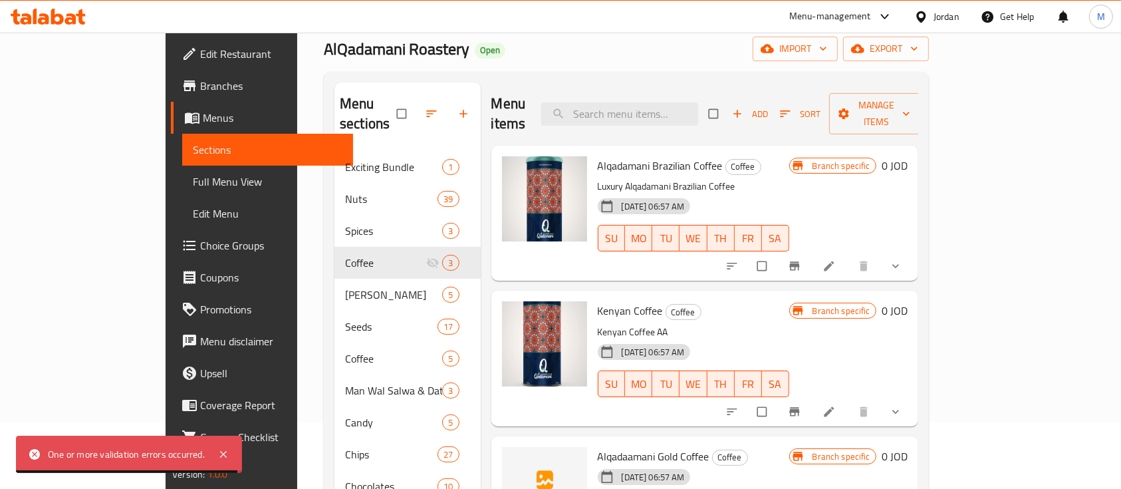
scroll to position [88, 0]
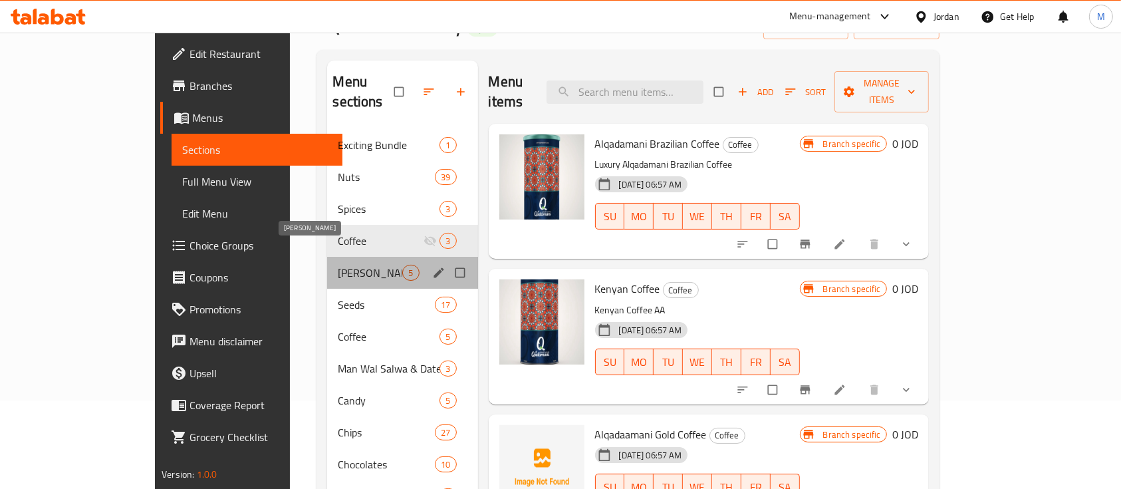
click at [338, 265] on span "[PERSON_NAME]" at bounding box center [370, 273] width 65 height 16
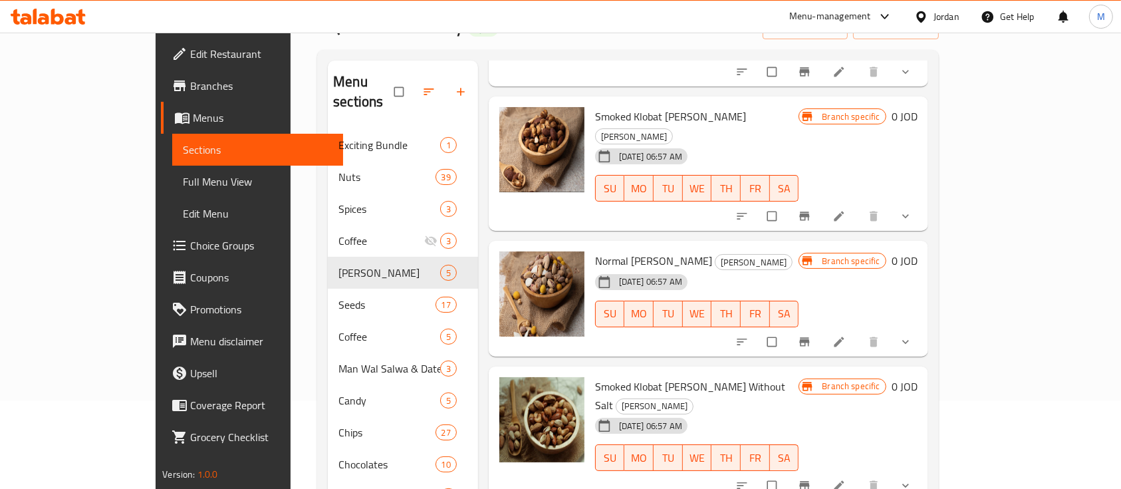
scroll to position [177, 0]
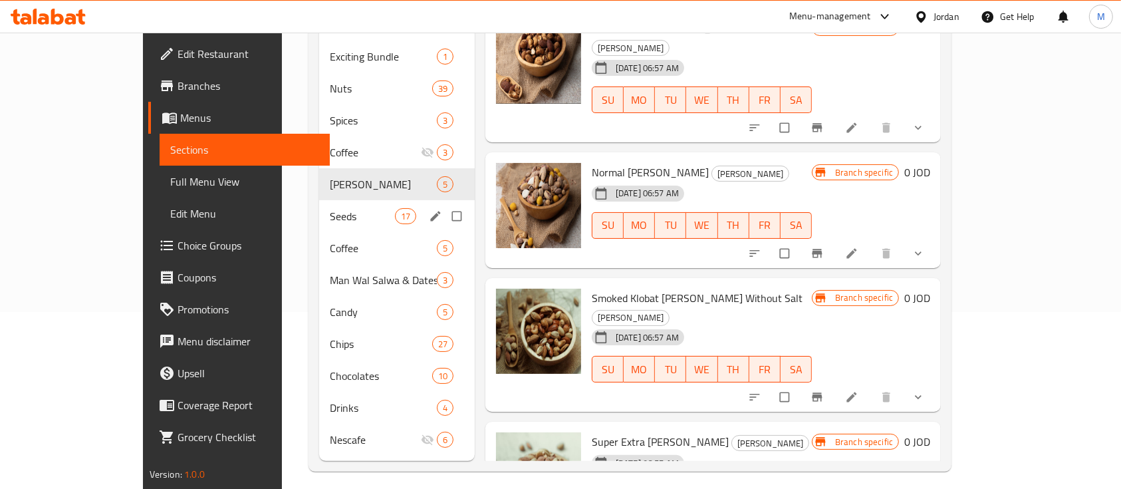
click at [330, 208] on span "Seeds" at bounding box center [362, 216] width 65 height 16
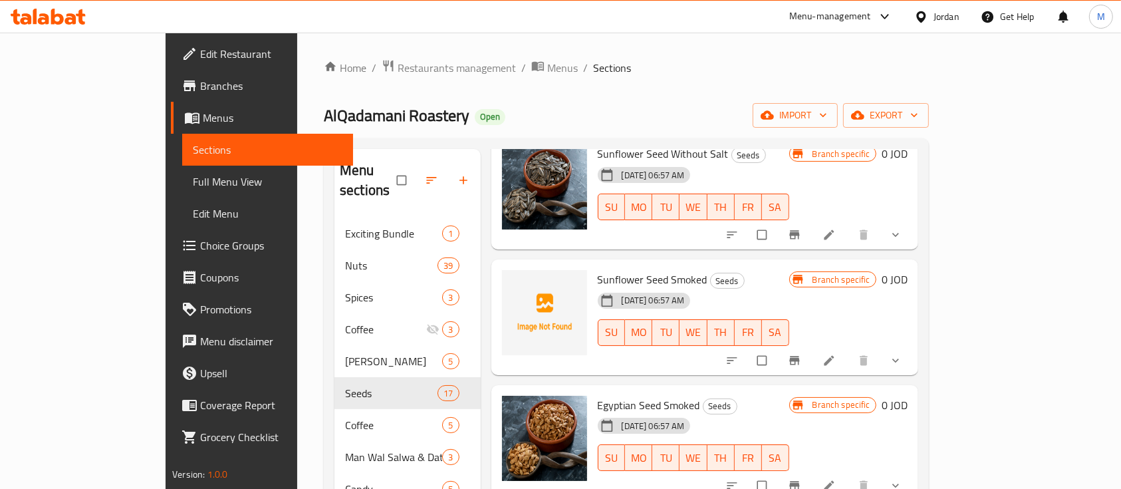
scroll to position [798, 0]
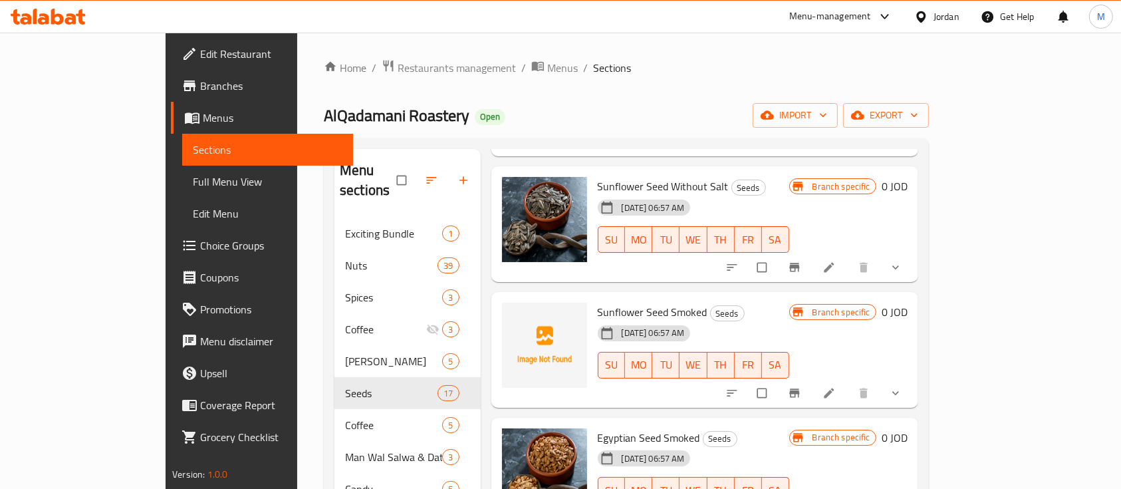
click at [598, 302] on span "Sunflower Seed Smoked" at bounding box center [653, 312] width 110 height 20
copy h6 "Sunflower Seed Smoked"
click at [507, 315] on span "upload picture" at bounding box center [520, 321] width 27 height 13
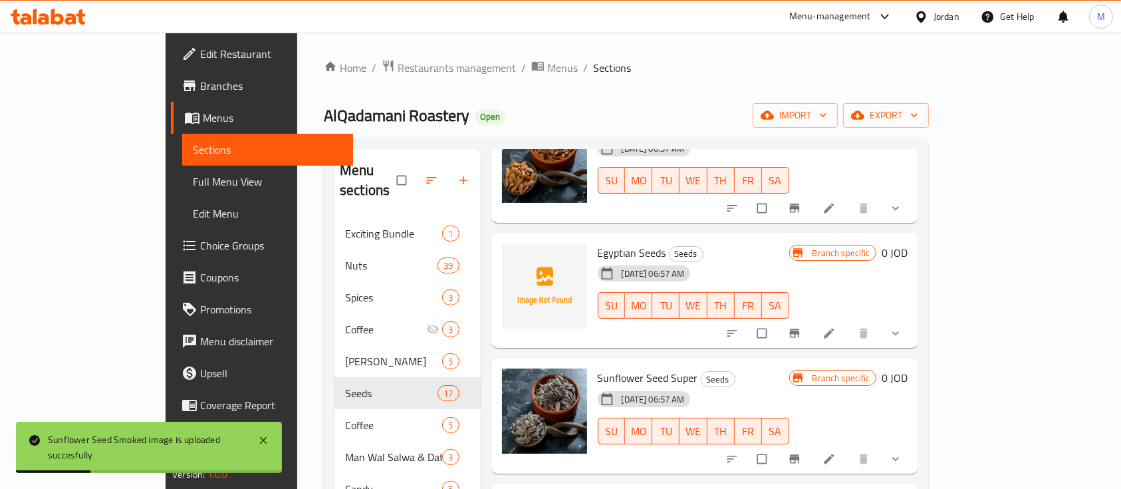
scroll to position [1241, 0]
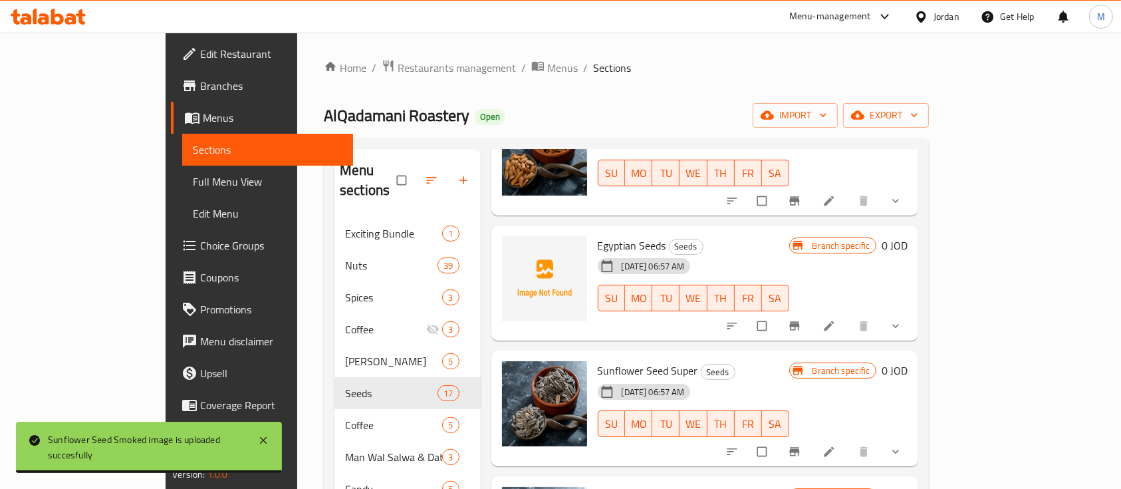
click at [598, 235] on span "Egyptian Seeds" at bounding box center [632, 245] width 69 height 20
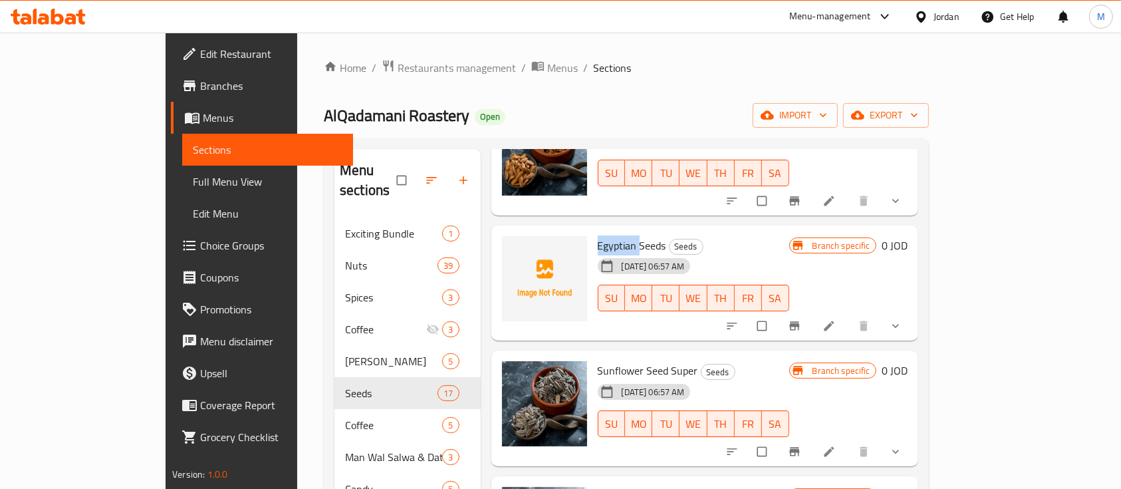
click at [598, 235] on span "Egyptian Seeds" at bounding box center [632, 245] width 69 height 20
copy h6 "Egyptian Seeds"
click at [507, 248] on span "upload picture" at bounding box center [520, 254] width 27 height 13
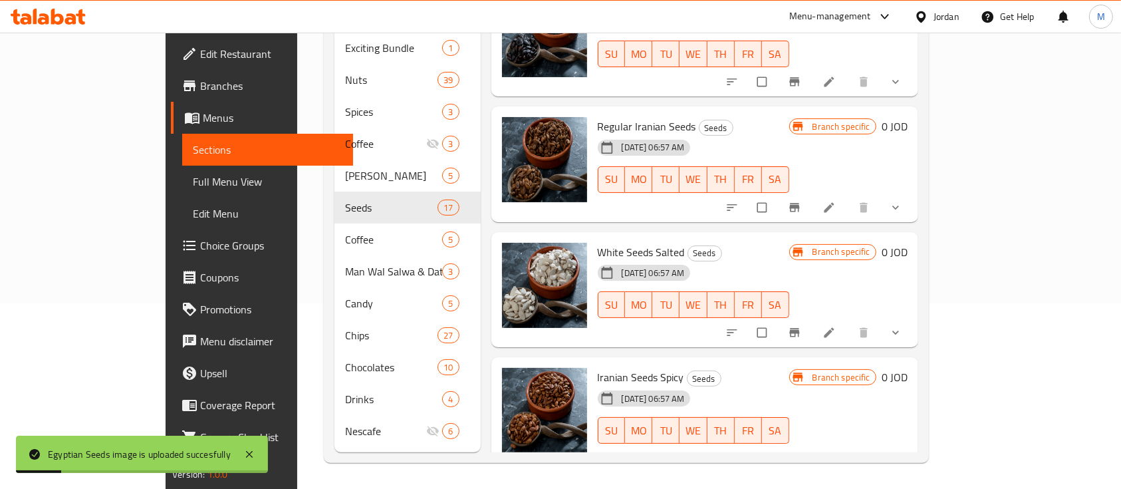
scroll to position [186, 0]
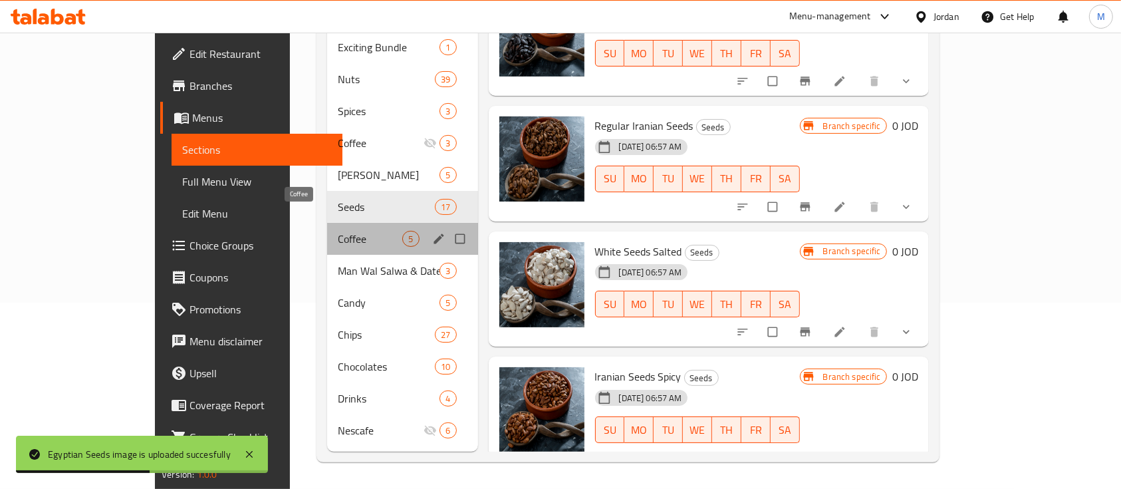
click at [338, 231] on span "Coffee" at bounding box center [370, 239] width 65 height 16
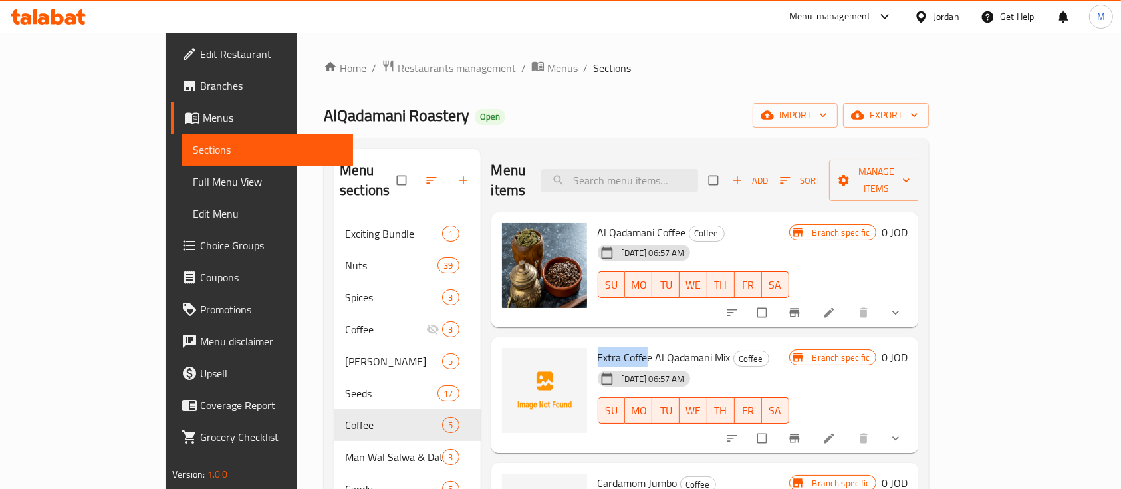
drag, startPoint x: 557, startPoint y: 337, endPoint x: 607, endPoint y: 340, distance: 50.7
click at [607, 347] on span "Extra Coffee Al Qadamani Mix" at bounding box center [664, 357] width 133 height 20
copy span "Extra Coffee"
click at [507, 360] on span "upload picture" at bounding box center [520, 366] width 27 height 13
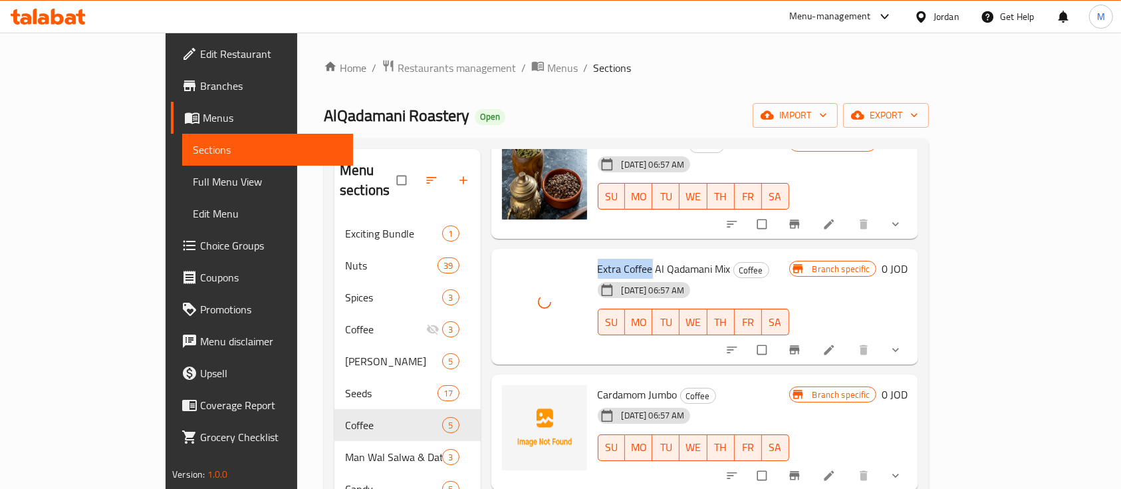
scroll to position [171, 0]
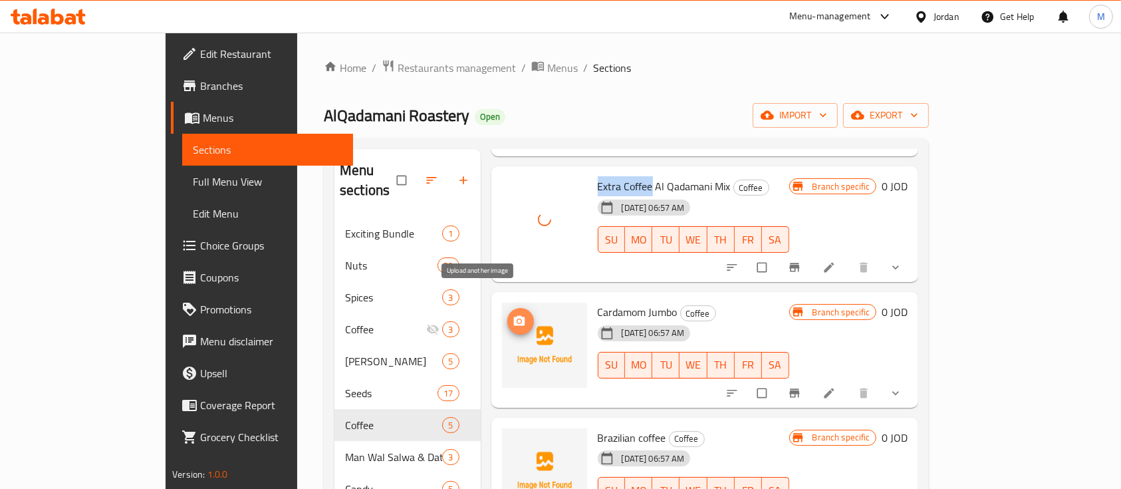
click at [513, 315] on icon "upload picture" at bounding box center [519, 321] width 13 height 13
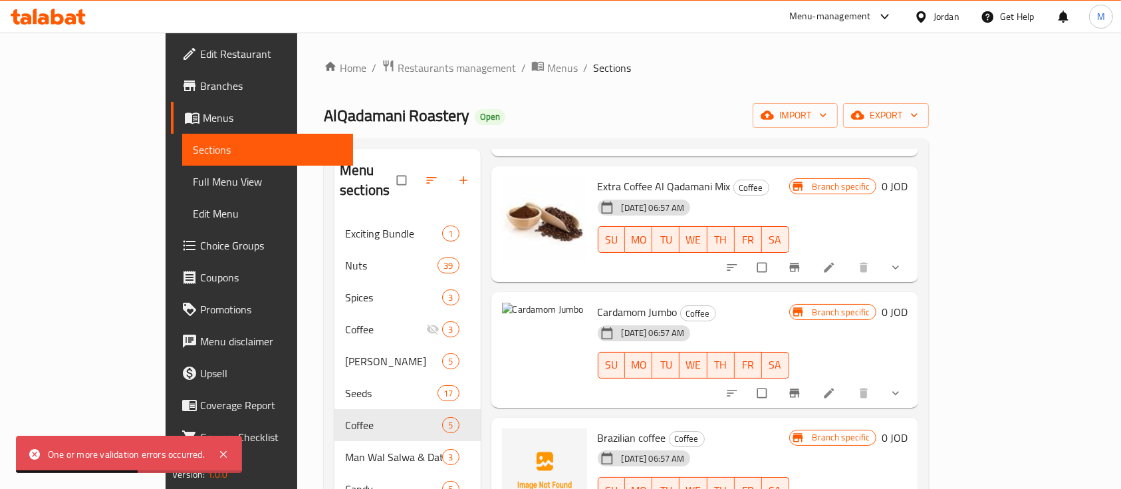
drag, startPoint x: 551, startPoint y: 285, endPoint x: 562, endPoint y: 289, distance: 12.2
click at [593, 297] on div "Cardamom Jumbo Coffee [DATE] 06:57 AM SU MO TU WE TH FR SA" at bounding box center [694, 349] width 202 height 105
click at [598, 302] on span "Cardamom Jumbo" at bounding box center [638, 312] width 80 height 20
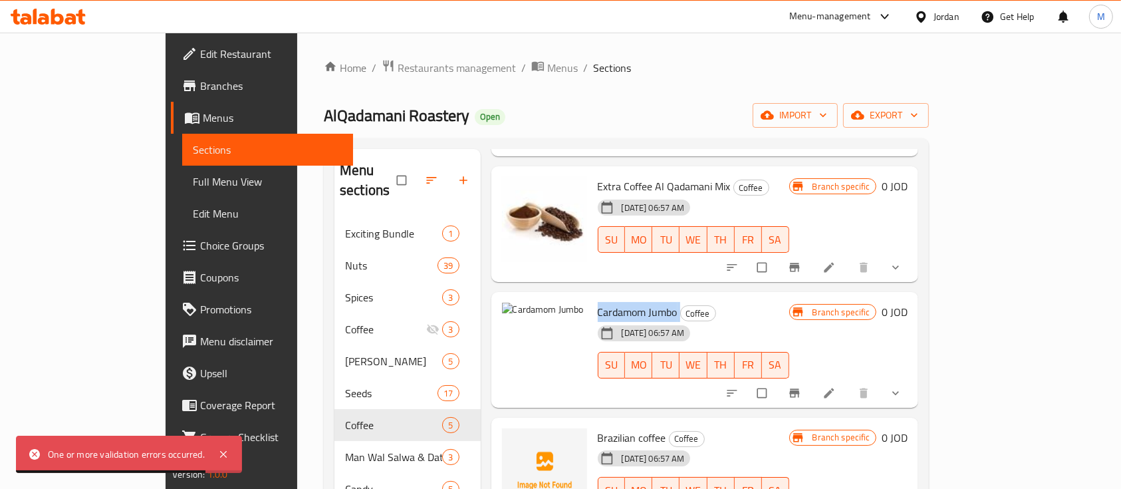
copy h6 "Cardamom Jumbo"
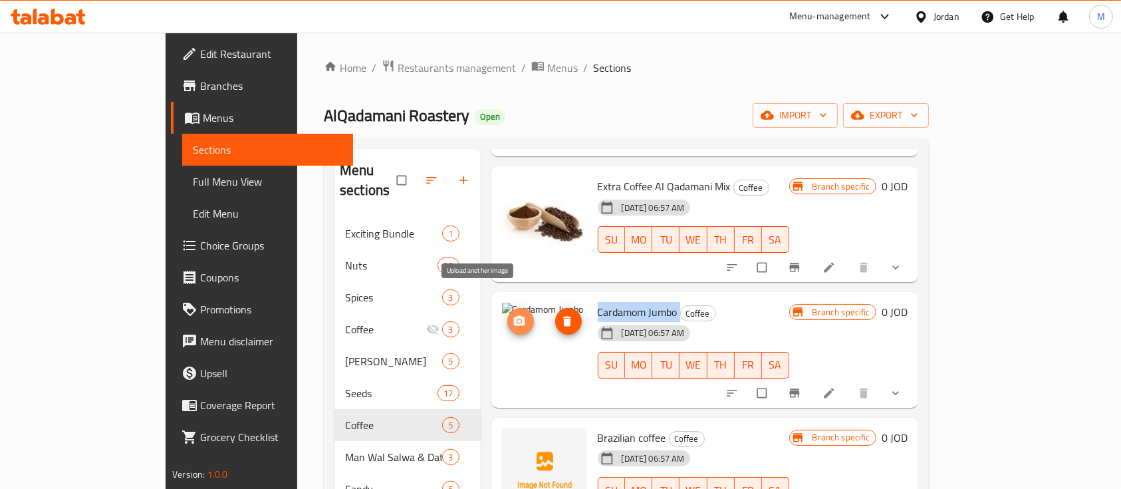
click at [513, 315] on icon "upload picture" at bounding box center [519, 321] width 13 height 13
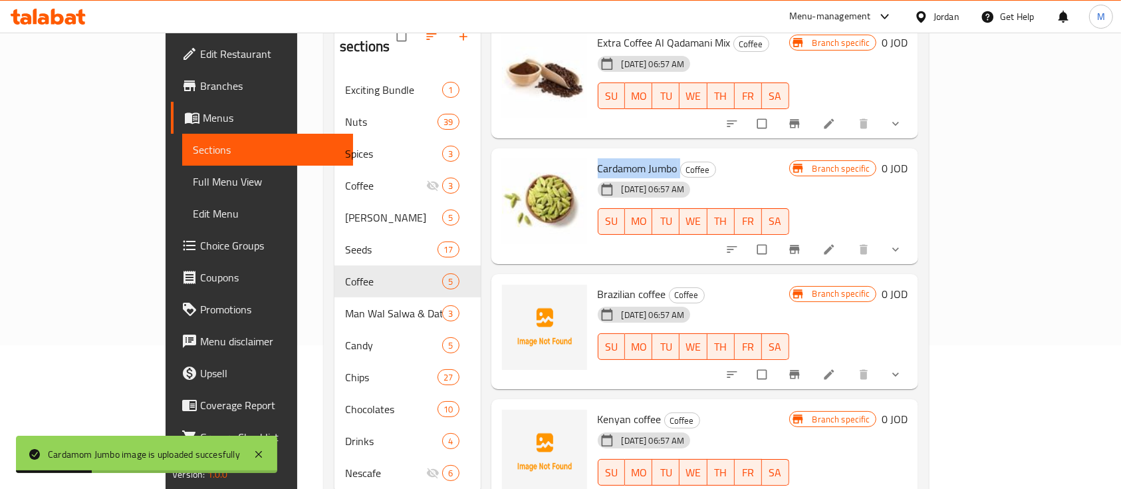
scroll to position [177, 0]
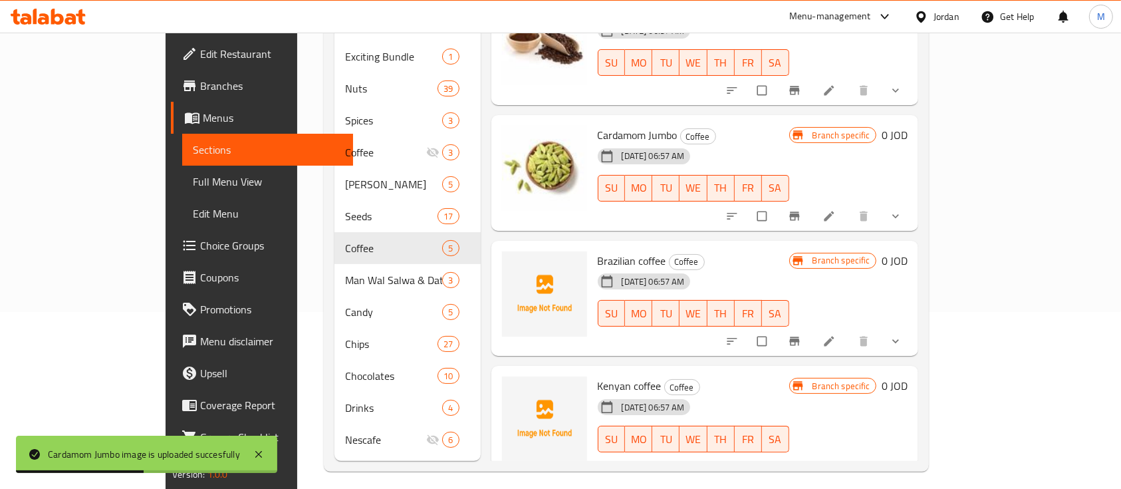
click at [598, 251] on span "Brazilian coffee" at bounding box center [632, 261] width 69 height 20
copy h6 "Brazilian coffee"
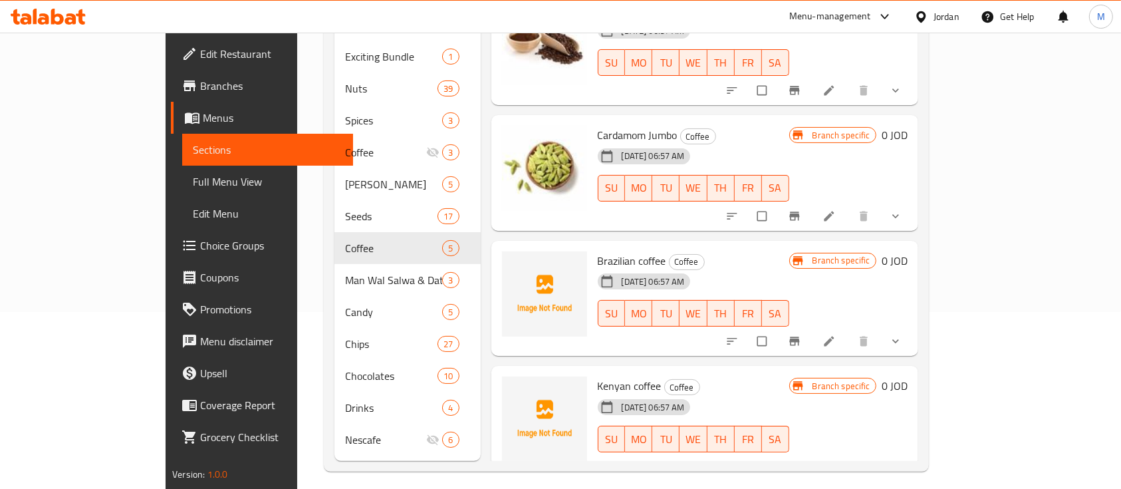
click at [713, 268] on div "[DATE] 06:57 AM SU MO TU WE TH FR SA" at bounding box center [694, 304] width 202 height 72
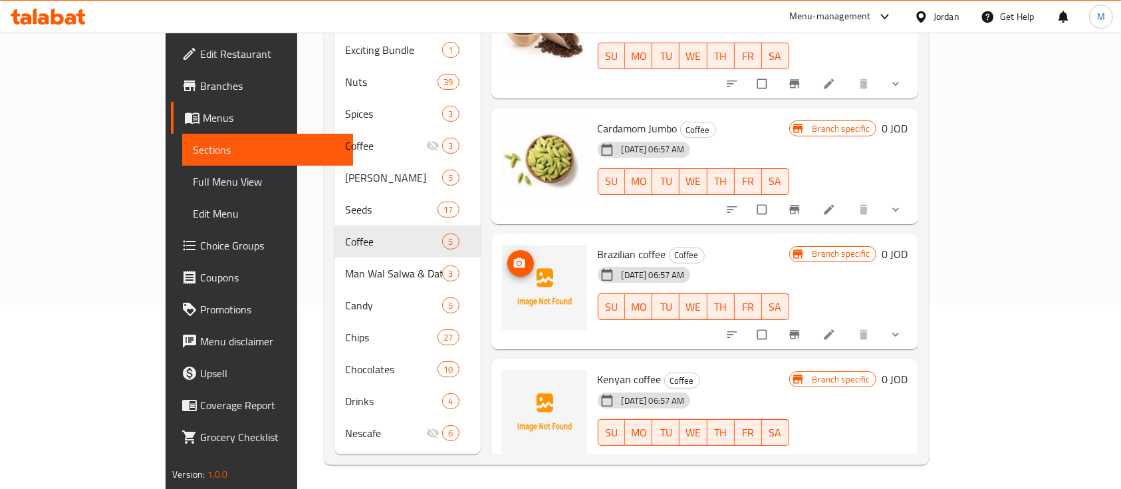
scroll to position [186, 0]
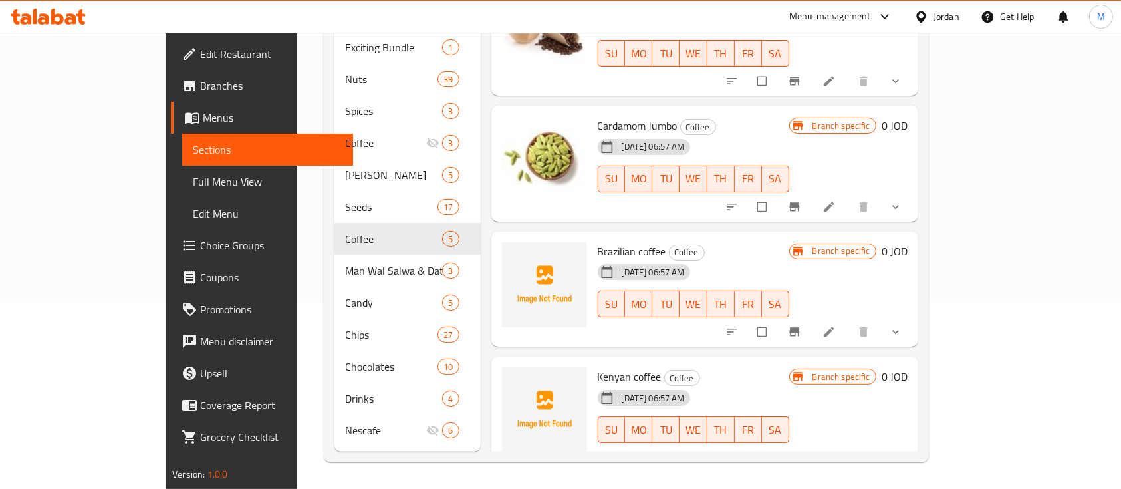
click at [598, 366] on span "Kenyan coffee" at bounding box center [630, 376] width 64 height 20
copy h6 "Kenyan coffee"
click at [513, 255] on icon "upload picture" at bounding box center [518, 260] width 11 height 10
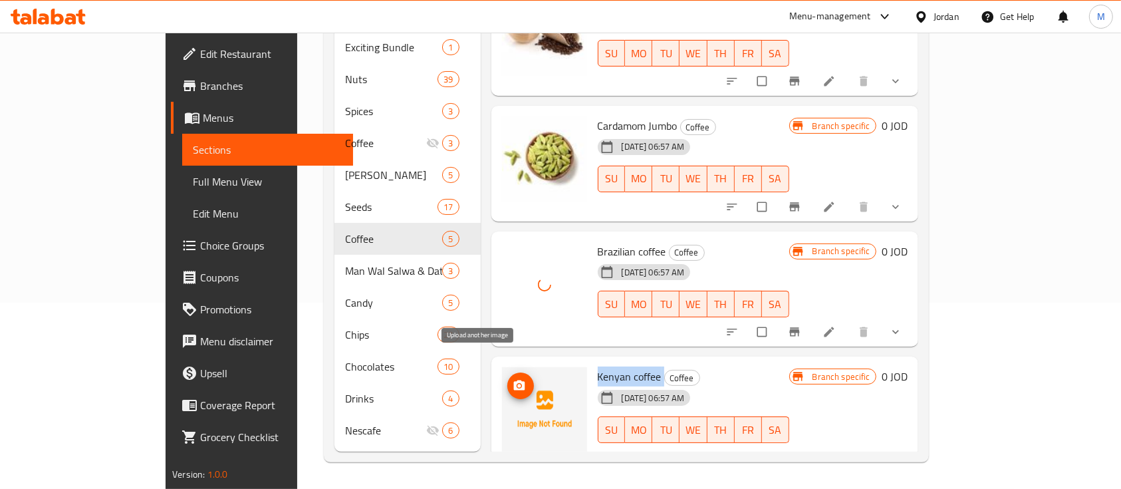
click at [507, 379] on span "upload picture" at bounding box center [520, 385] width 27 height 13
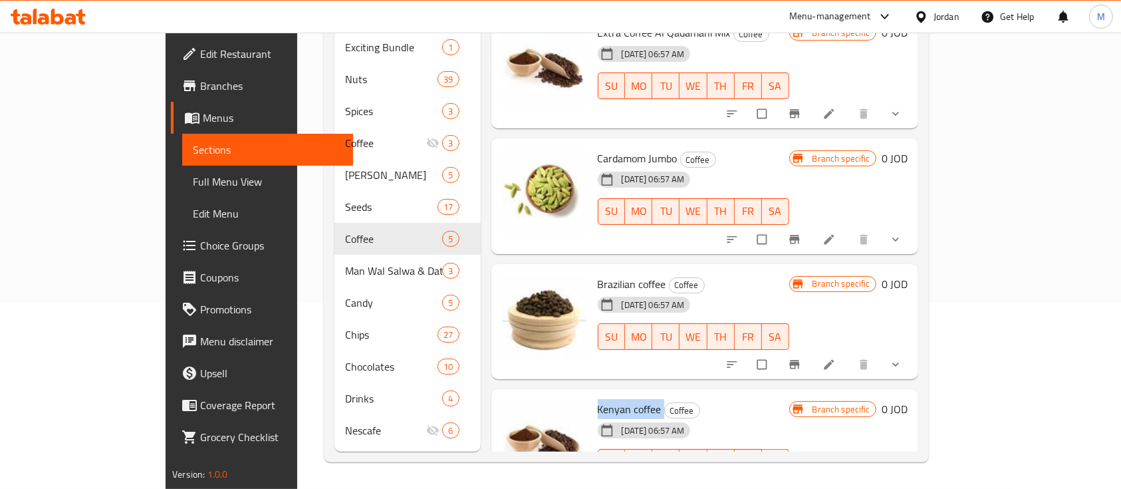
scroll to position [171, 0]
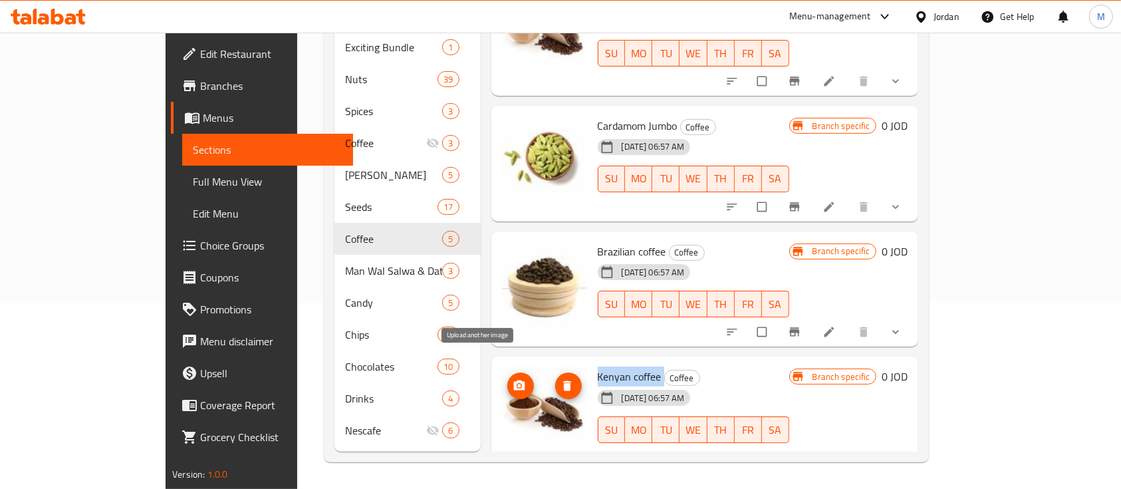
click at [513, 380] on icon "upload picture" at bounding box center [518, 385] width 11 height 10
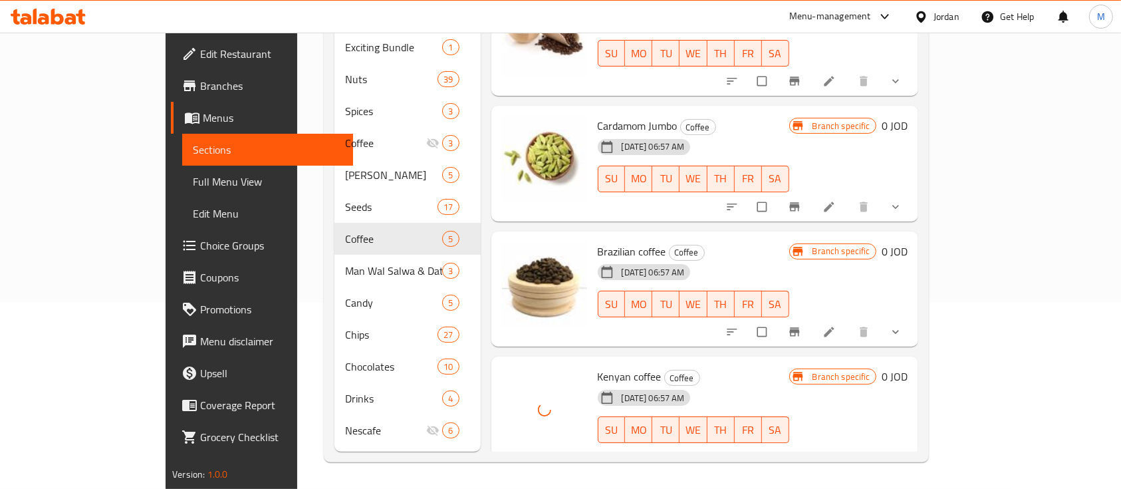
click at [725, 367] on h6 "Kenyan coffee Coffee" at bounding box center [694, 376] width 192 height 19
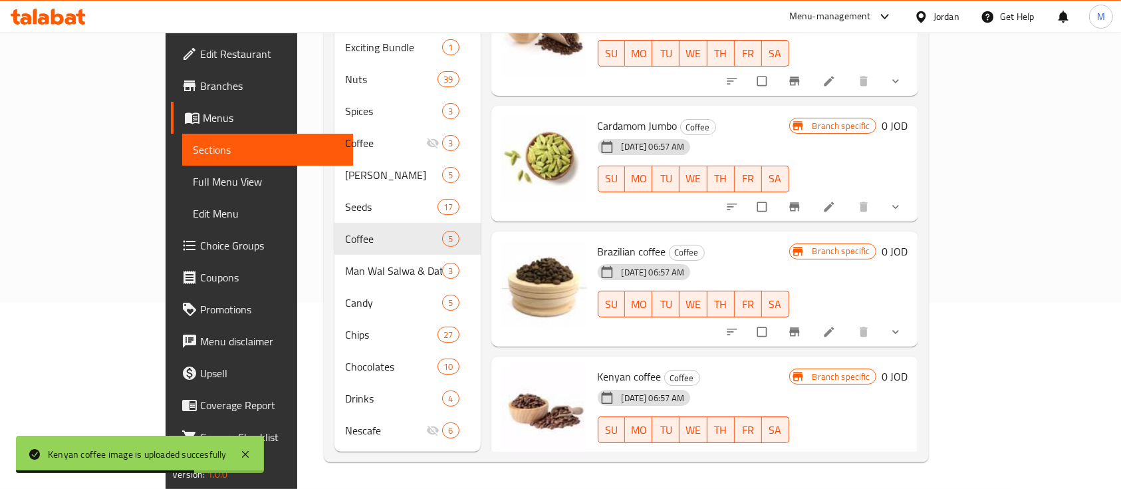
click at [685, 367] on h6 "Kenyan coffee Coffee" at bounding box center [694, 376] width 192 height 19
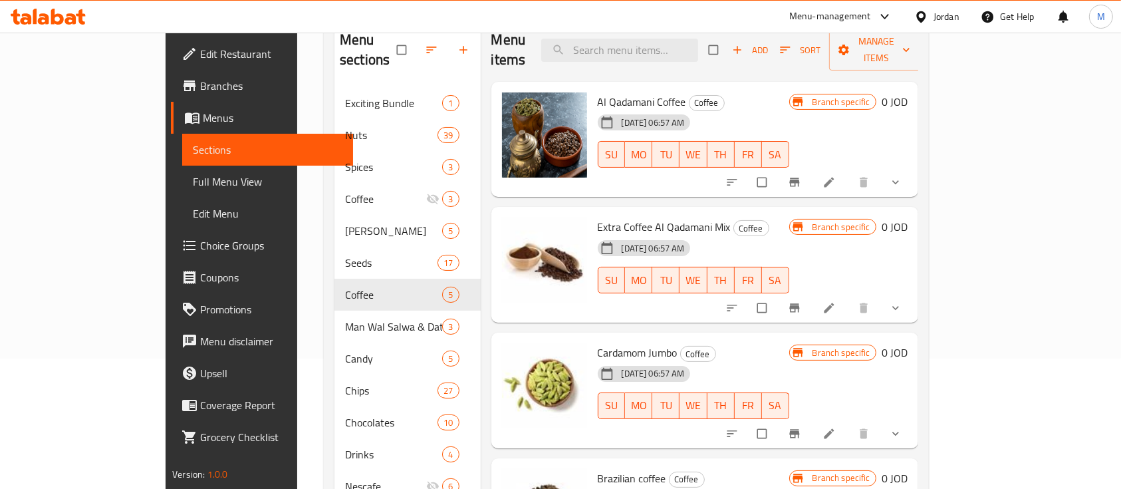
scroll to position [97, 0]
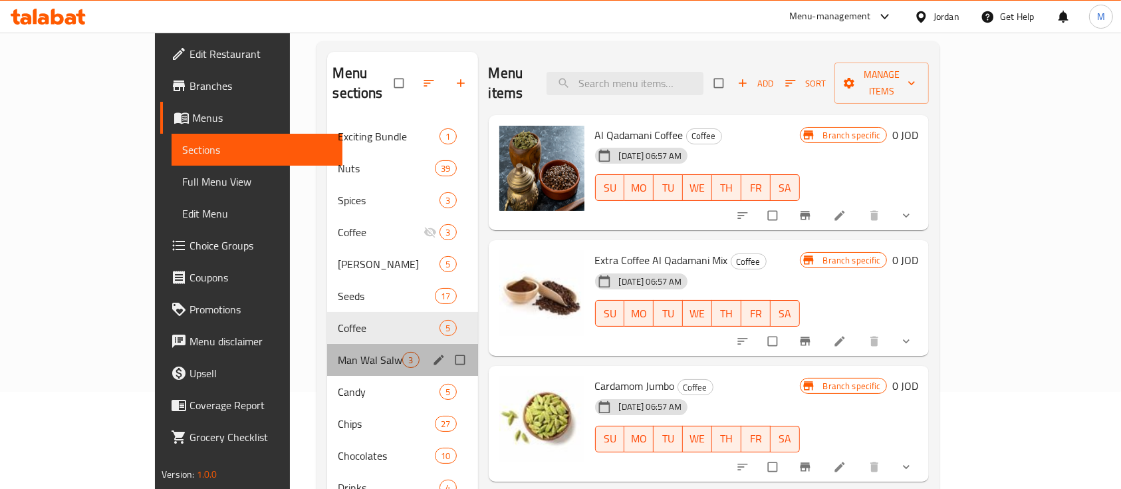
click at [327, 348] on div "Man Wal Salwa & Dates 3" at bounding box center [402, 360] width 150 height 32
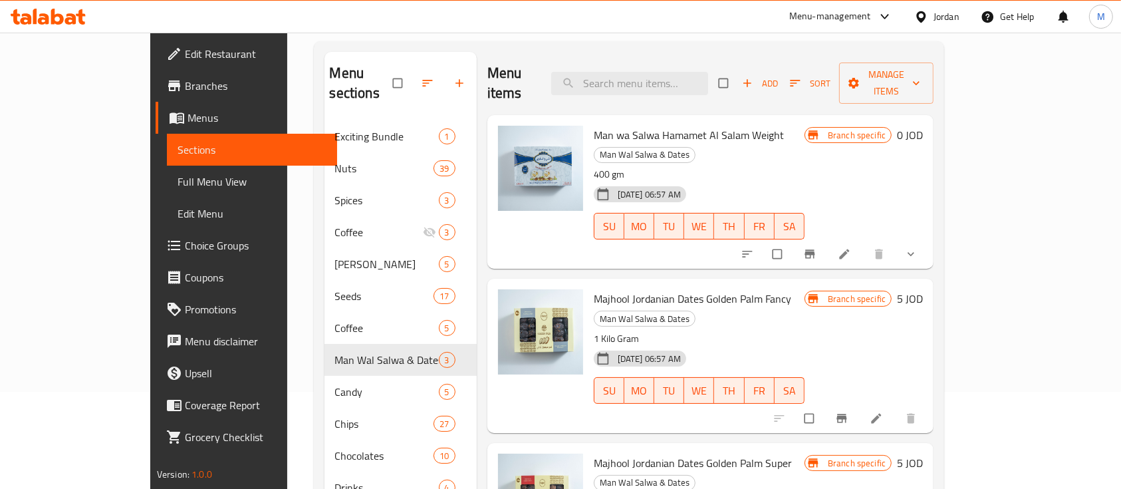
scroll to position [186, 0]
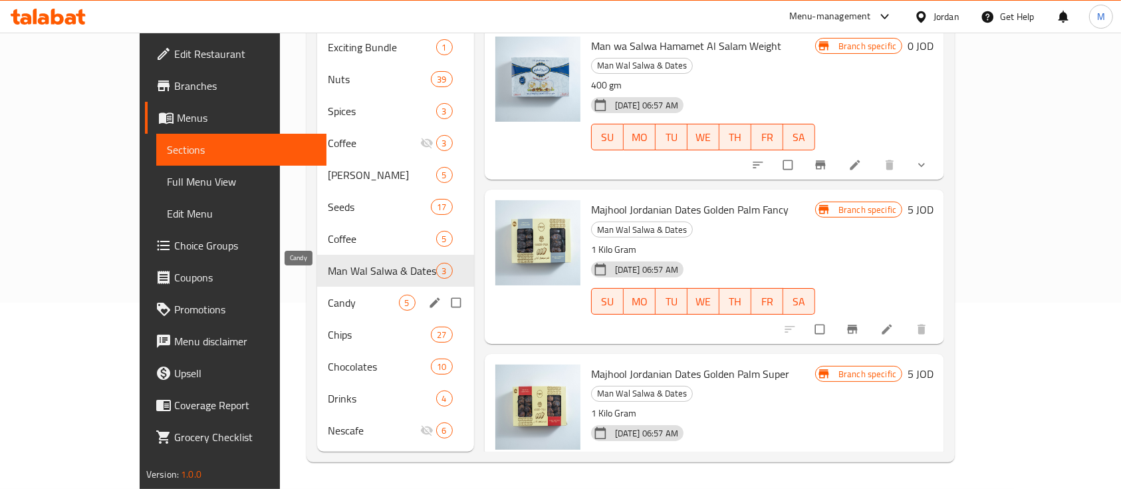
click at [331, 295] on span "Candy" at bounding box center [363, 303] width 71 height 16
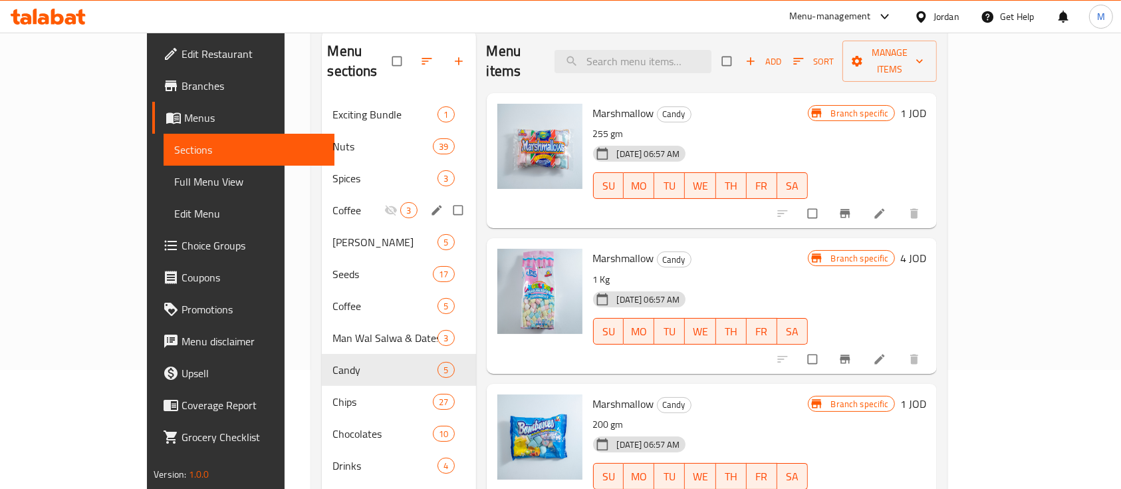
scroll to position [177, 0]
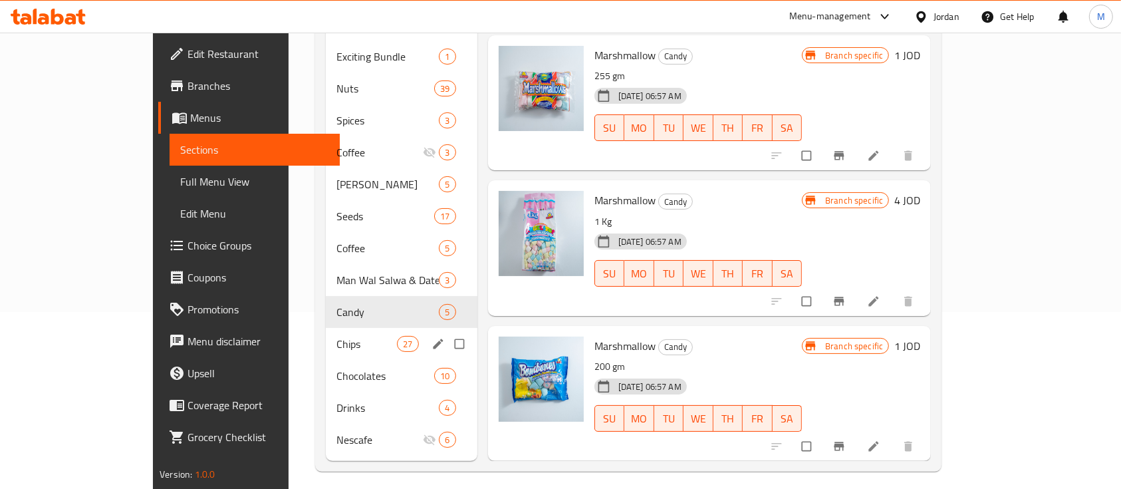
click at [326, 328] on div "Chips 27" at bounding box center [402, 344] width 152 height 32
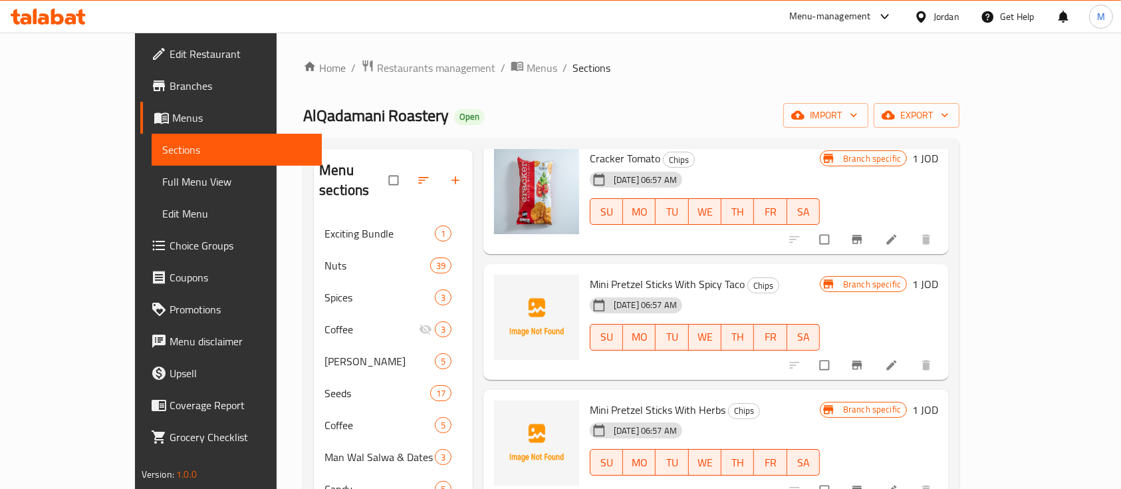
scroll to position [798, 0]
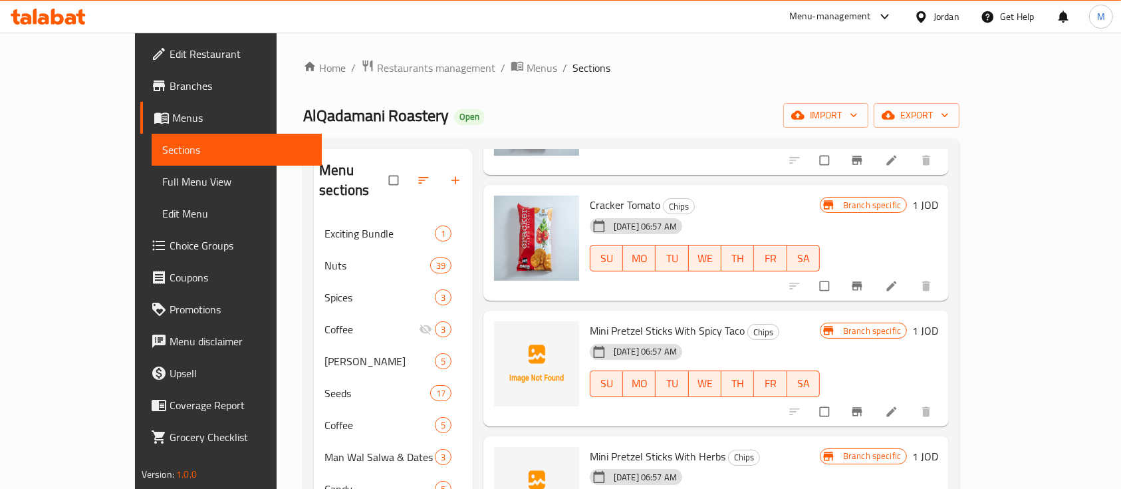
click at [596, 321] on span "Mini Pretzel Sticks With Spicy Taco" at bounding box center [667, 331] width 155 height 20
copy h6 "Mini Pretzel Sticks With Spicy Taco"
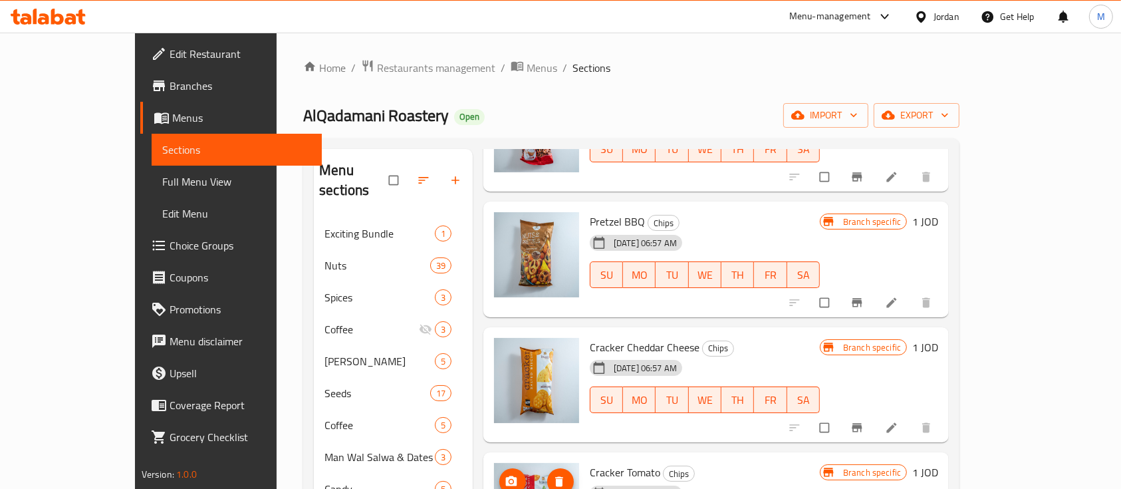
scroll to position [443, 0]
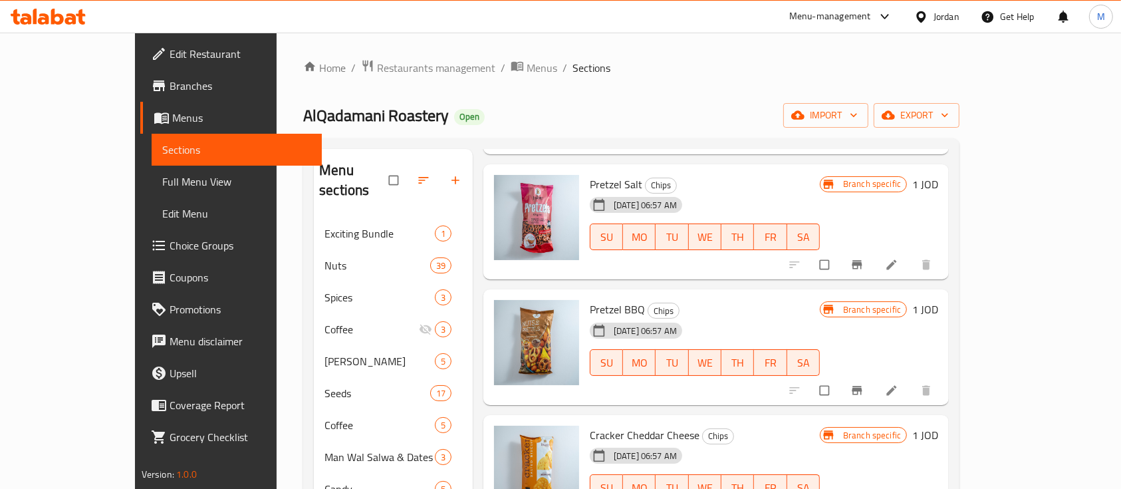
drag, startPoint x: 516, startPoint y: 304, endPoint x: 811, endPoint y: 271, distance: 297.2
click at [811, 300] on h6 "Pretzel BBQ Chips" at bounding box center [705, 309] width 230 height 19
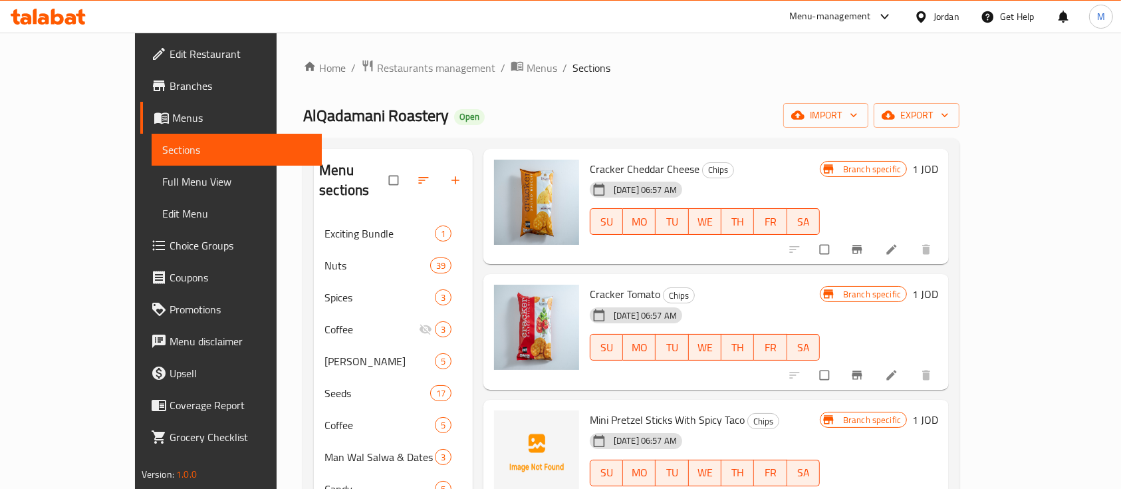
scroll to position [887, 0]
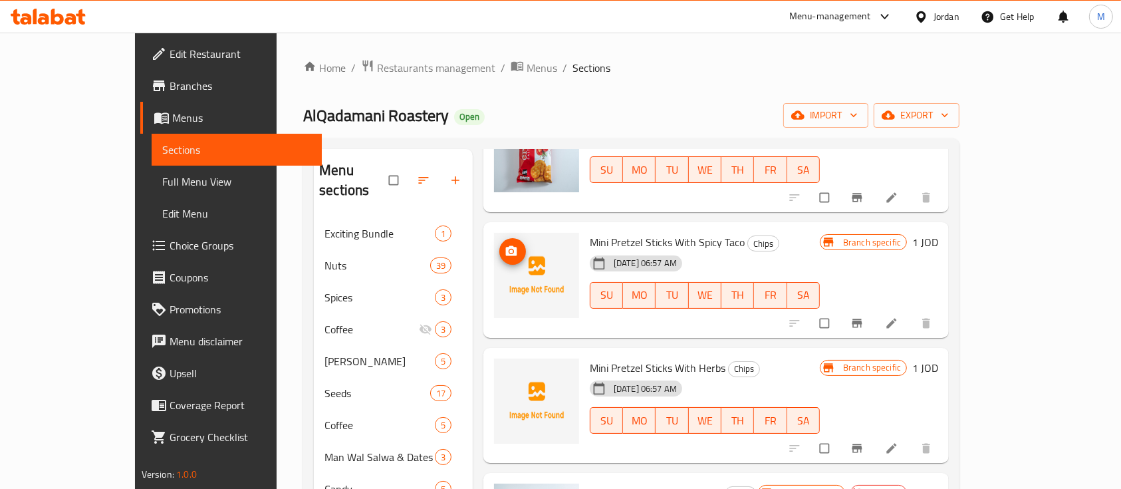
click at [505, 245] on icon "upload picture" at bounding box center [511, 251] width 13 height 13
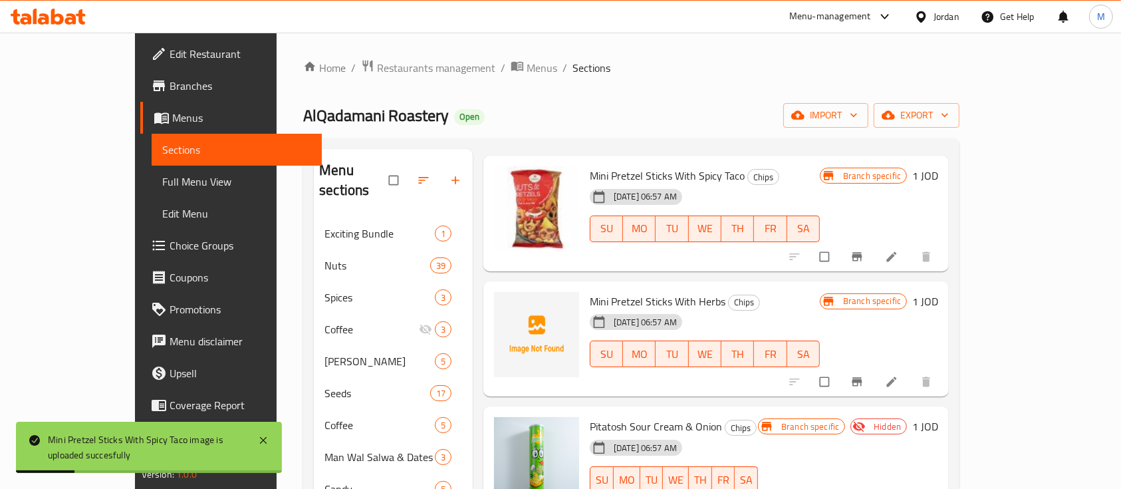
scroll to position [975, 0]
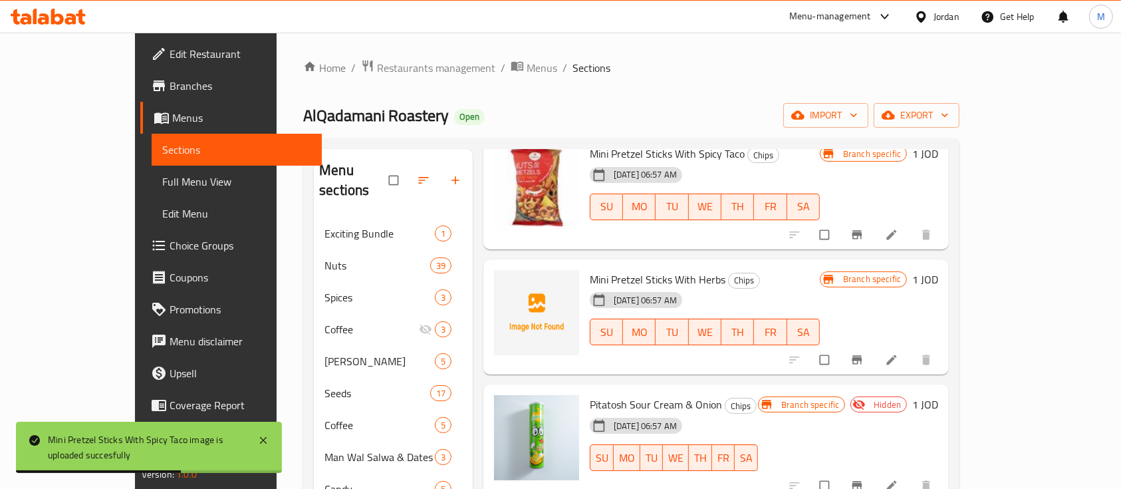
click at [590, 269] on span "Mini Pretzel Sticks With Herbs" at bounding box center [658, 279] width 136 height 20
copy h6 "Mini Pretzel Sticks With Herbs"
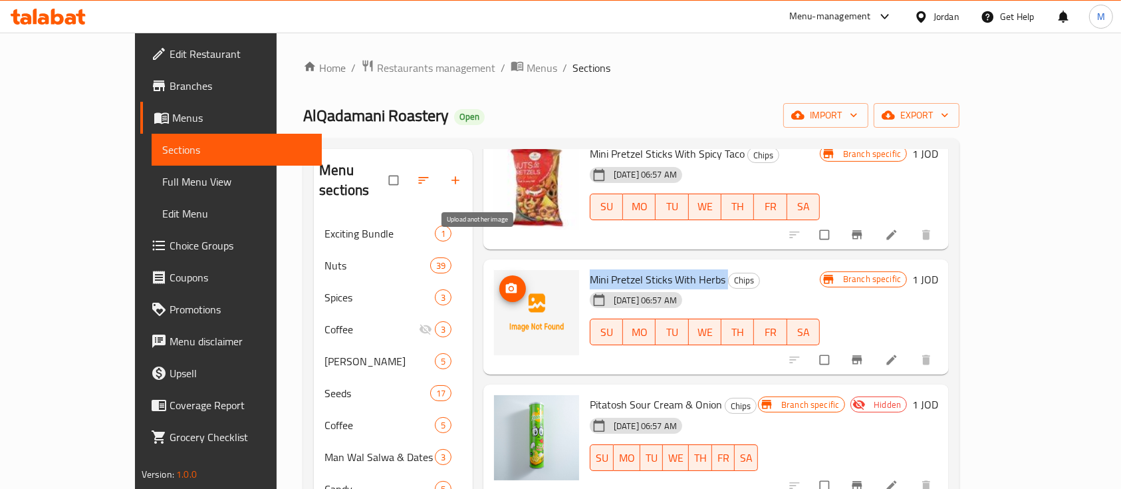
click at [505, 282] on icon "upload picture" at bounding box center [511, 288] width 13 height 13
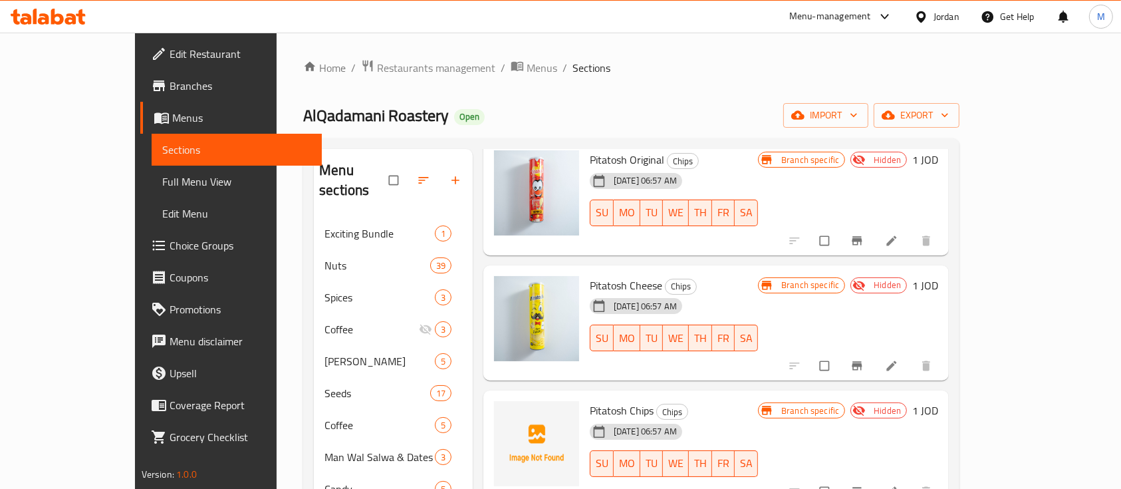
scroll to position [1685, 0]
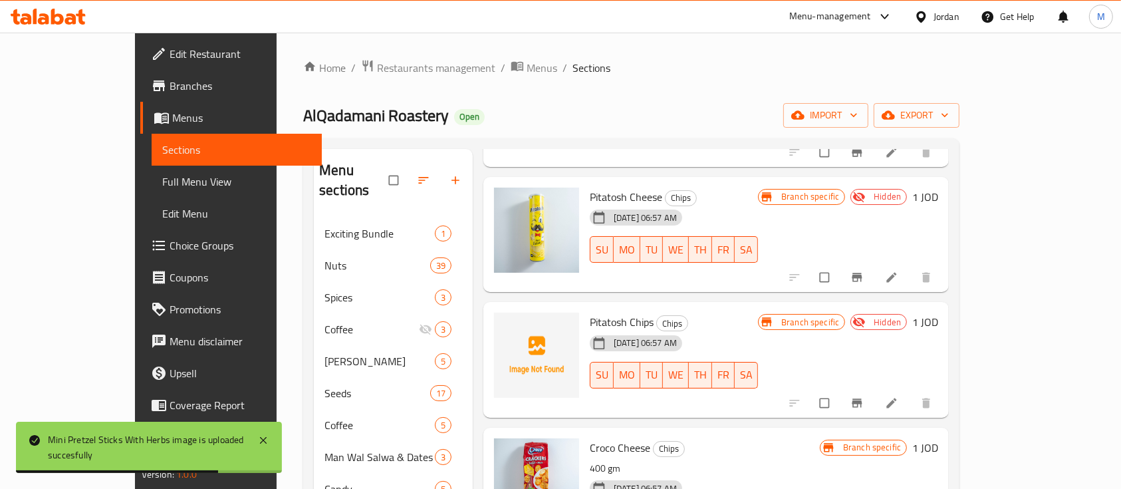
click at [590, 312] on span "Pitatosh Chips" at bounding box center [622, 322] width 64 height 20
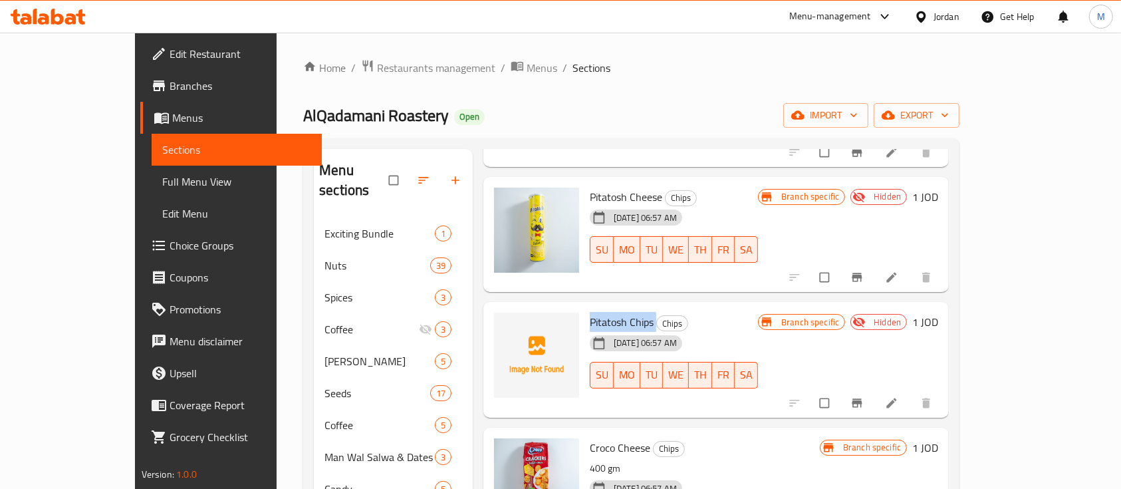
copy h6 "Pitatosh Chips"
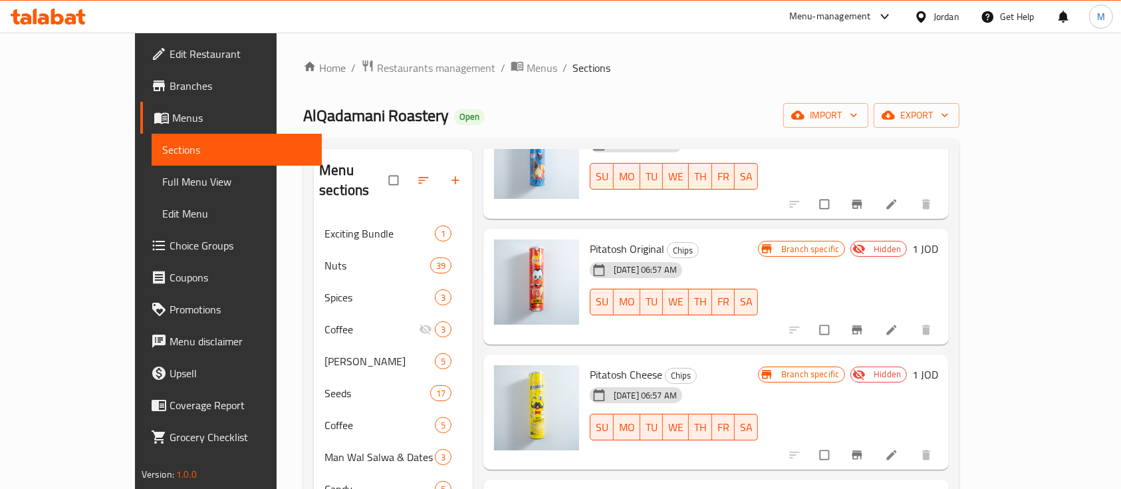
scroll to position [1596, 0]
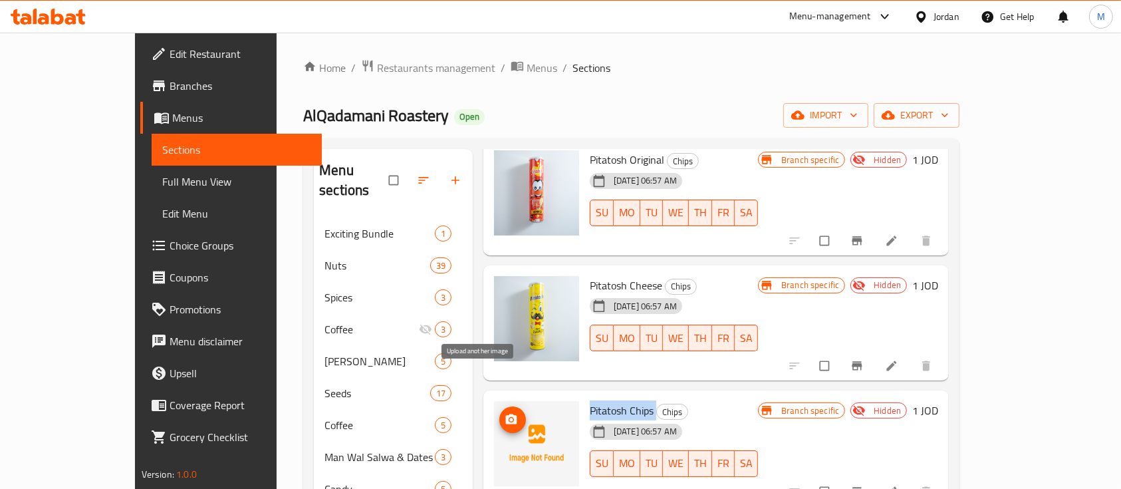
click at [499, 413] on span "upload picture" at bounding box center [512, 419] width 27 height 13
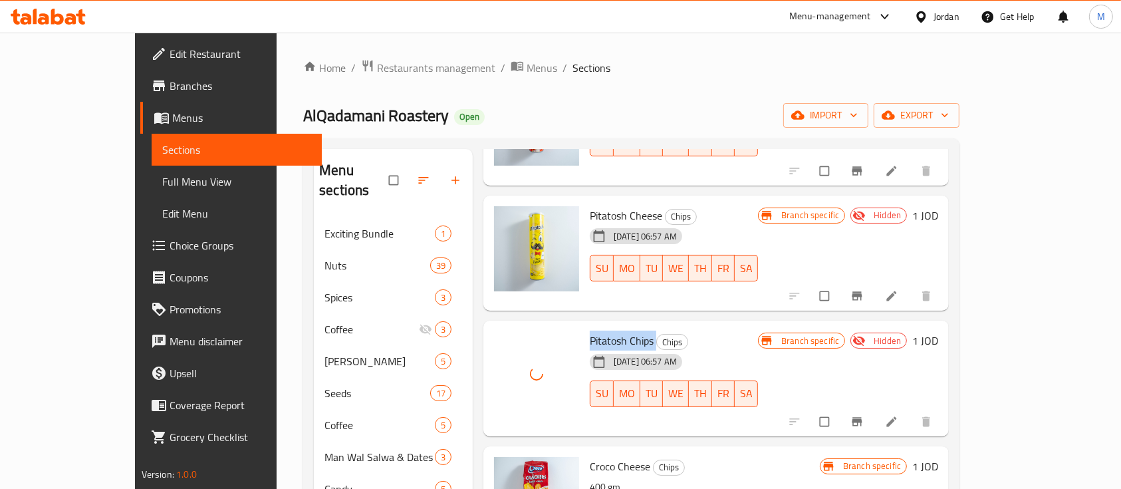
scroll to position [1685, 0]
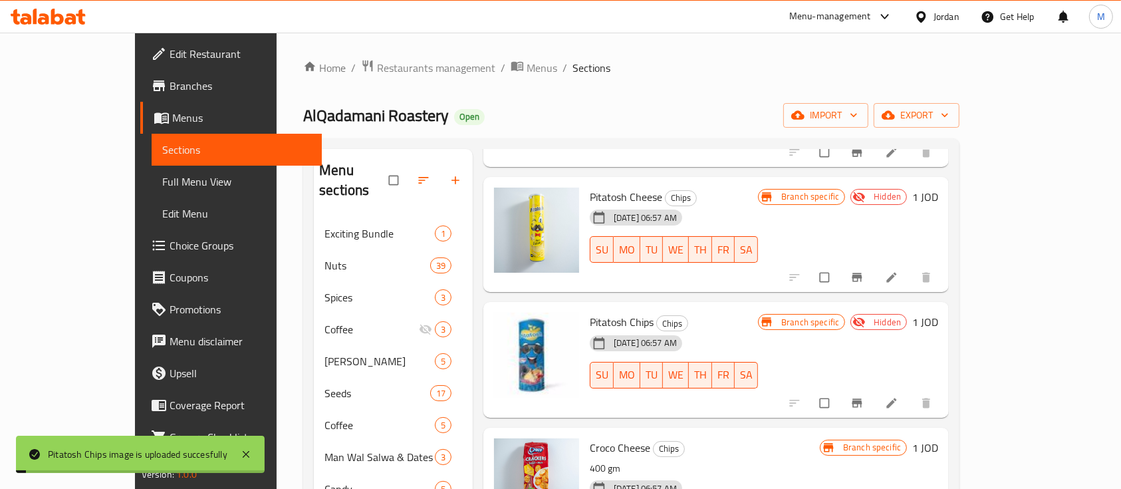
click at [719, 313] on h6 "Pitatosh Chips Chips" at bounding box center [674, 322] width 168 height 19
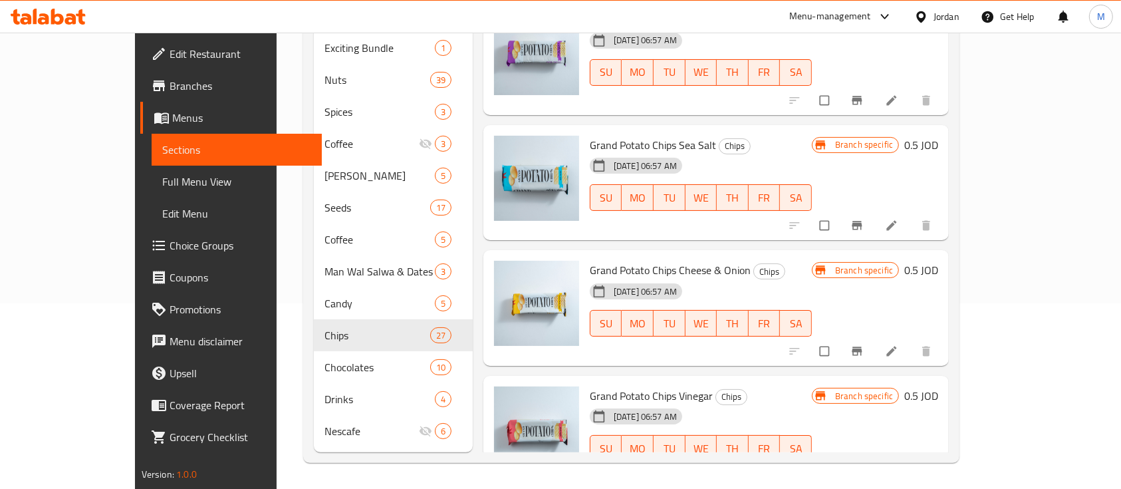
scroll to position [186, 0]
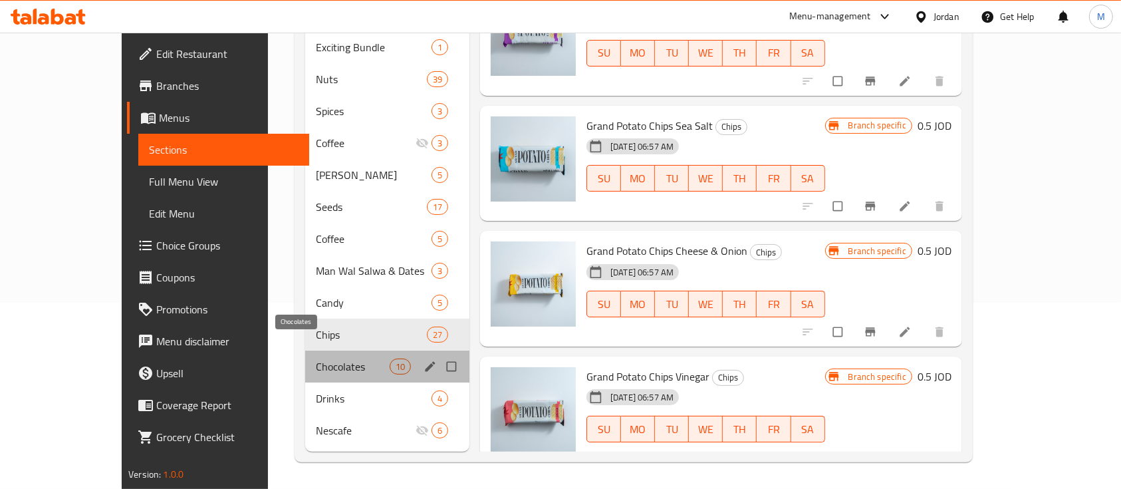
click at [316, 358] on span "Chocolates" at bounding box center [353, 366] width 74 height 16
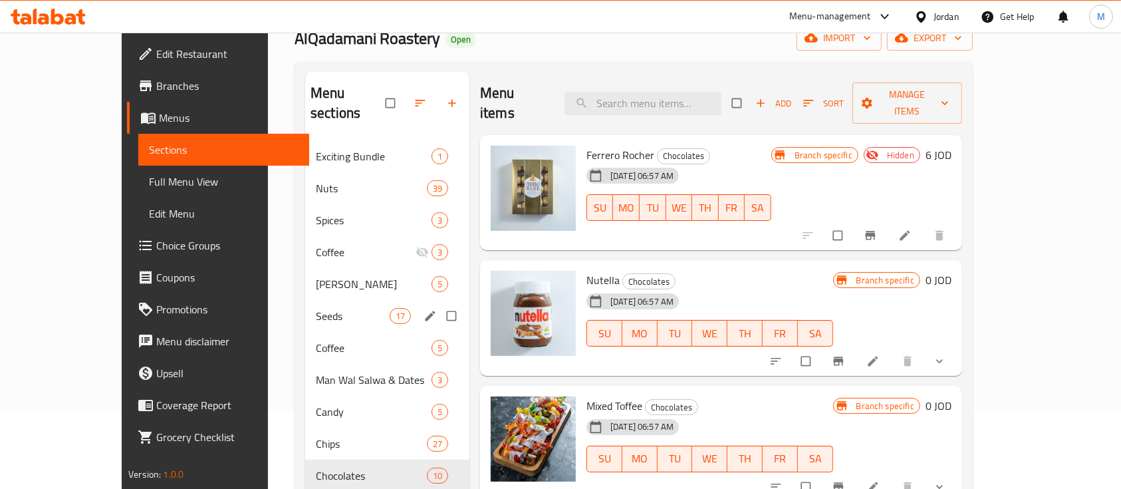
scroll to position [186, 0]
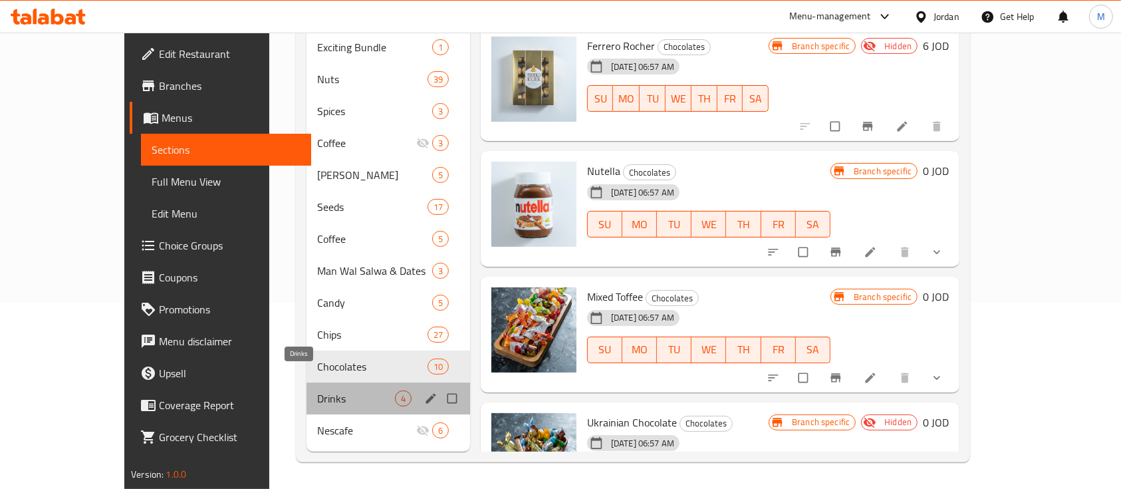
click at [317, 390] on span "Drinks" at bounding box center [355, 398] width 77 height 16
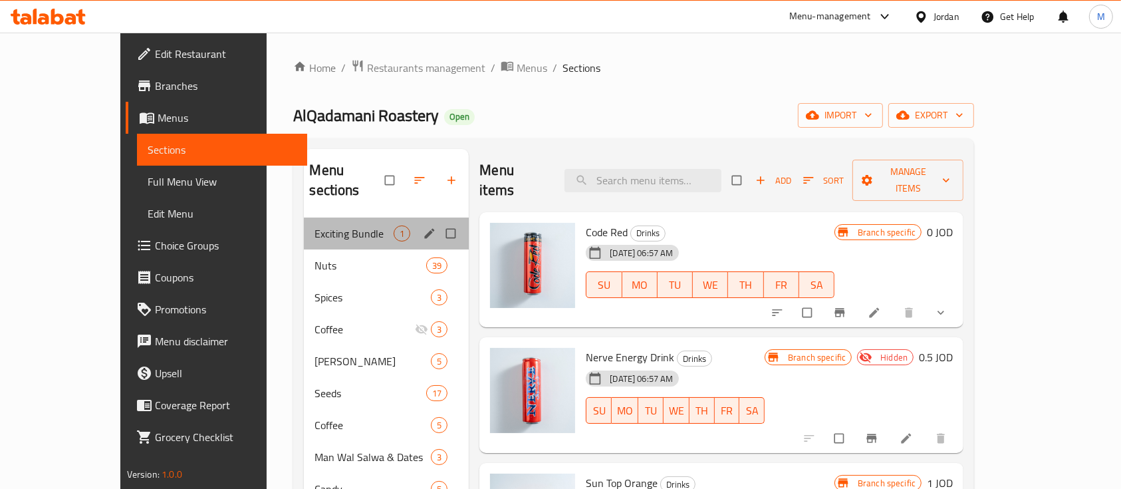
click at [328, 225] on div "Exciting Bundle 1" at bounding box center [386, 233] width 165 height 32
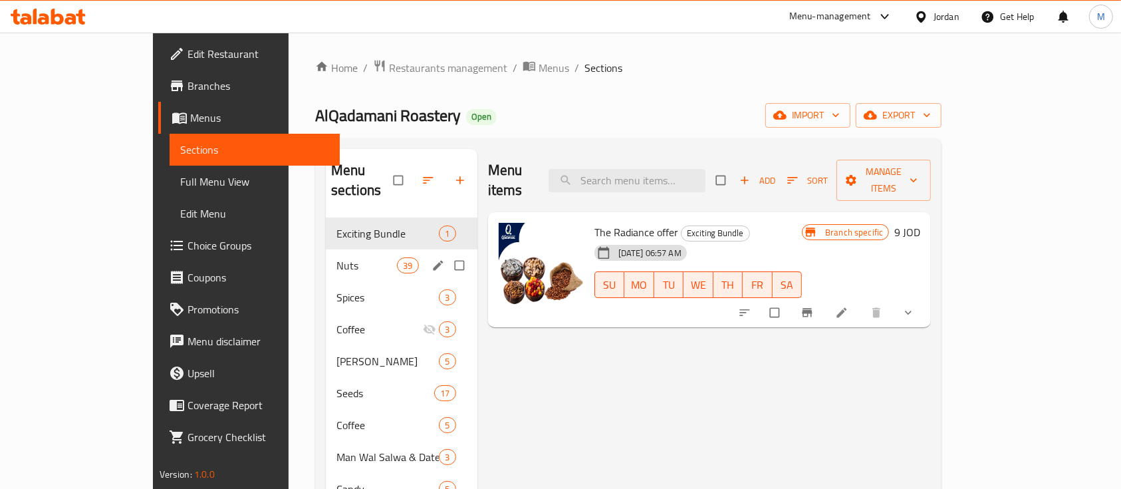
click at [326, 254] on div "Nuts 39" at bounding box center [402, 265] width 152 height 32
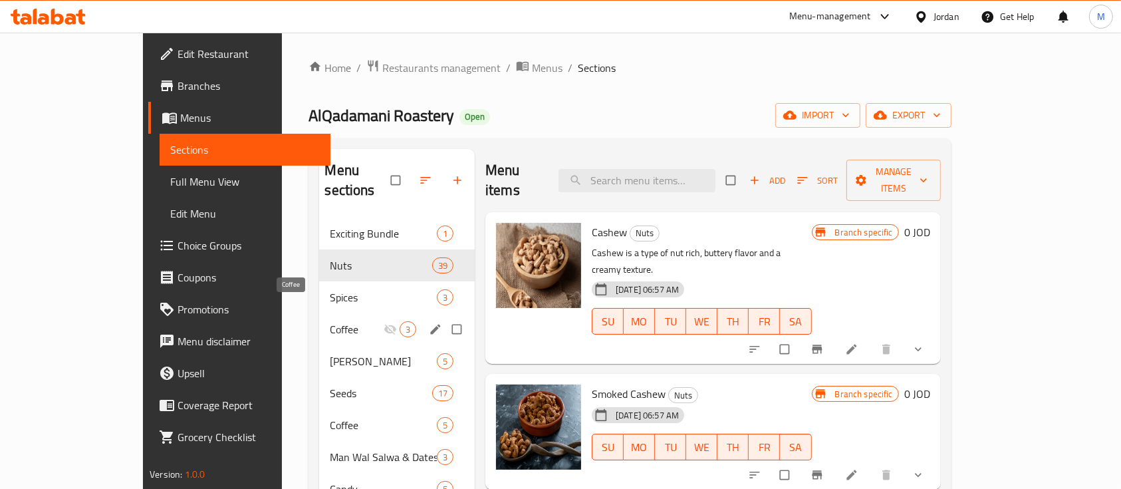
click at [319, 317] on div "Coffee 3" at bounding box center [397, 329] width 156 height 32
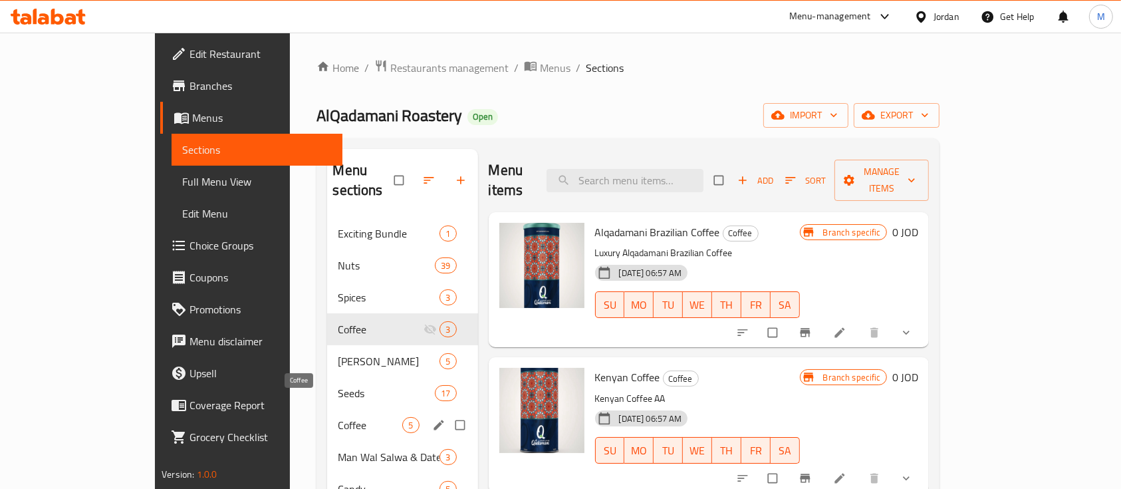
click at [338, 417] on span "Coffee" at bounding box center [370, 425] width 65 height 16
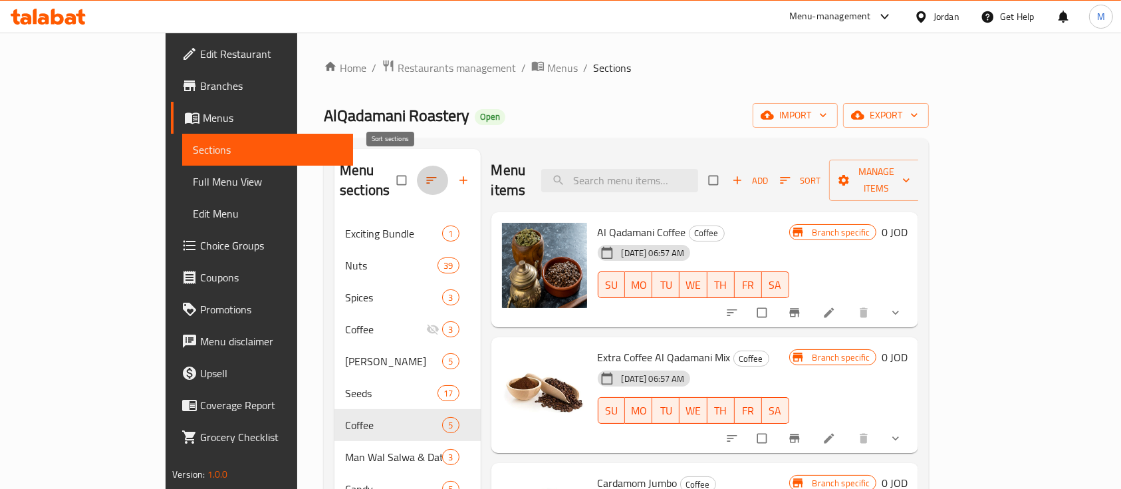
click at [425, 174] on icon "button" at bounding box center [431, 180] width 13 height 13
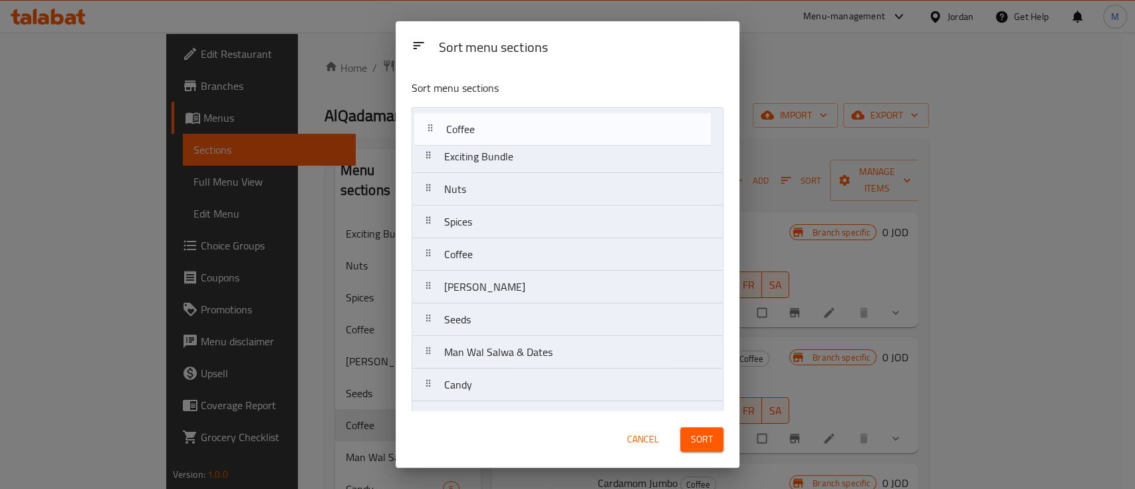
drag, startPoint x: 555, startPoint y: 325, endPoint x: 557, endPoint y: 131, distance: 193.6
click at [557, 131] on nav "Exciting Bundle Nuts Spices Coffee [PERSON_NAME] Seeds Coffee Man Wal Salwa & D…" at bounding box center [568, 319] width 312 height 425
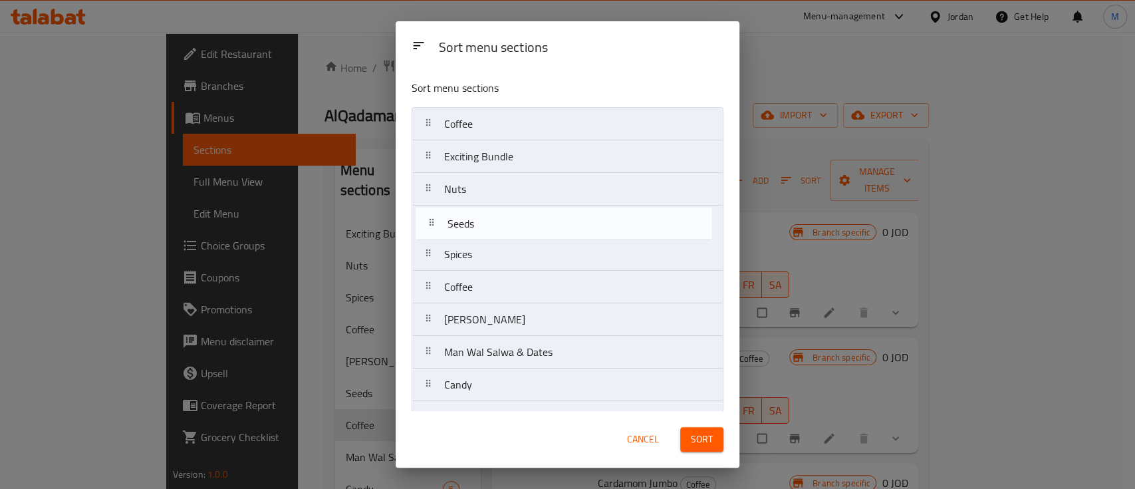
drag, startPoint x: 576, startPoint y: 329, endPoint x: 581, endPoint y: 235, distance: 93.9
click at [581, 230] on nav "Coffee Exciting Bundle Nuts Spices Coffee [PERSON_NAME] Seeds Man Wal Salwa & D…" at bounding box center [568, 319] width 312 height 425
drag, startPoint x: 603, startPoint y: 323, endPoint x: 624, endPoint y: 227, distance: 98.1
click at [624, 227] on nav "Coffee Exciting Bundle Nuts Seeds Spices Coffee [PERSON_NAME] Man Wal Salwa & D…" at bounding box center [568, 319] width 312 height 425
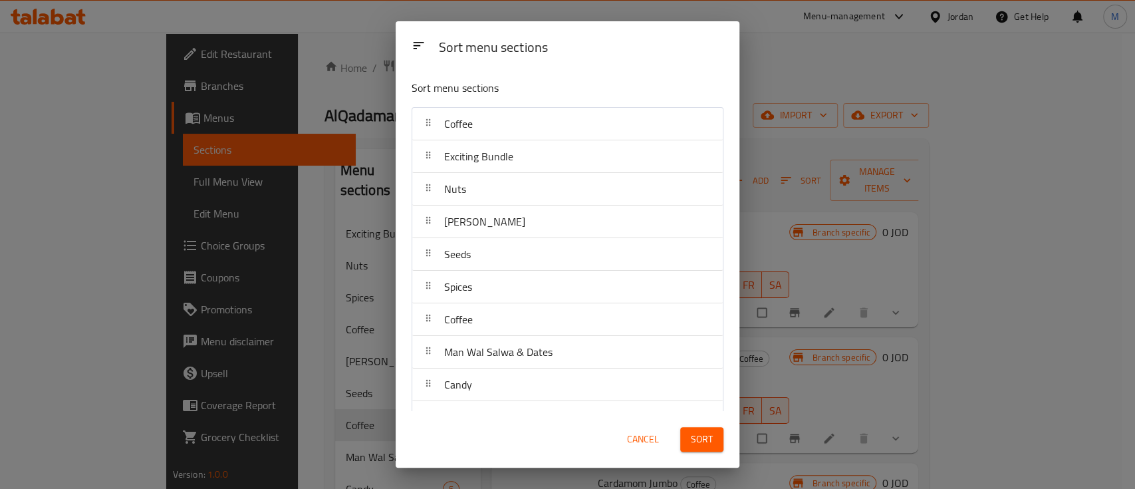
click at [708, 440] on span "Sort" at bounding box center [702, 439] width 22 height 17
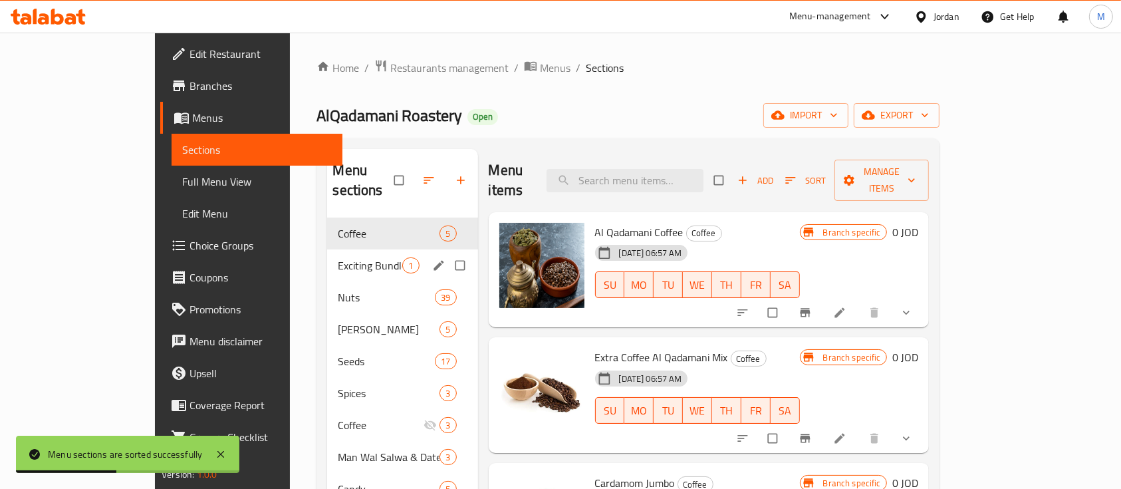
click at [327, 256] on div "Exciting Bundle 1" at bounding box center [402, 265] width 150 height 32
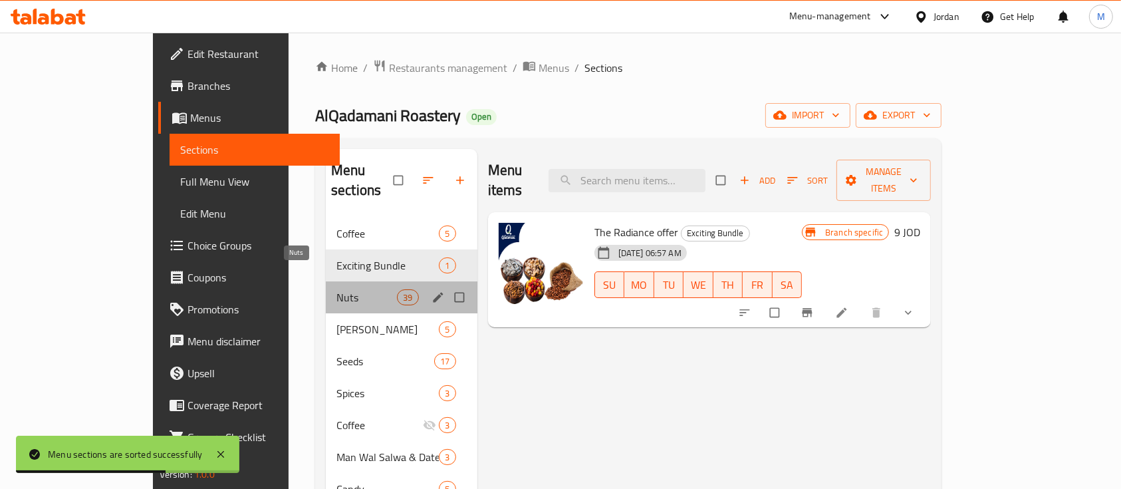
click at [337, 289] on span "Nuts" at bounding box center [367, 297] width 61 height 16
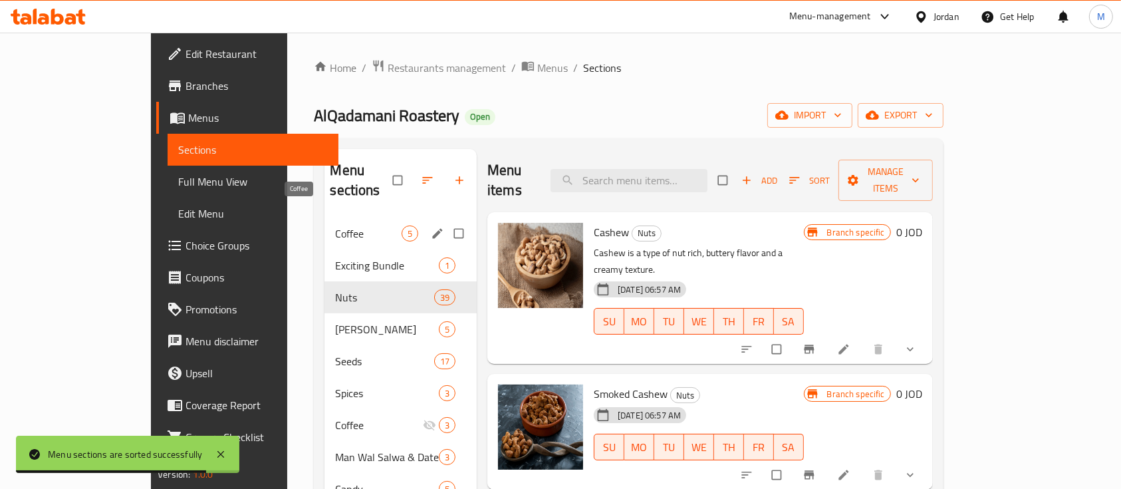
click at [335, 225] on span "Coffee" at bounding box center [368, 233] width 66 height 16
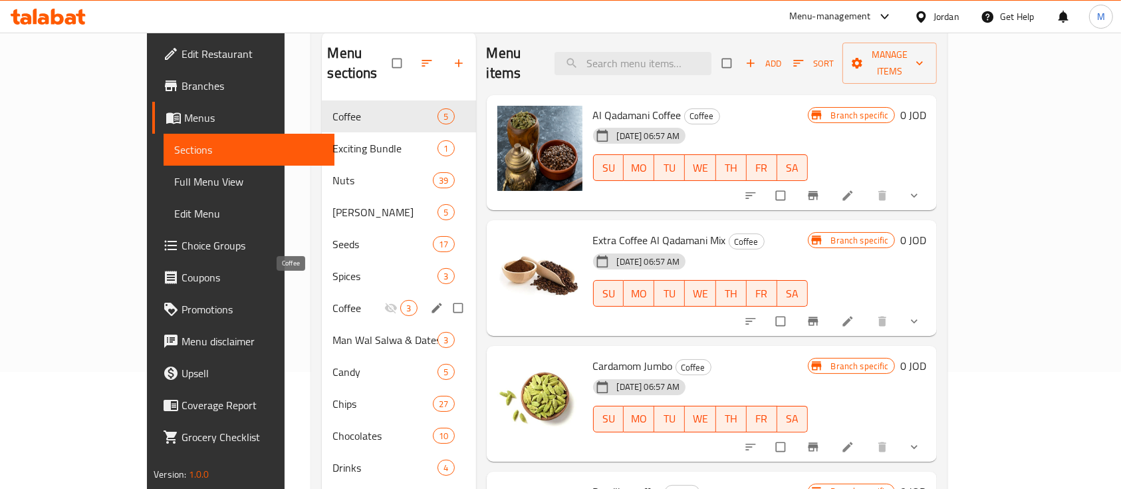
scroll to position [88, 0]
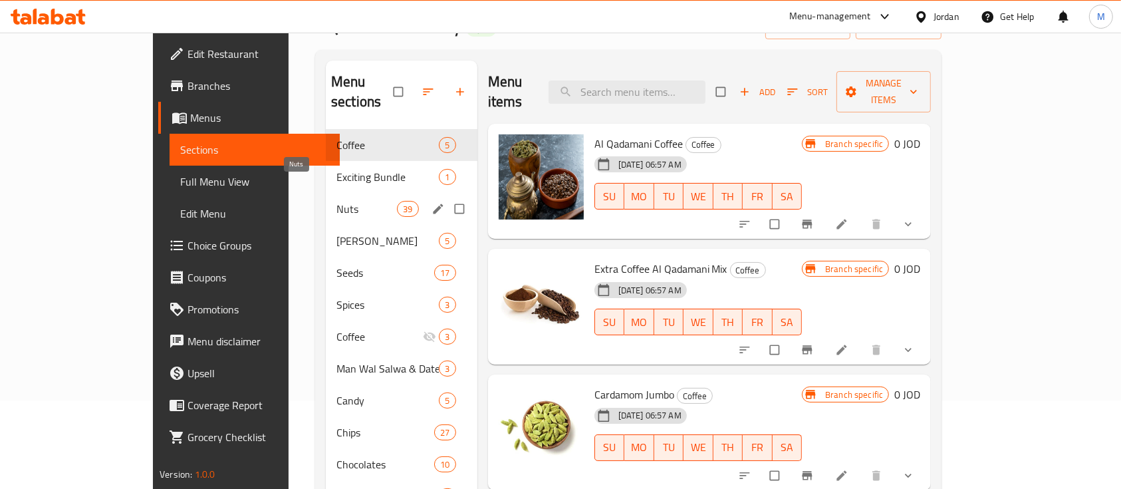
click at [337, 201] on span "Nuts" at bounding box center [367, 209] width 61 height 16
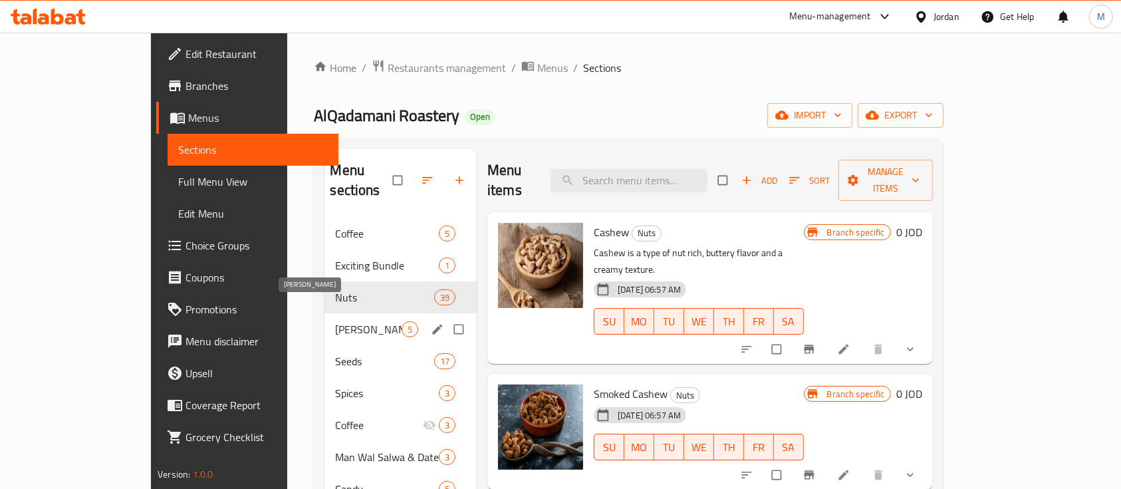
click at [335, 321] on span "[PERSON_NAME]" at bounding box center [368, 329] width 66 height 16
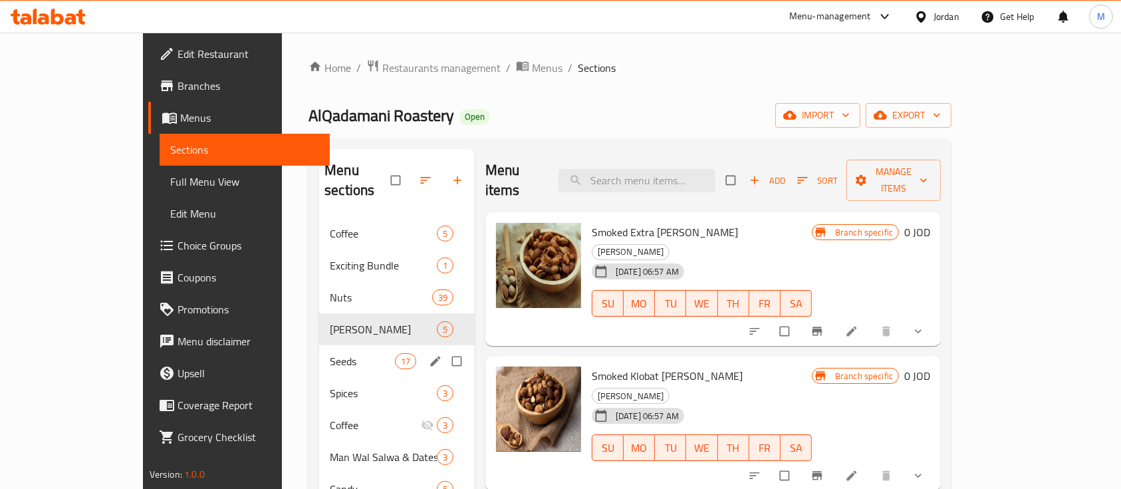
click at [319, 349] on div "Seeds 17" at bounding box center [397, 361] width 156 height 32
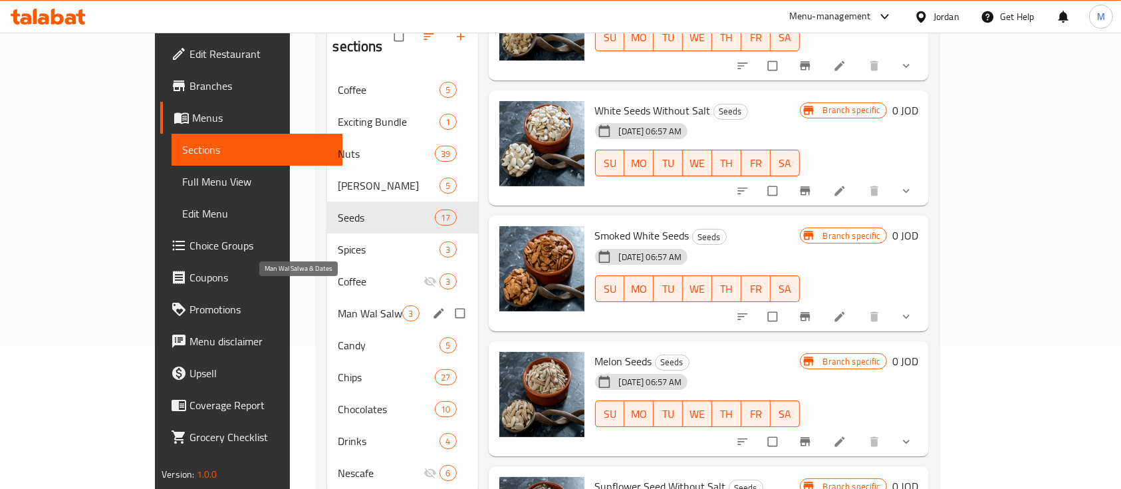
scroll to position [177, 0]
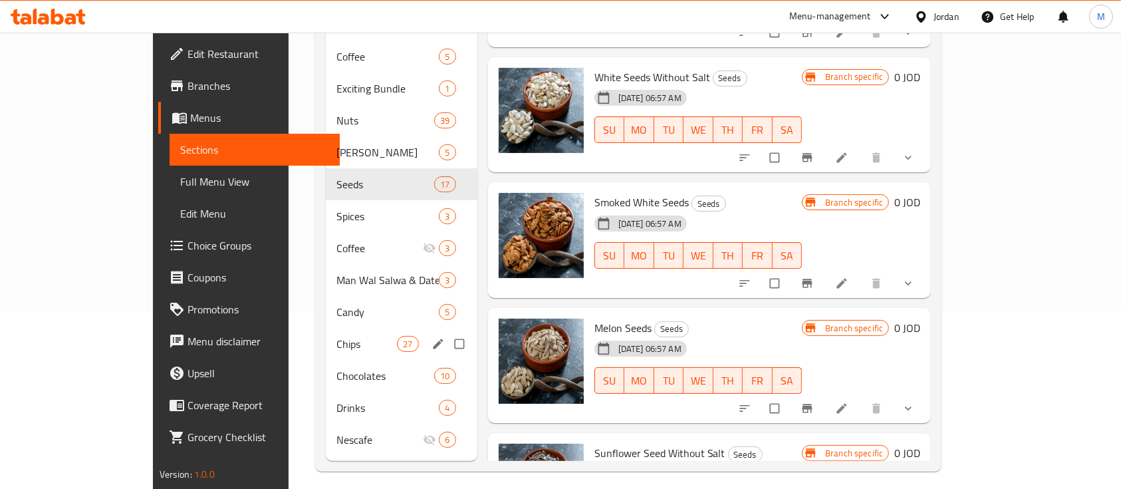
click at [340, 335] on div "Chips 27" at bounding box center [402, 344] width 152 height 32
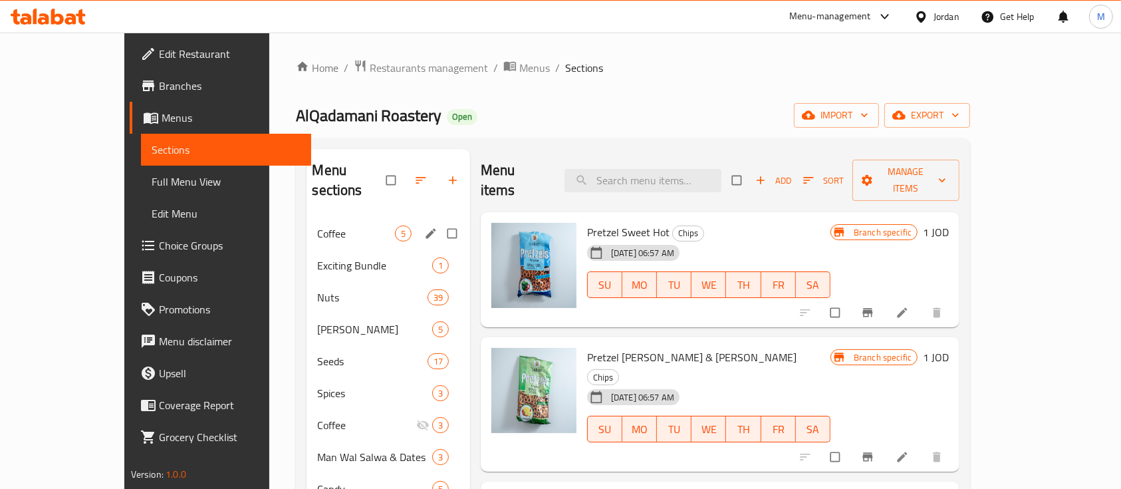
click at [317, 225] on span "Coffee" at bounding box center [355, 233] width 77 height 16
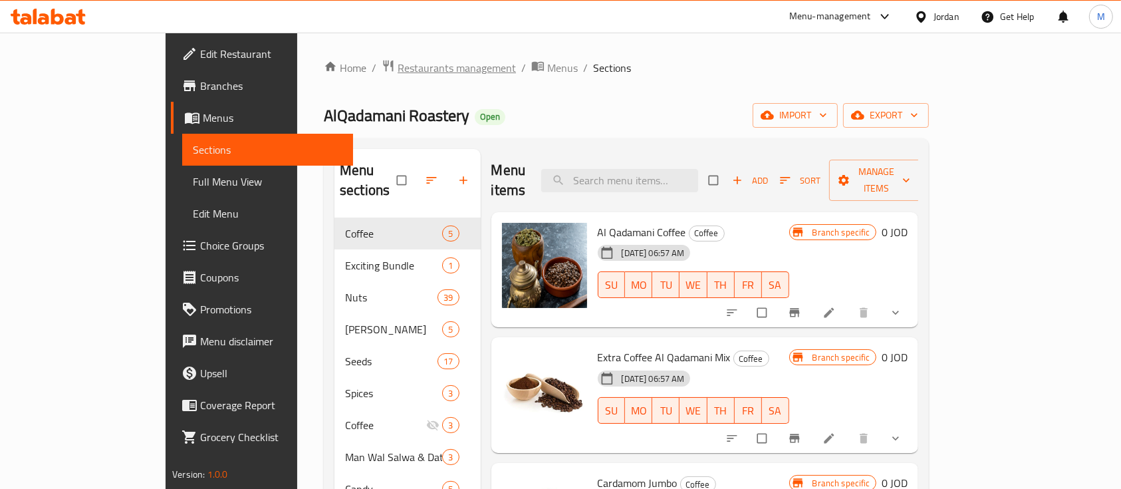
click at [399, 65] on span "Restaurants management" at bounding box center [457, 68] width 118 height 16
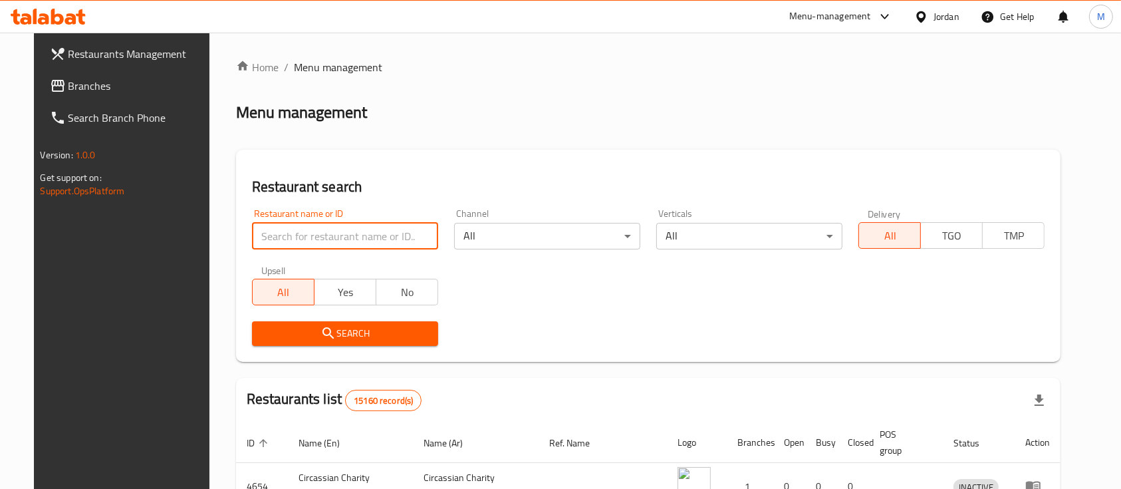
click at [343, 234] on input "search" at bounding box center [345, 236] width 186 height 27
paste input "[PERSON_NAME]"
type input "[PERSON_NAME]"
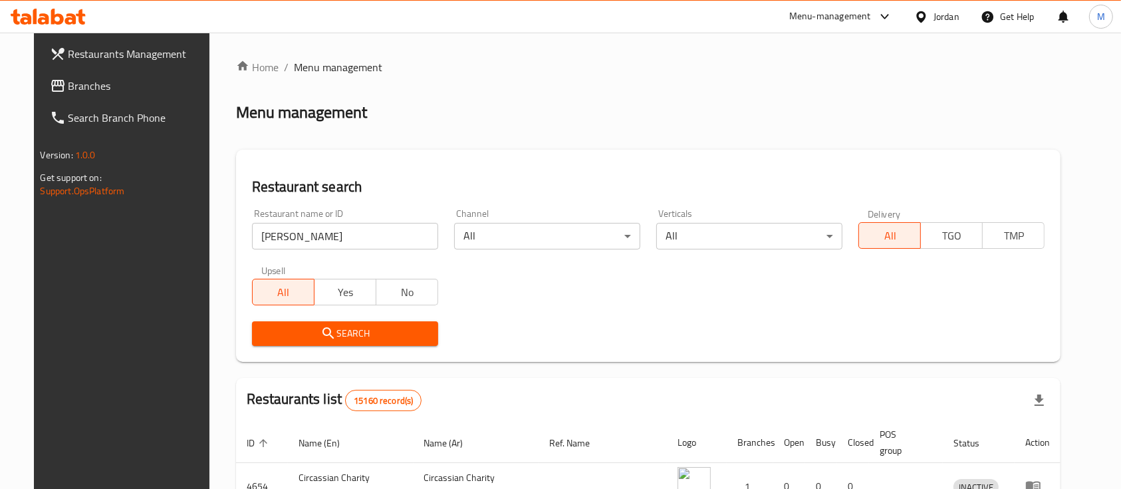
click at [372, 330] on span "Search" at bounding box center [345, 333] width 165 height 17
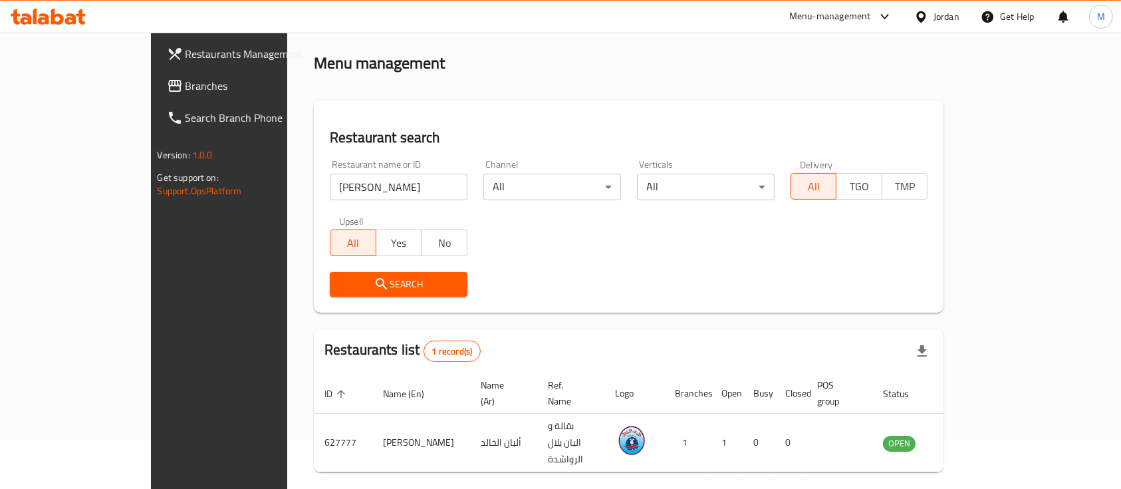
scroll to position [78, 0]
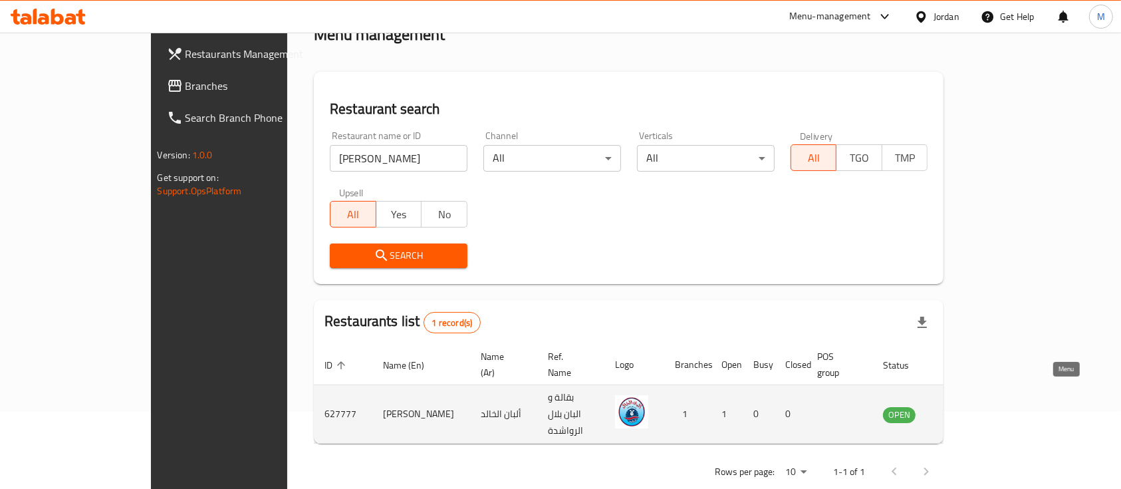
click at [968, 409] on icon "enhanced table" at bounding box center [961, 414] width 15 height 11
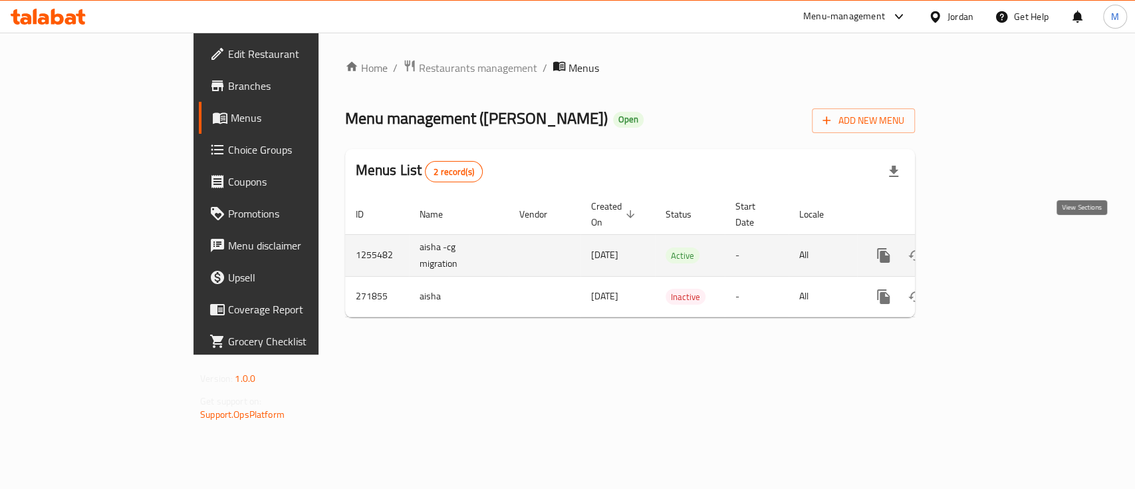
click at [988, 247] on icon "enhanced table" at bounding box center [980, 255] width 16 height 16
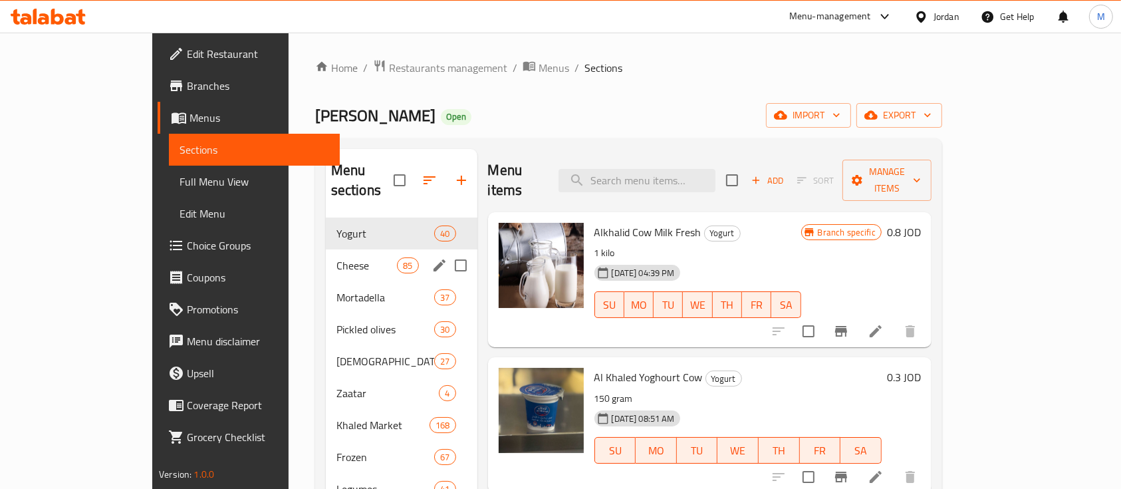
click at [337, 257] on span "Cheese" at bounding box center [367, 265] width 61 height 16
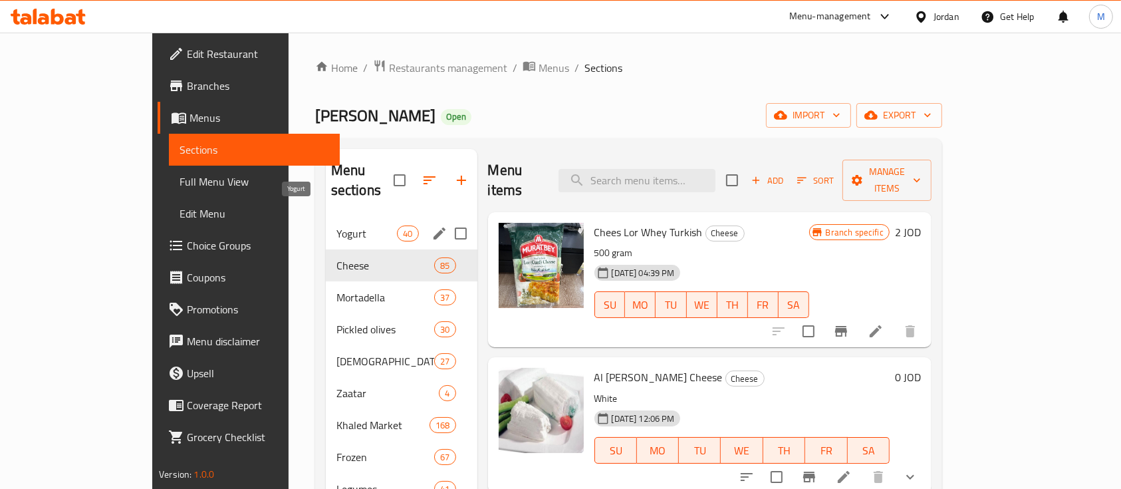
click at [337, 225] on span "Yogurt" at bounding box center [367, 233] width 61 height 16
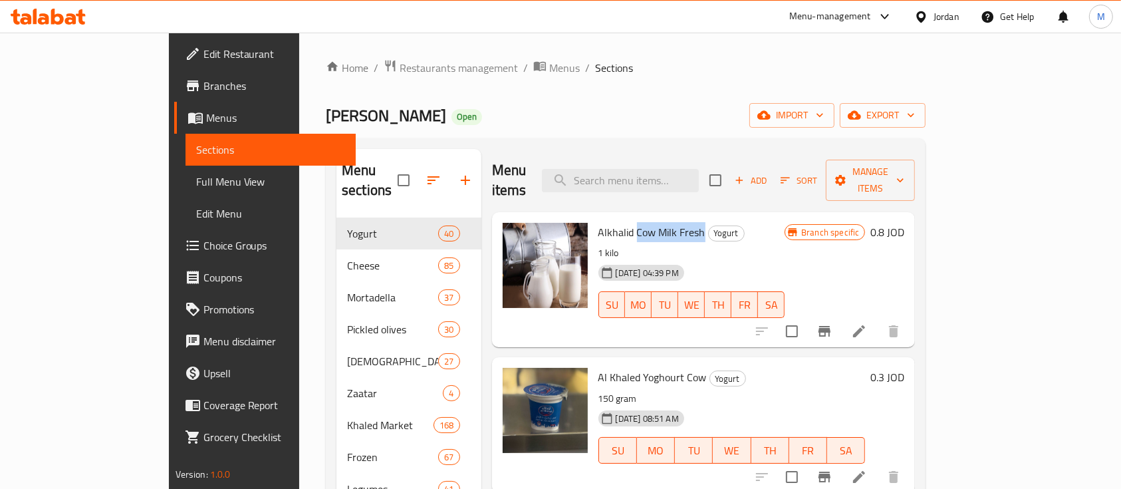
drag, startPoint x: 596, startPoint y: 210, endPoint x: 662, endPoint y: 220, distance: 67.4
click at [662, 223] on h6 "Alkhalid Cow Milk Fresh Yogurt" at bounding box center [692, 232] width 187 height 19
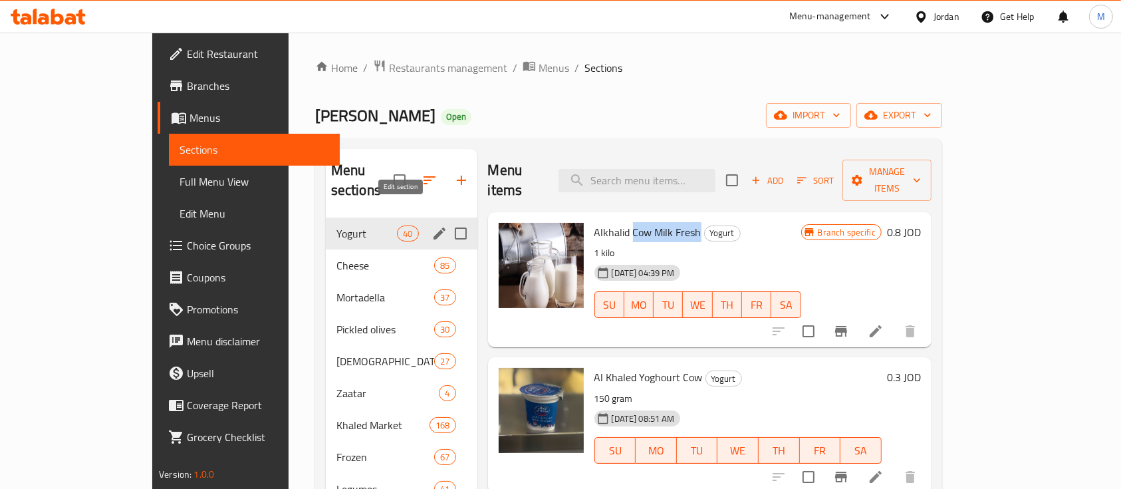
click at [434, 227] on icon "edit" at bounding box center [440, 233] width 12 height 12
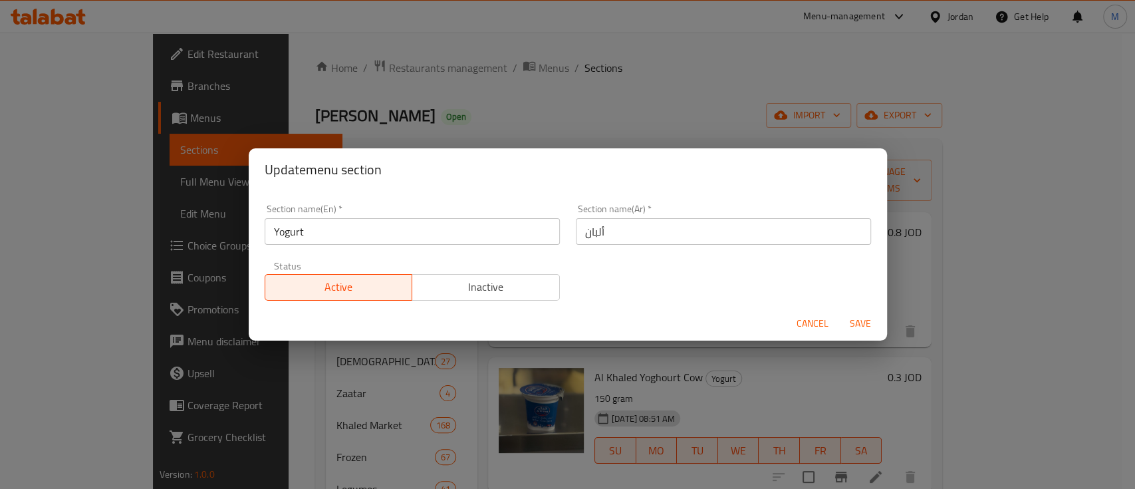
click at [399, 228] on input "Yogurt" at bounding box center [412, 231] width 295 height 27
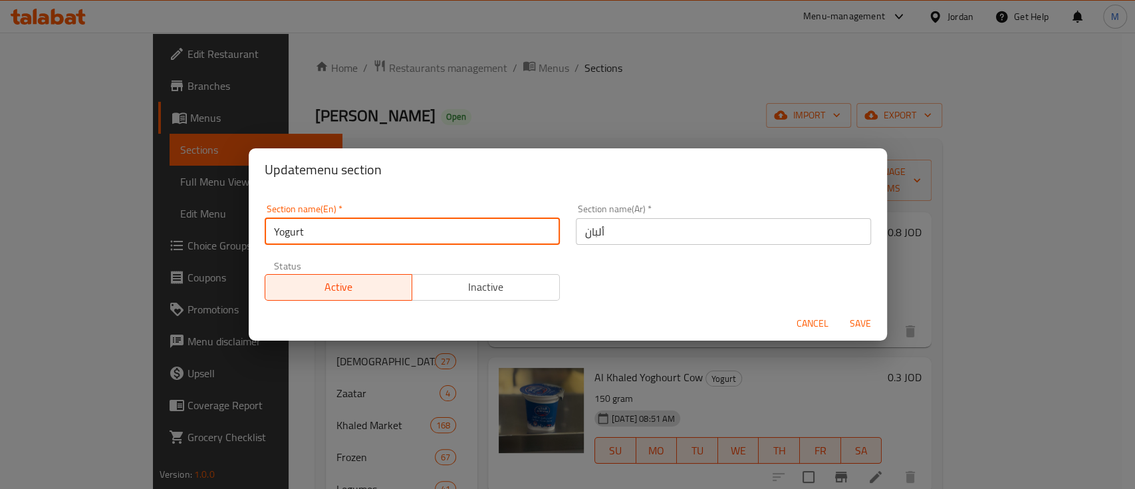
click at [399, 228] on input "Yogurt" at bounding box center [412, 231] width 295 height 27
click at [819, 321] on span "Cancel" at bounding box center [813, 323] width 32 height 17
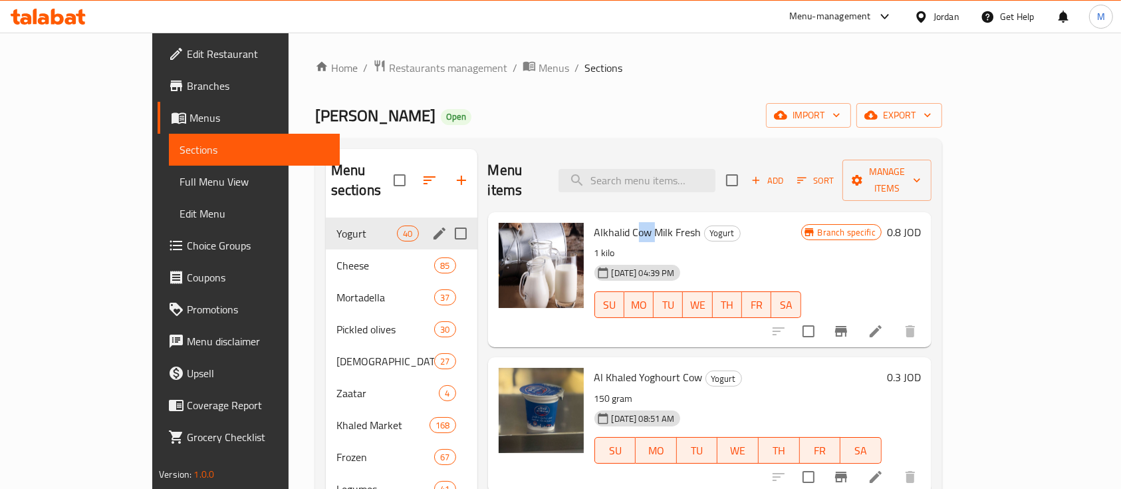
drag, startPoint x: 597, startPoint y: 210, endPoint x: 617, endPoint y: 211, distance: 20.7
click at [617, 222] on span "Alkhalid Cow Milk Fresh" at bounding box center [648, 232] width 107 height 20
drag, startPoint x: 595, startPoint y: 212, endPoint x: 659, endPoint y: 215, distance: 63.9
click at [659, 222] on span "Alkhalid Cow Milk Fresh" at bounding box center [648, 232] width 107 height 20
copy span "Cow Milk Fresh"
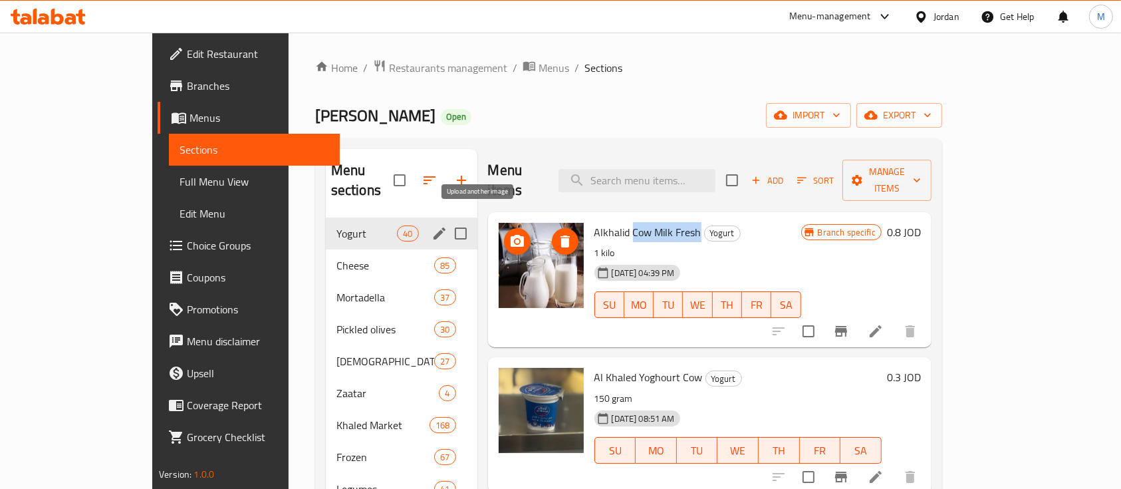
click at [504, 231] on button "upload picture" at bounding box center [517, 241] width 27 height 27
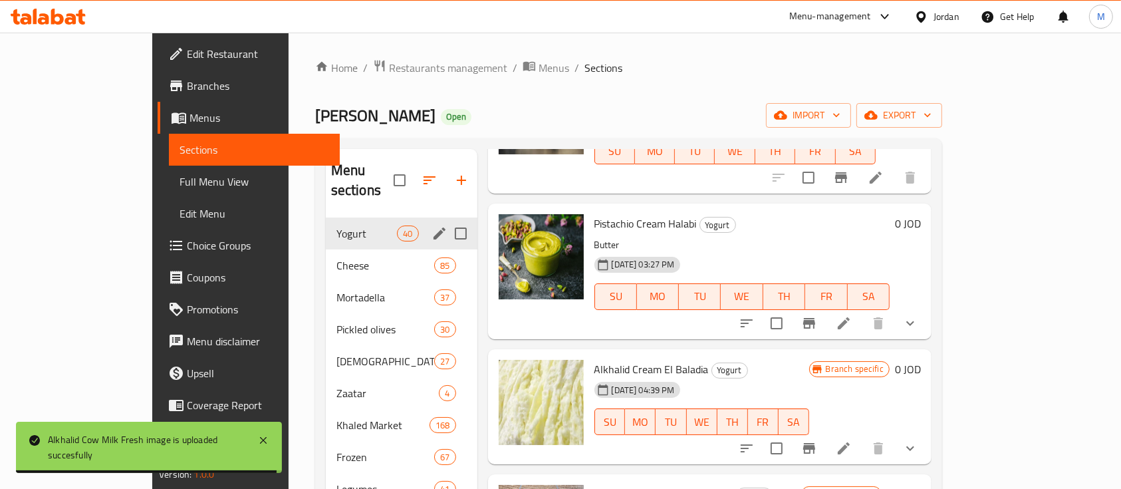
scroll to position [532, 0]
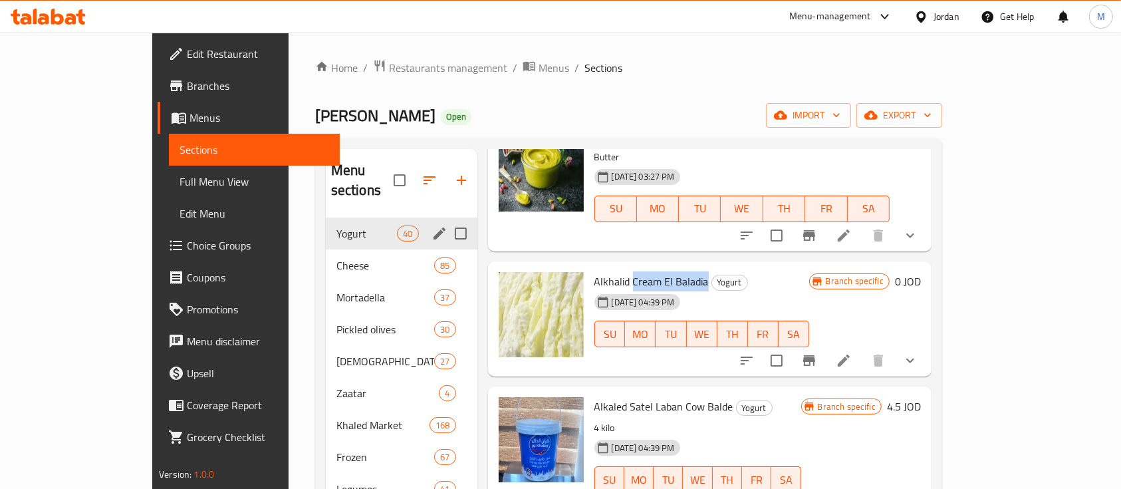
drag, startPoint x: 595, startPoint y: 260, endPoint x: 668, endPoint y: 260, distance: 73.2
click at [668, 272] on h6 "Alkhalid Cream El Baladia Yogurt" at bounding box center [702, 281] width 215 height 19
click at [863, 349] on li at bounding box center [843, 361] width 37 height 24
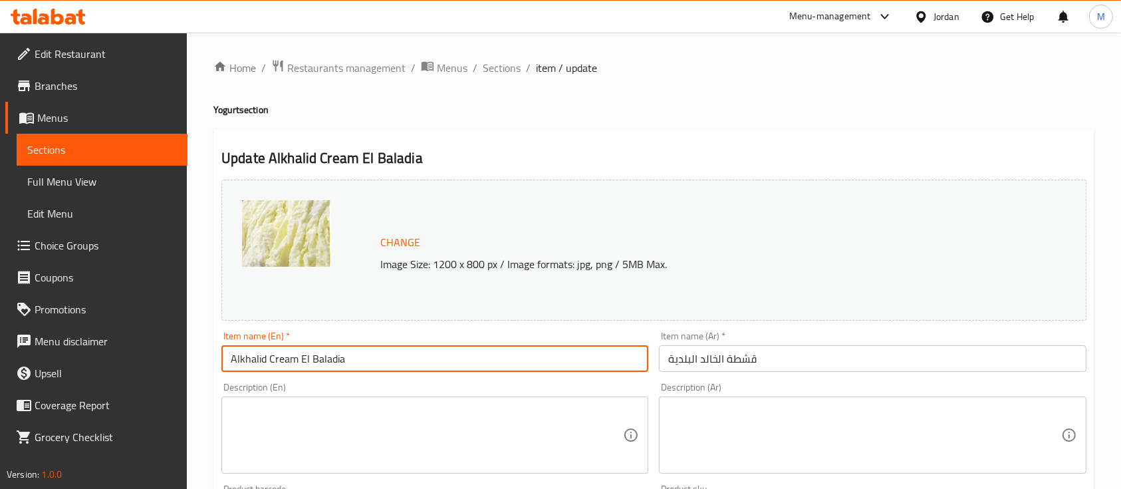
drag, startPoint x: 351, startPoint y: 362, endPoint x: 268, endPoint y: 363, distance: 82.5
click at [268, 363] on input "Alkhalid Cream El Baladia" at bounding box center [434, 358] width 427 height 27
drag, startPoint x: 569, startPoint y: 148, endPoint x: 553, endPoint y: 141, distance: 16.7
click at [568, 148] on h2 "Update Alkhalid Cream El Baladia" at bounding box center [653, 158] width 865 height 20
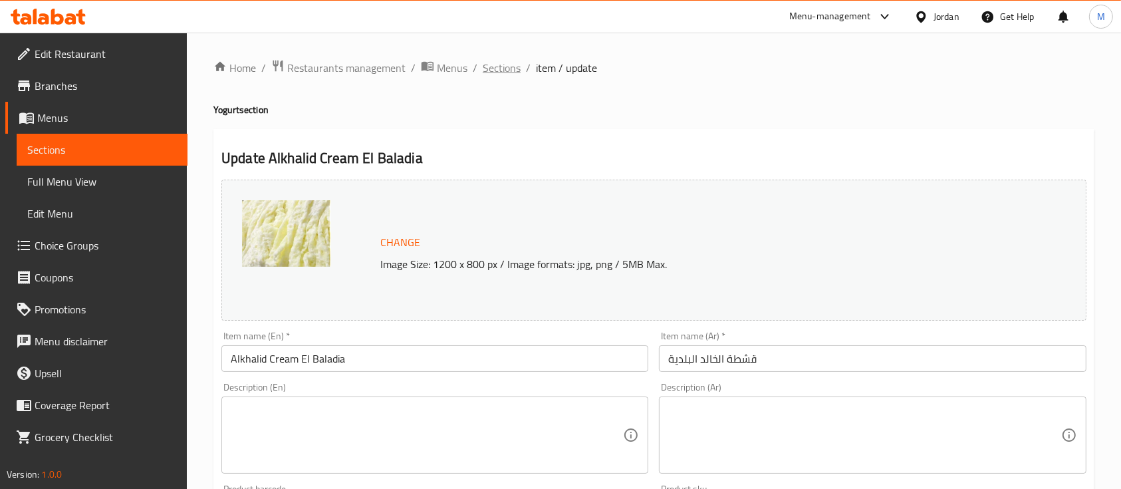
click at [505, 67] on span "Sections" at bounding box center [502, 68] width 38 height 16
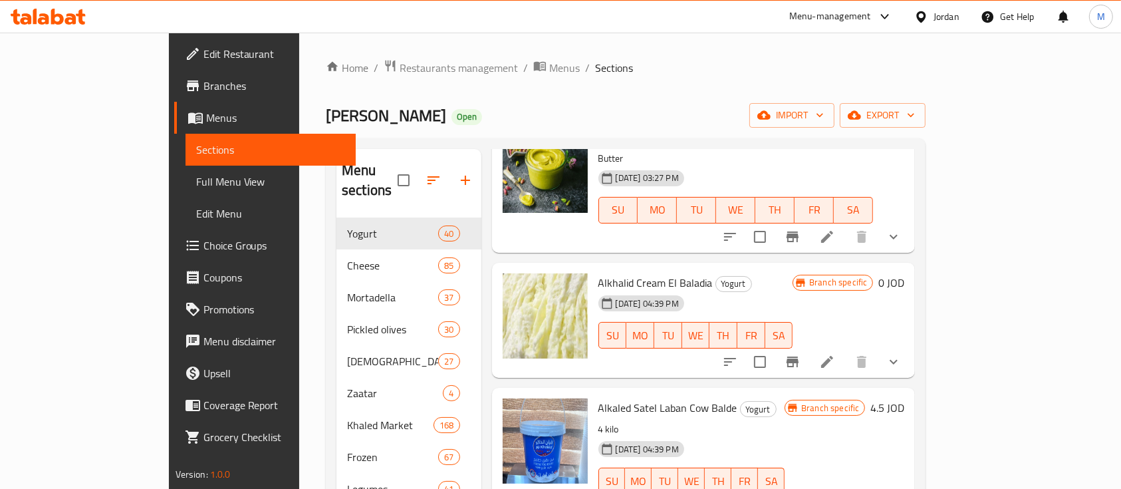
scroll to position [532, 0]
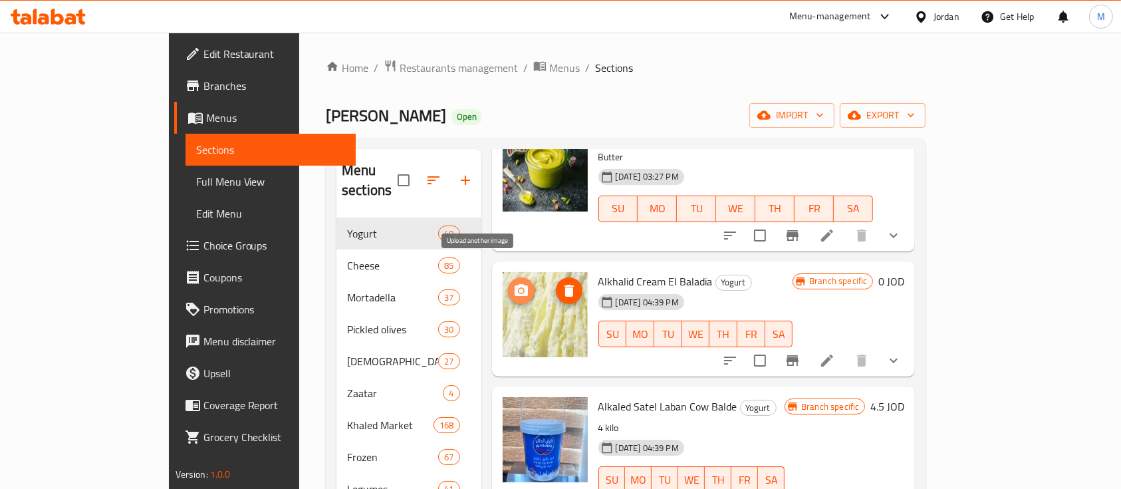
click at [513, 283] on icon "upload picture" at bounding box center [521, 291] width 16 height 16
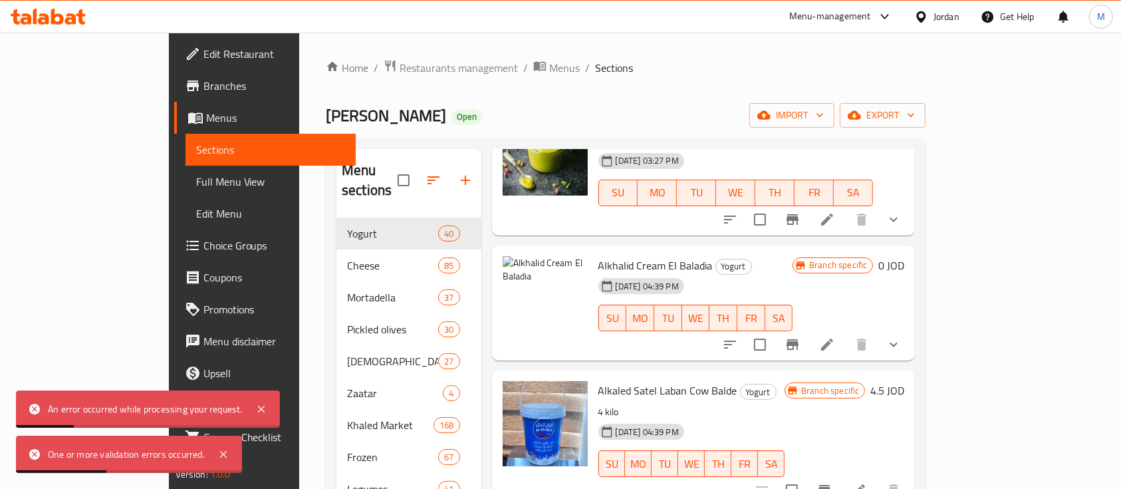
scroll to position [443, 0]
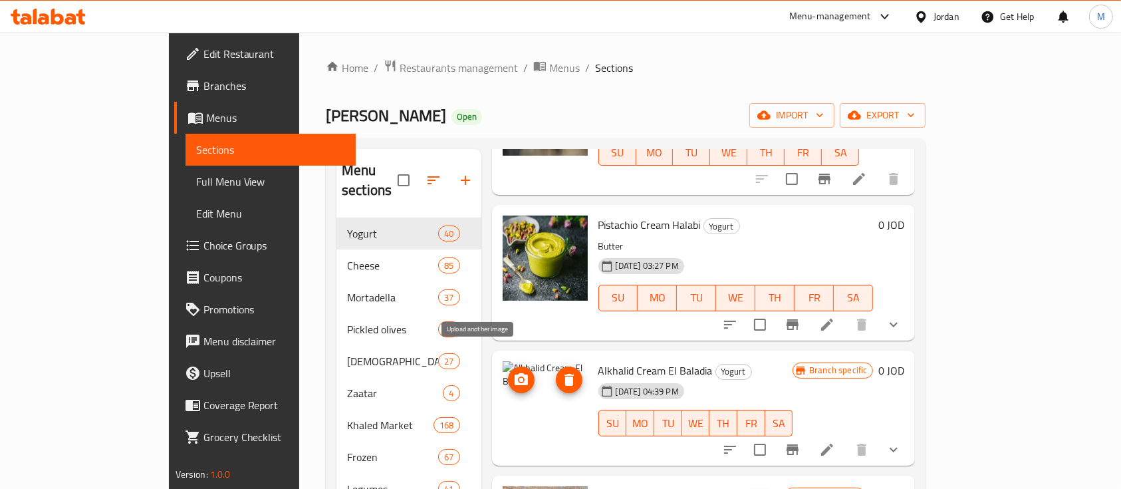
click at [513, 372] on icon "upload picture" at bounding box center [521, 380] width 16 height 16
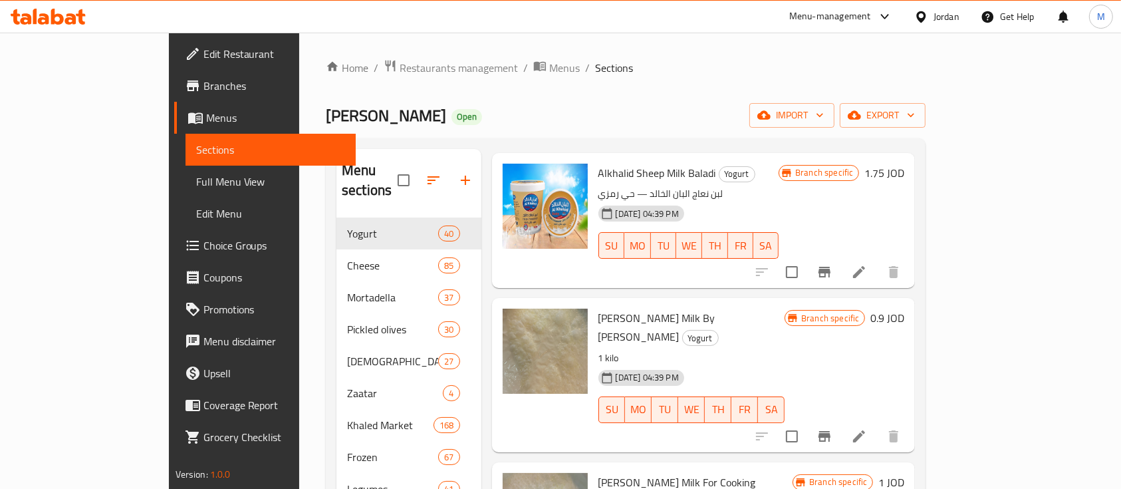
scroll to position [1507, 0]
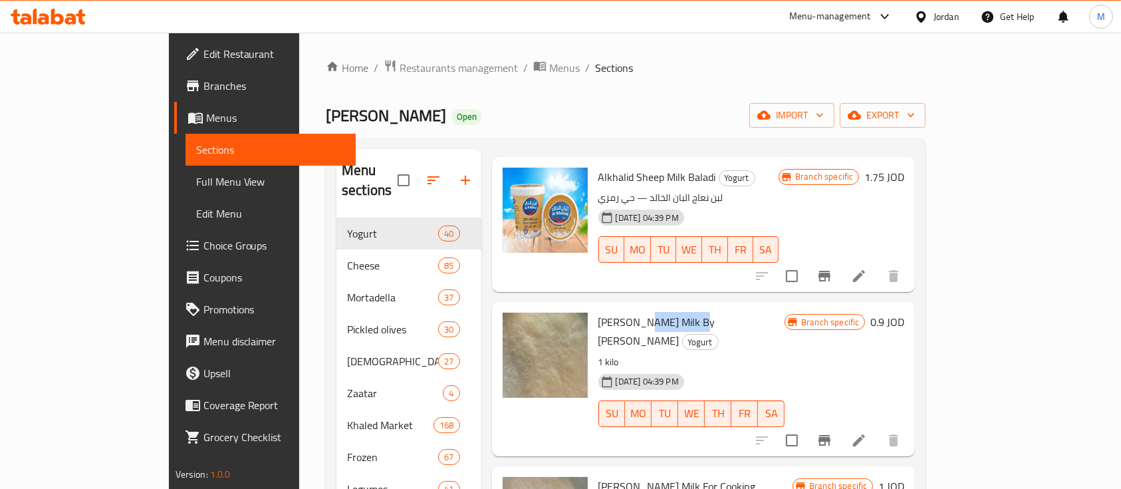
drag, startPoint x: 595, startPoint y: 282, endPoint x: 642, endPoint y: 285, distance: 47.3
click at [642, 312] on span "[PERSON_NAME] Milk By [PERSON_NAME]" at bounding box center [657, 331] width 117 height 39
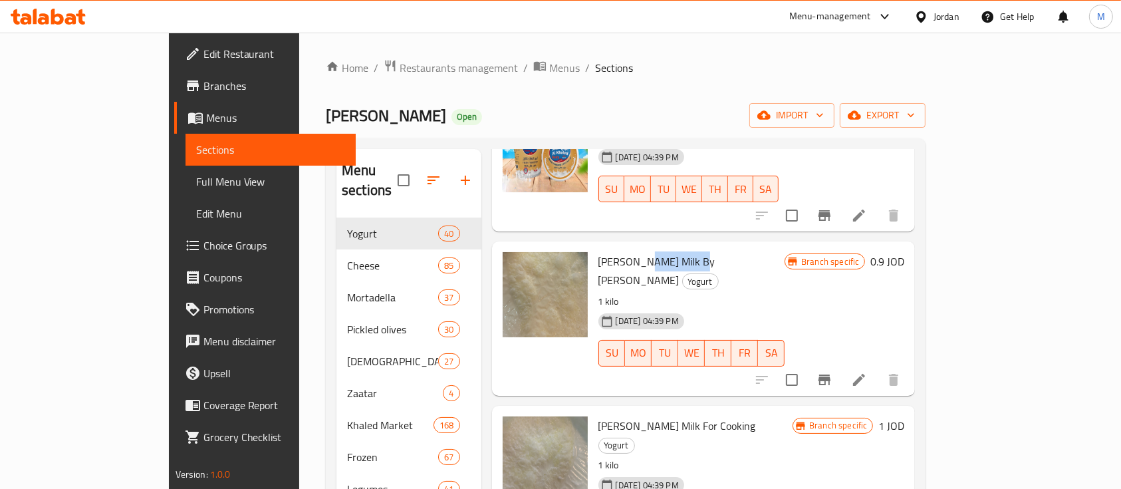
scroll to position [1596, 0]
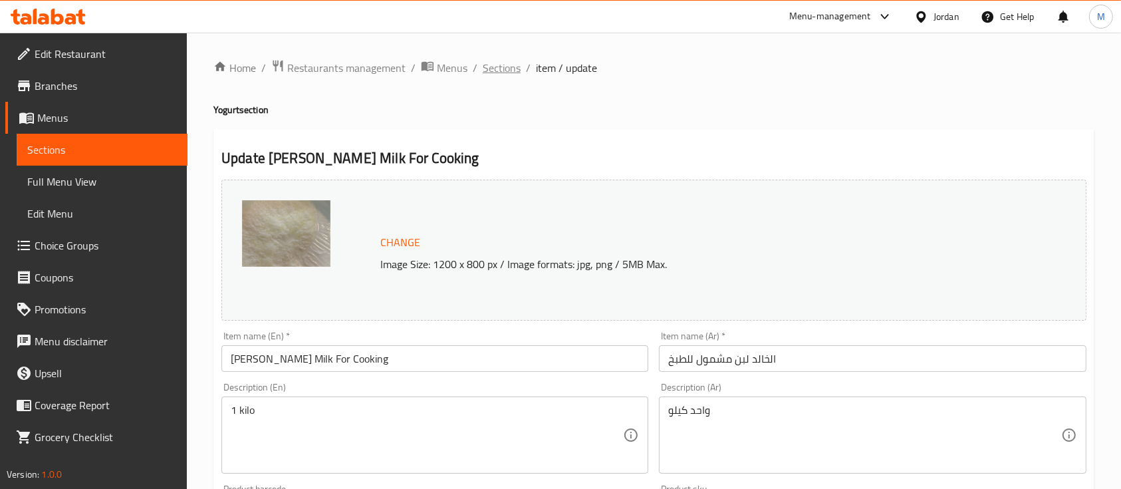
click at [499, 67] on span "Sections" at bounding box center [502, 68] width 38 height 16
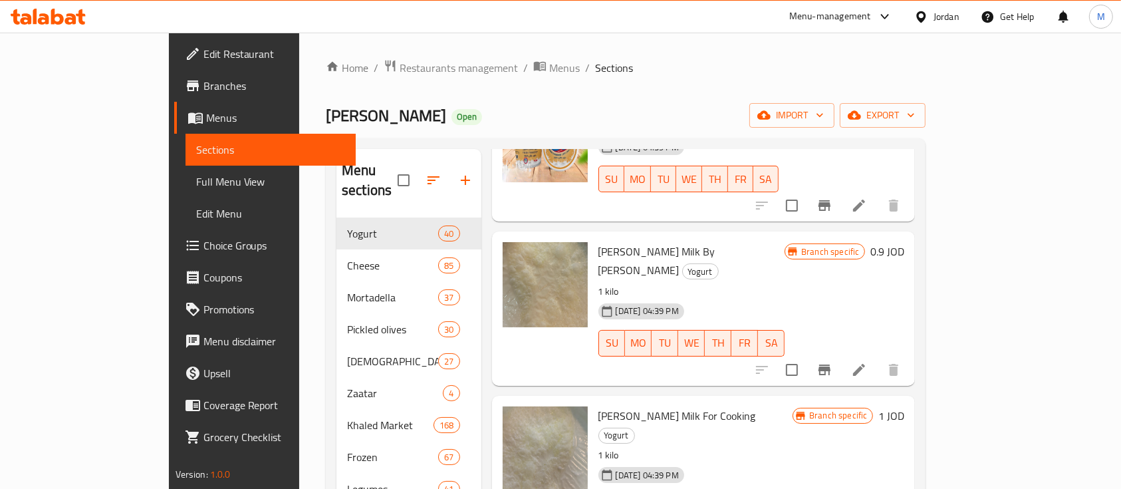
scroll to position [1596, 0]
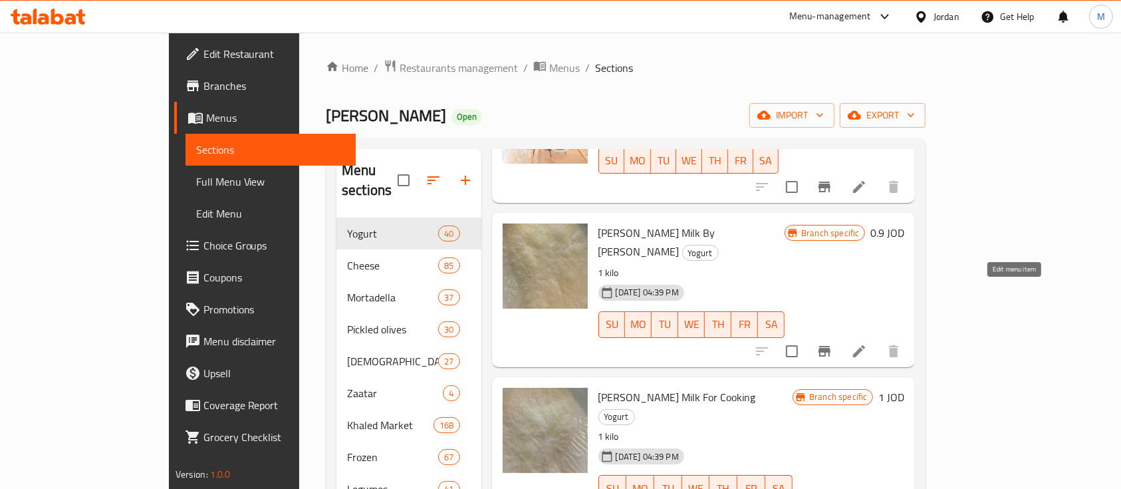
click at [865, 345] on icon at bounding box center [859, 351] width 12 height 12
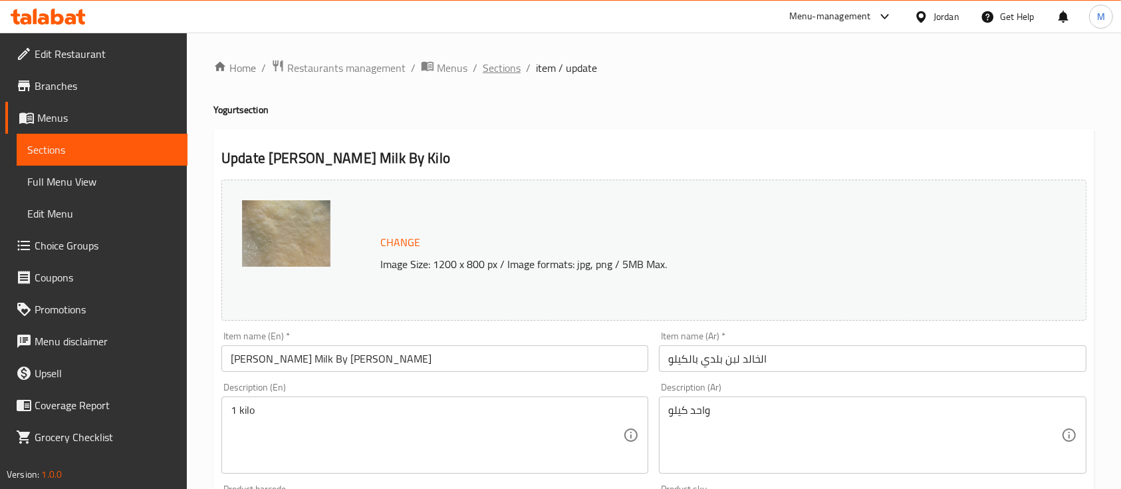
click at [495, 72] on span "Sections" at bounding box center [502, 68] width 38 height 16
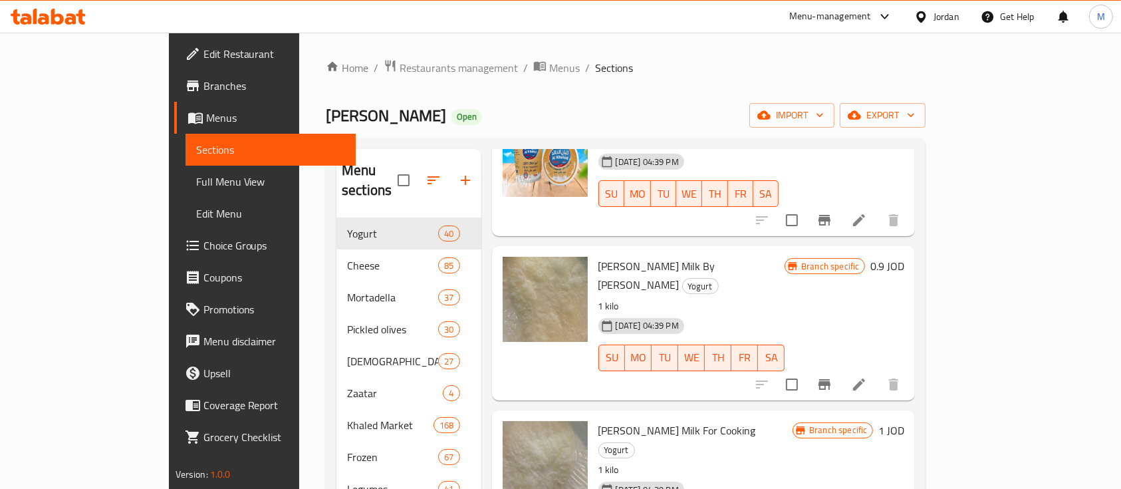
scroll to position [1596, 0]
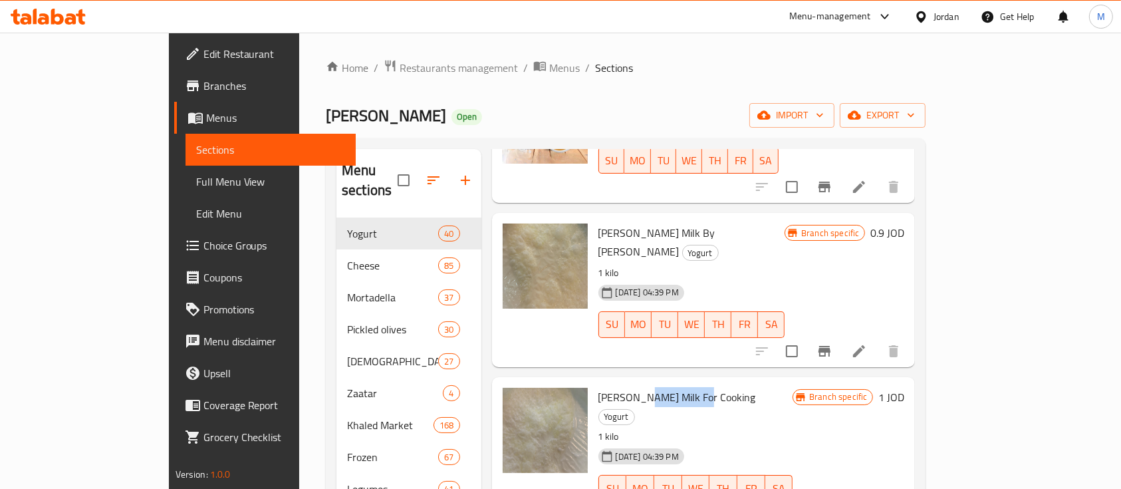
drag, startPoint x: 595, startPoint y: 340, endPoint x: 655, endPoint y: 341, distance: 60.5
click at [655, 387] on span "[PERSON_NAME] Milk For Cooking" at bounding box center [678, 397] width 158 height 20
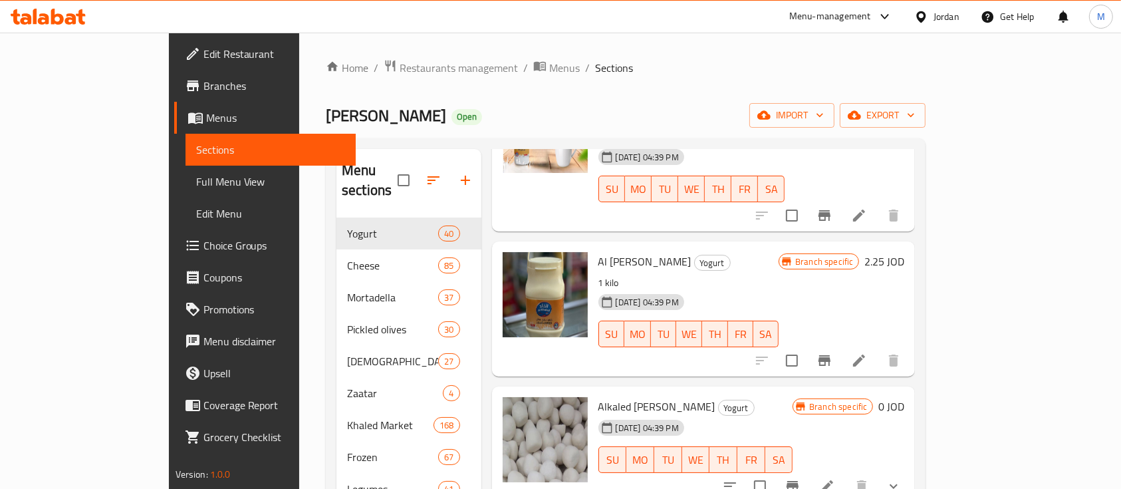
scroll to position [2483, 0]
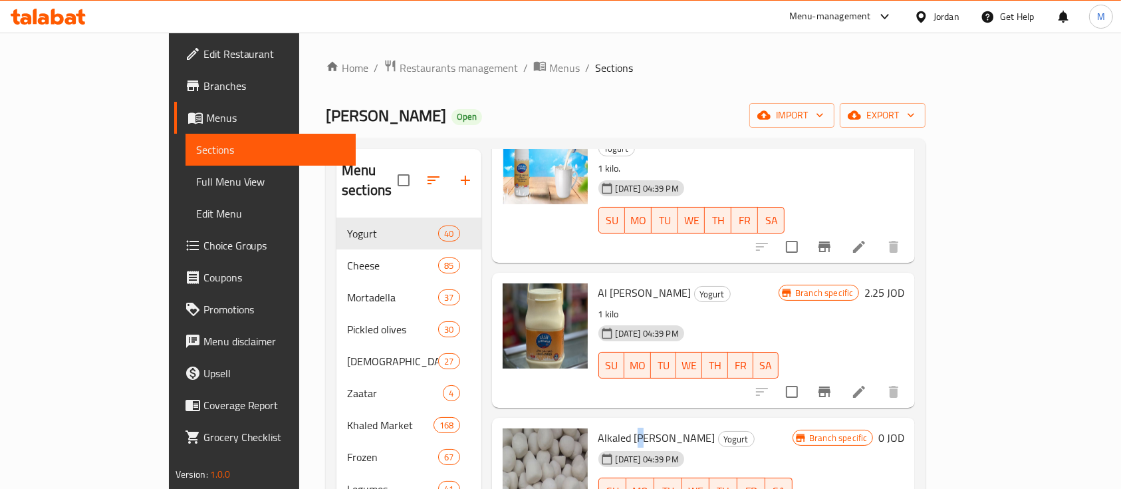
drag, startPoint x: 593, startPoint y: 328, endPoint x: 600, endPoint y: 328, distance: 7.3
click at [600, 428] on span "Alkaled [PERSON_NAME]" at bounding box center [657, 438] width 117 height 20
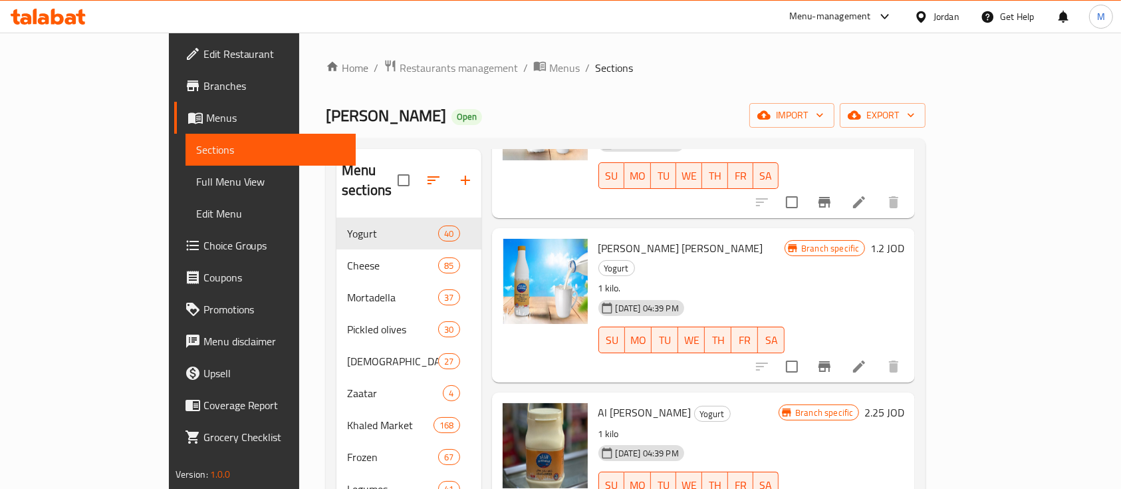
scroll to position [2305, 0]
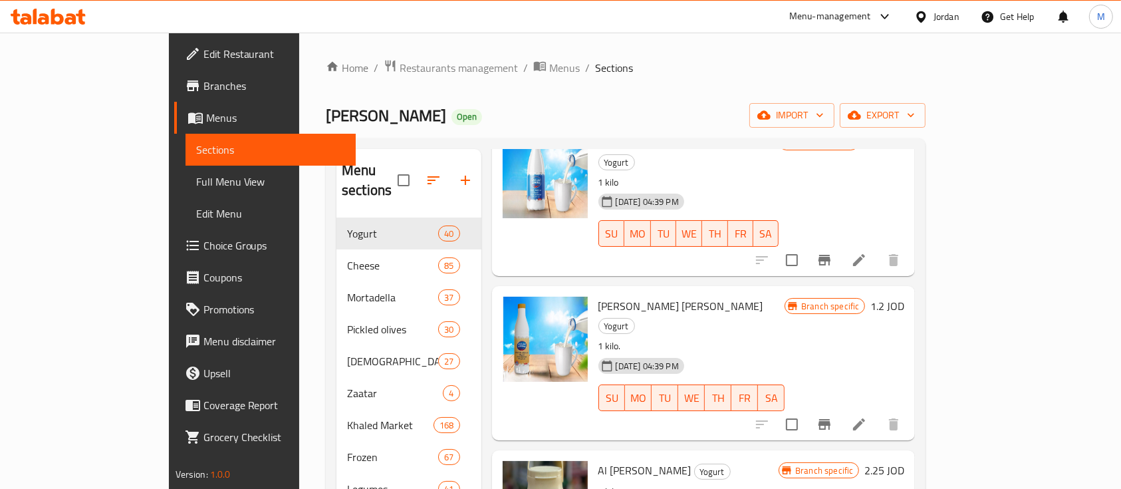
drag, startPoint x: 557, startPoint y: 357, endPoint x: 660, endPoint y: 362, distance: 103.9
click at [660, 460] on span "Al [PERSON_NAME]" at bounding box center [645, 470] width 93 height 20
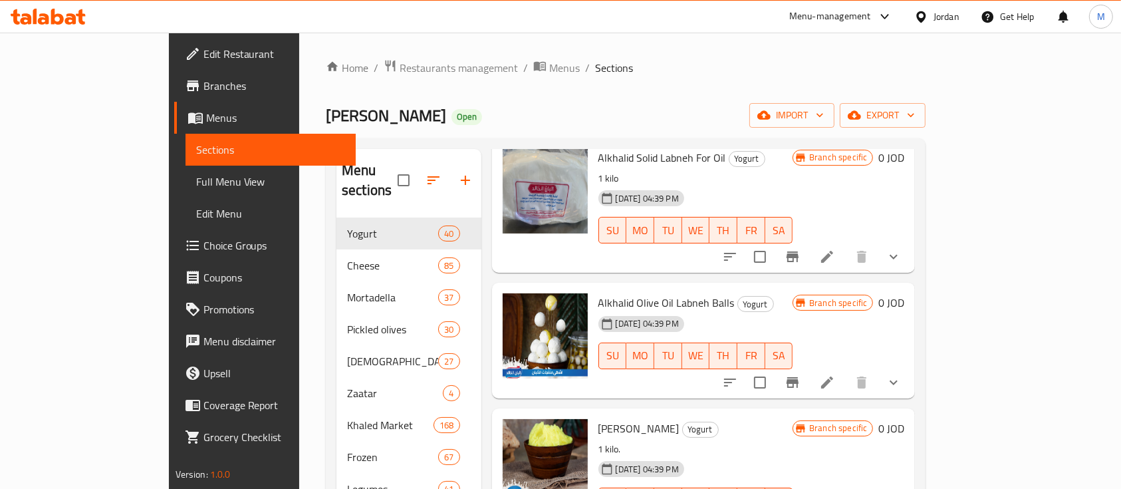
scroll to position [3547, 0]
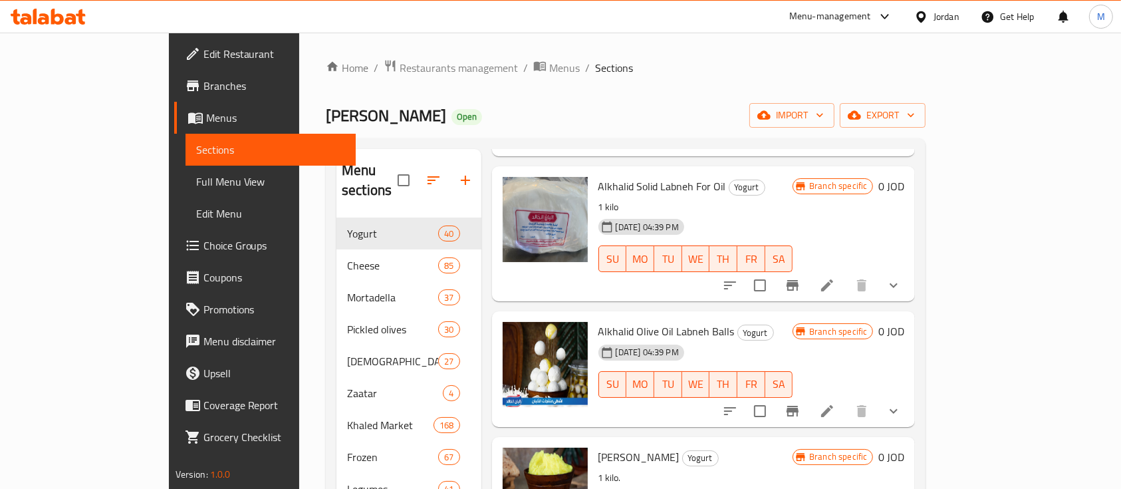
drag, startPoint x: 614, startPoint y: 345, endPoint x: 642, endPoint y: 348, distance: 28.7
click at [642, 447] on span "[PERSON_NAME]" at bounding box center [639, 457] width 81 height 20
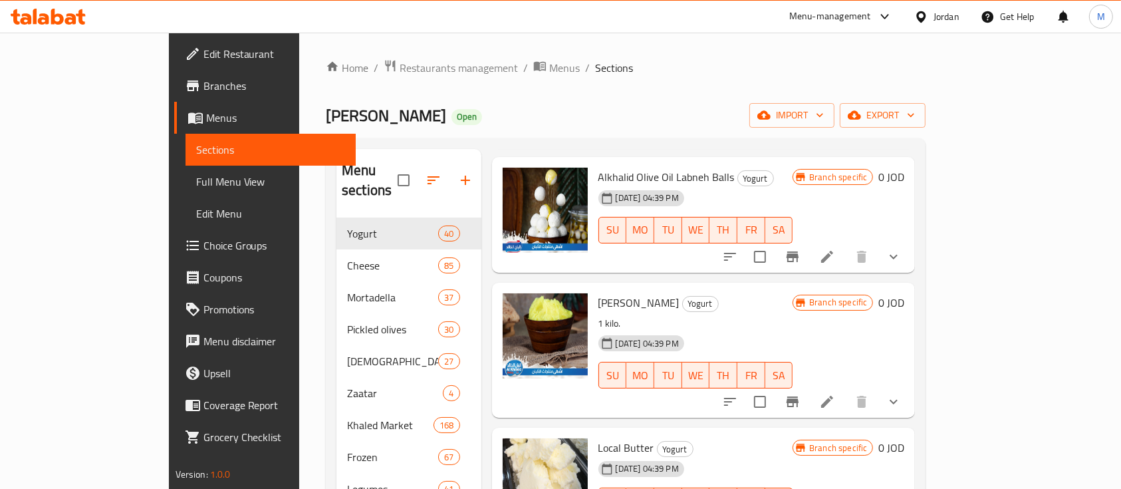
scroll to position [3725, 0]
